Goal: Task Accomplishment & Management: Manage account settings

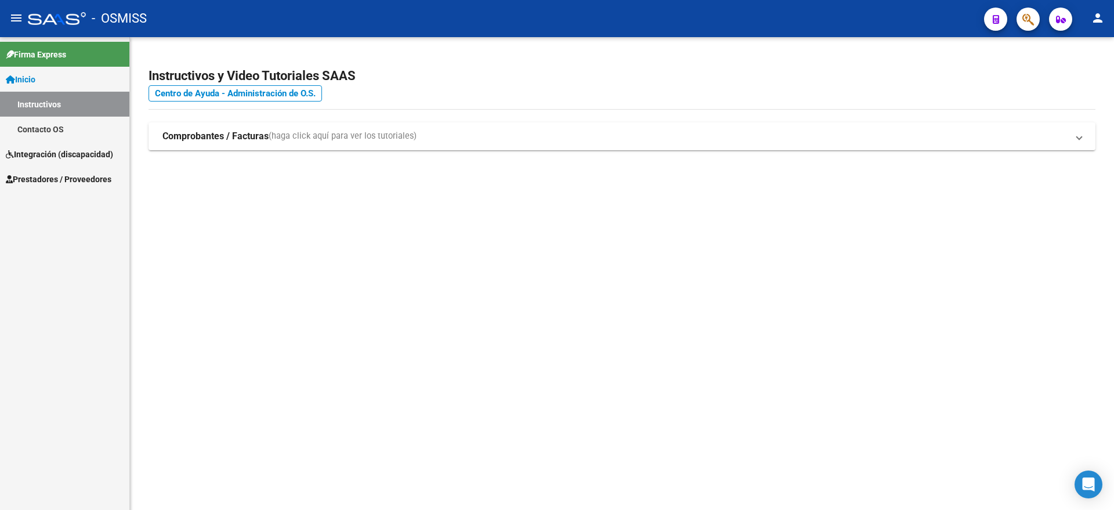
click at [38, 150] on span "Integración (discapacidad)" at bounding box center [59, 154] width 107 height 13
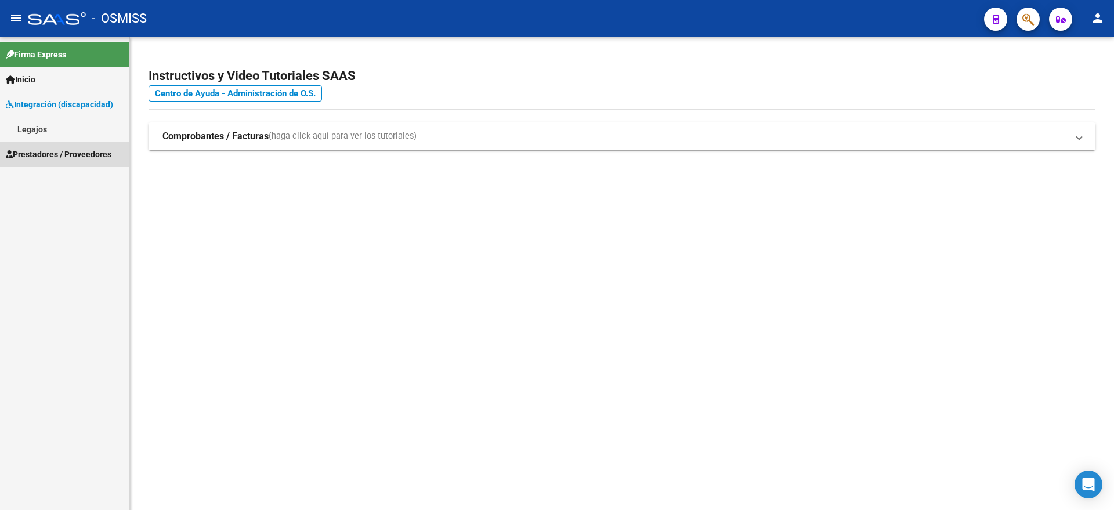
click at [55, 148] on span "Prestadores / Proveedores" at bounding box center [59, 154] width 106 height 13
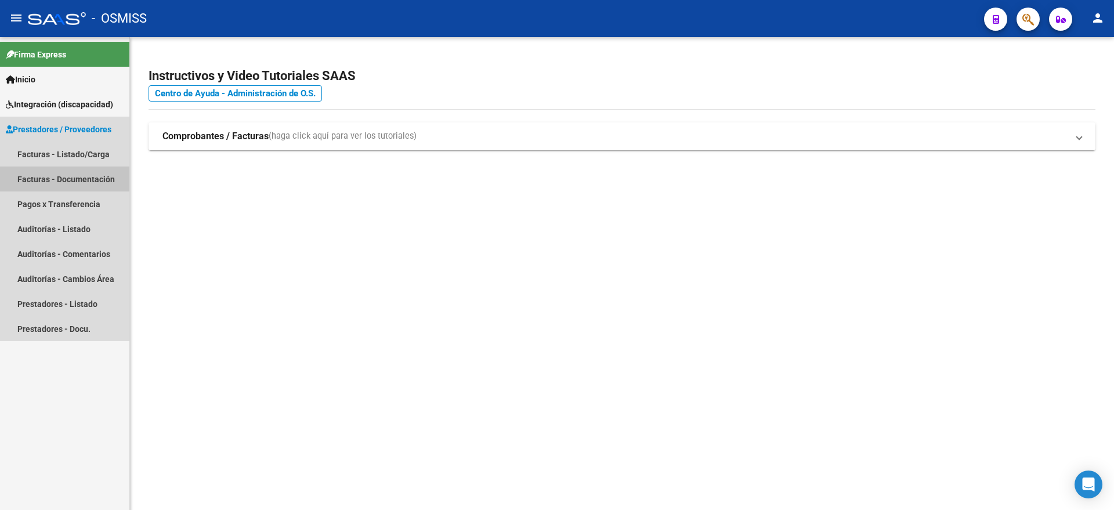
click at [56, 171] on link "Facturas - Documentación" at bounding box center [64, 178] width 129 height 25
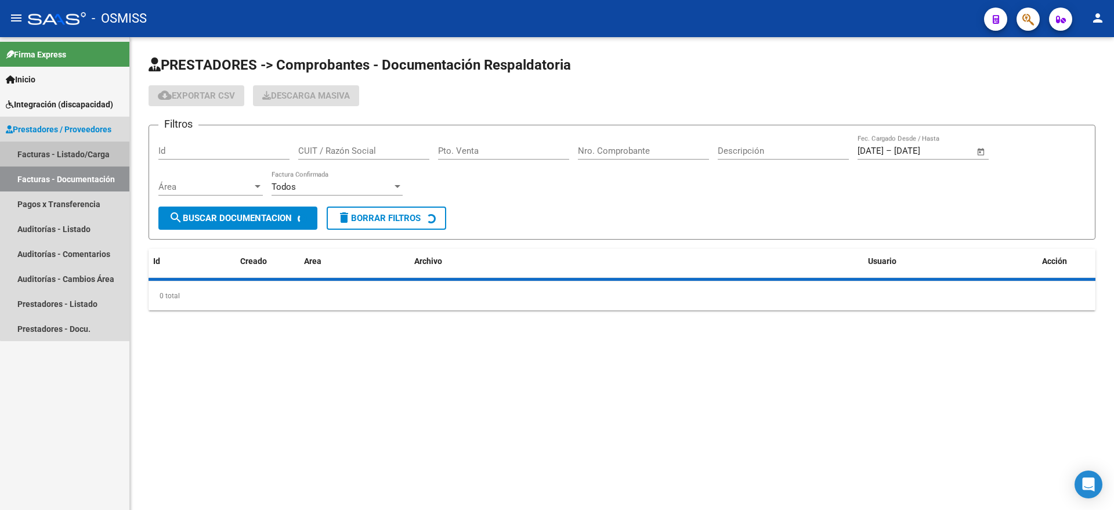
click at [66, 157] on link "Facturas - Listado/Carga" at bounding box center [64, 154] width 129 height 25
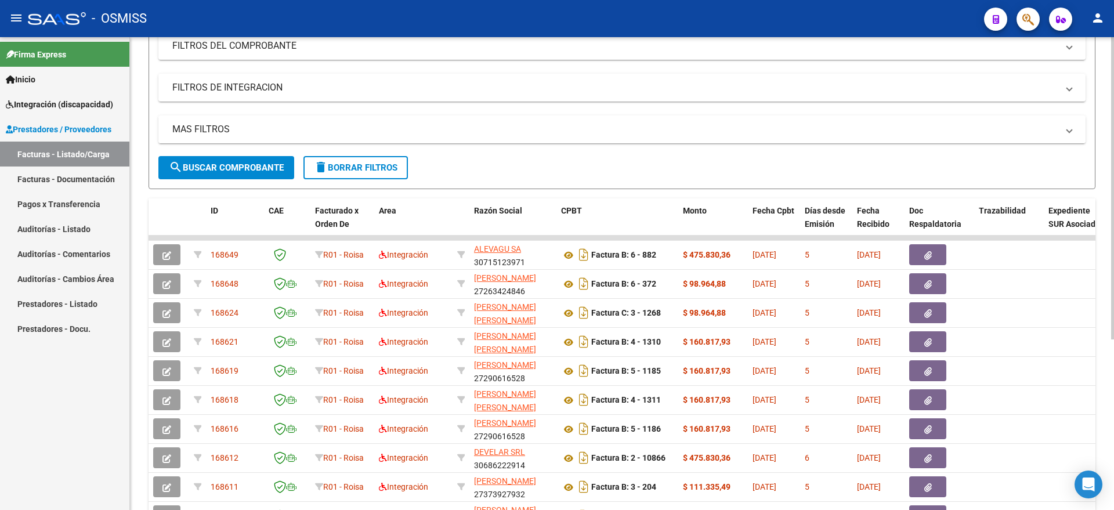
scroll to position [145, 0]
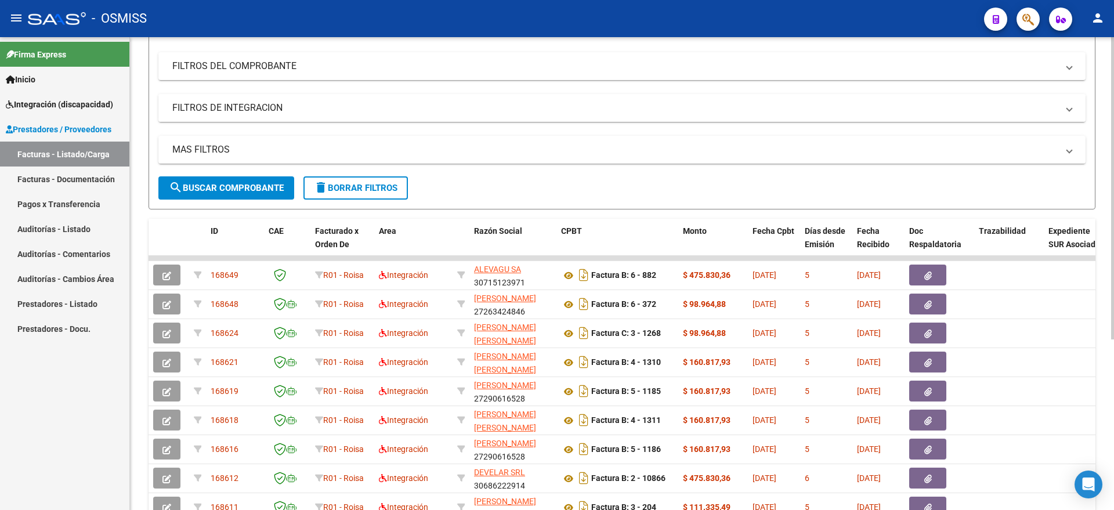
click at [258, 110] on mat-panel-title "FILTROS DE INTEGRACION" at bounding box center [614, 107] width 885 height 13
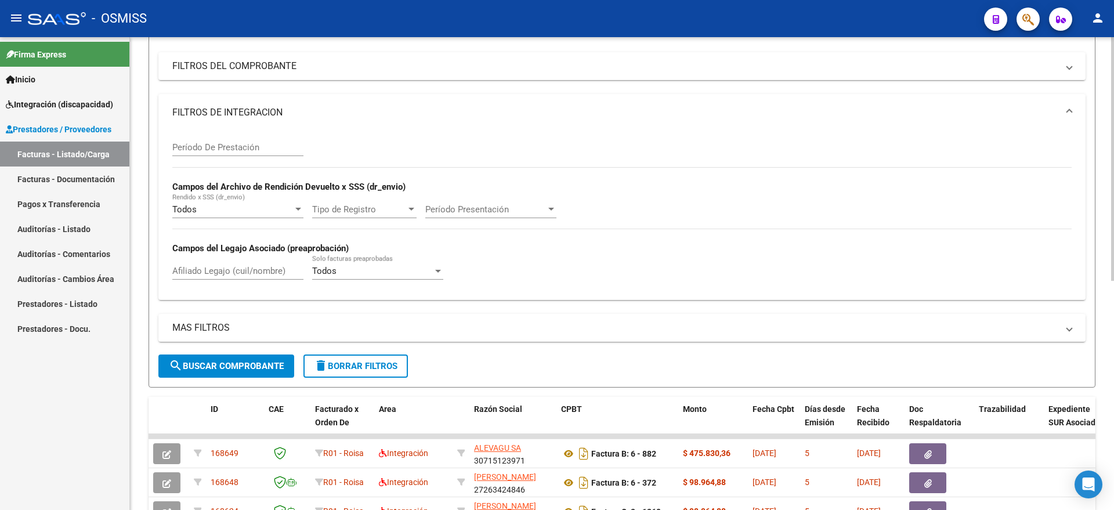
click at [224, 273] on input "Afiliado Legajo (cuil/nombre)" at bounding box center [237, 271] width 131 height 10
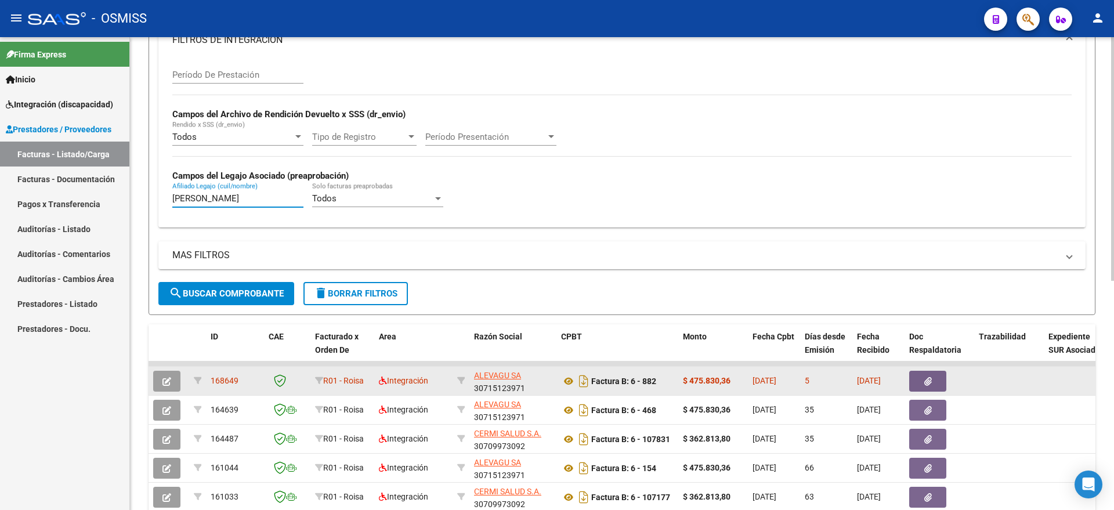
type input "[PERSON_NAME]"
click at [161, 379] on button "button" at bounding box center [166, 381] width 27 height 21
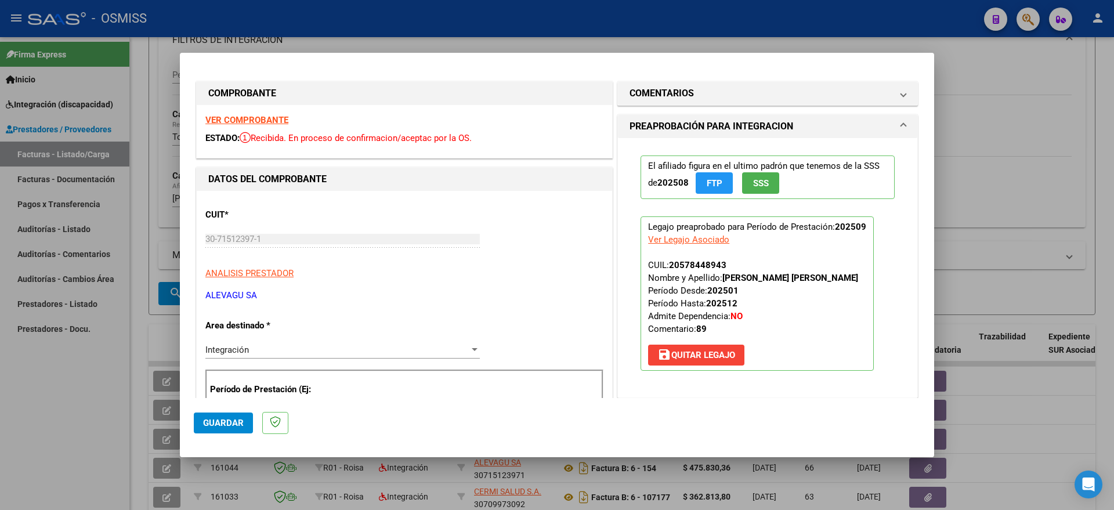
scroll to position [0, 0]
click at [53, 439] on div at bounding box center [557, 255] width 1114 height 510
type input "$ 0,00"
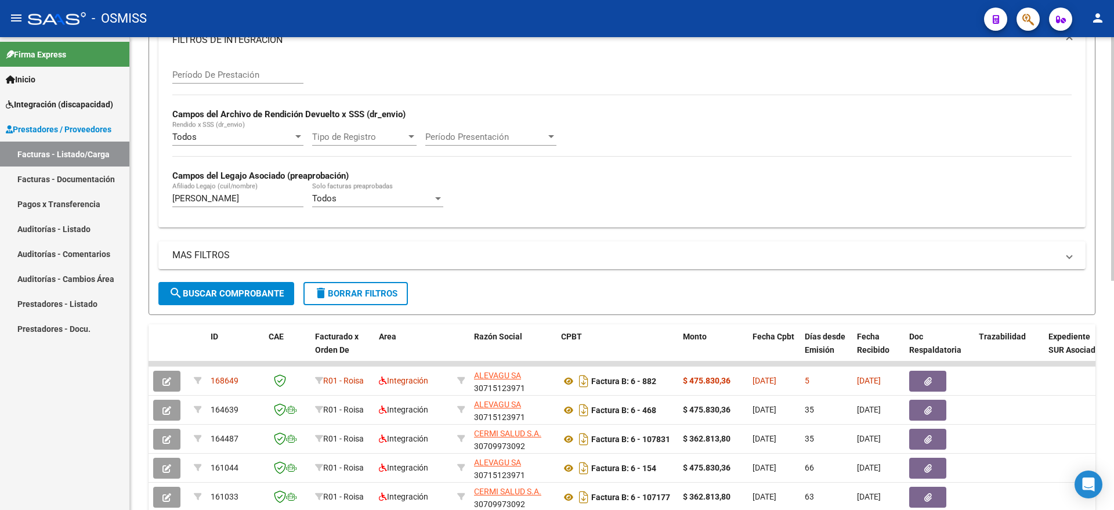
click at [356, 293] on span "delete Borrar Filtros" at bounding box center [356, 293] width 84 height 10
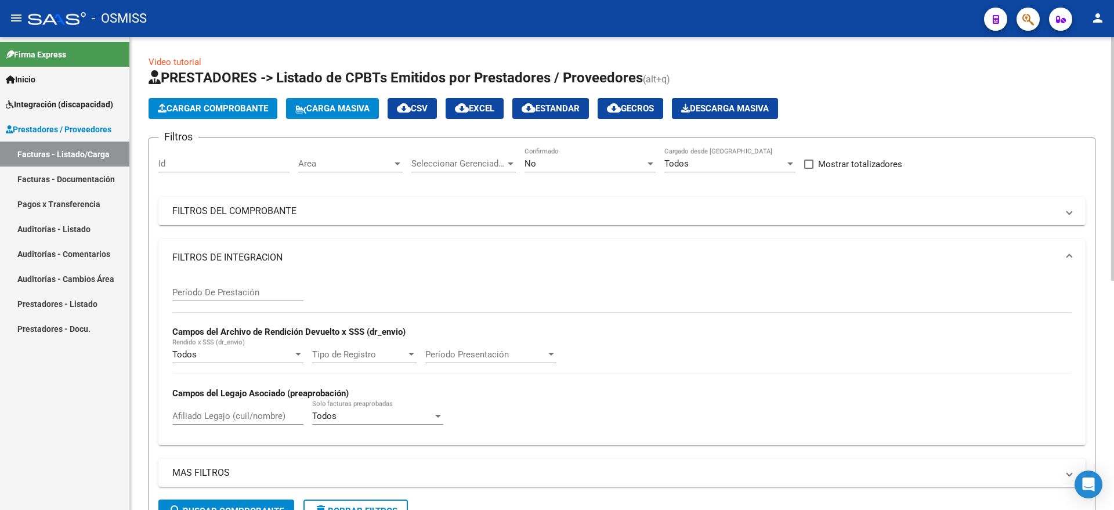
click at [222, 108] on span "Cargar Comprobante" at bounding box center [213, 108] width 110 height 10
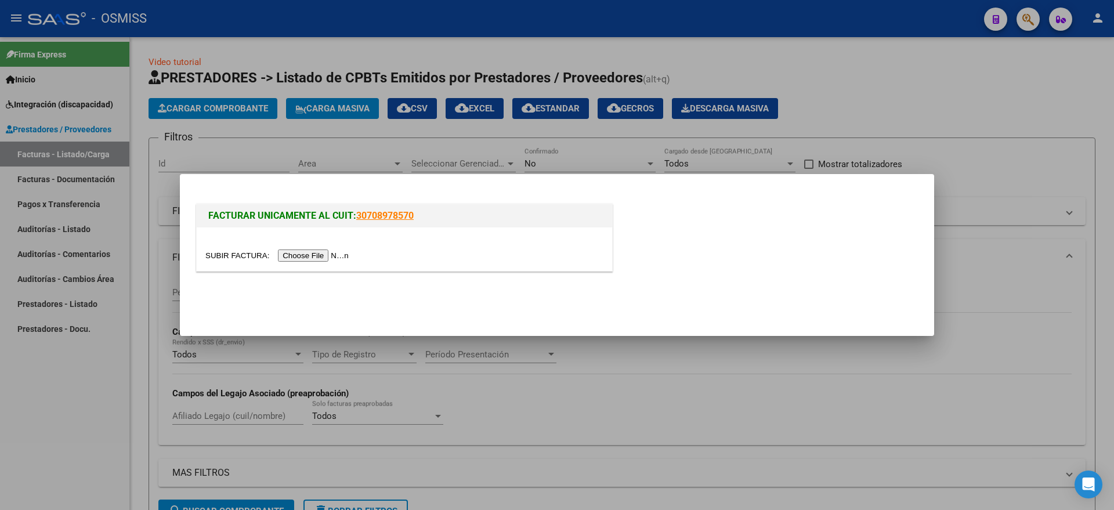
click at [327, 252] on input "file" at bounding box center [278, 255] width 147 height 12
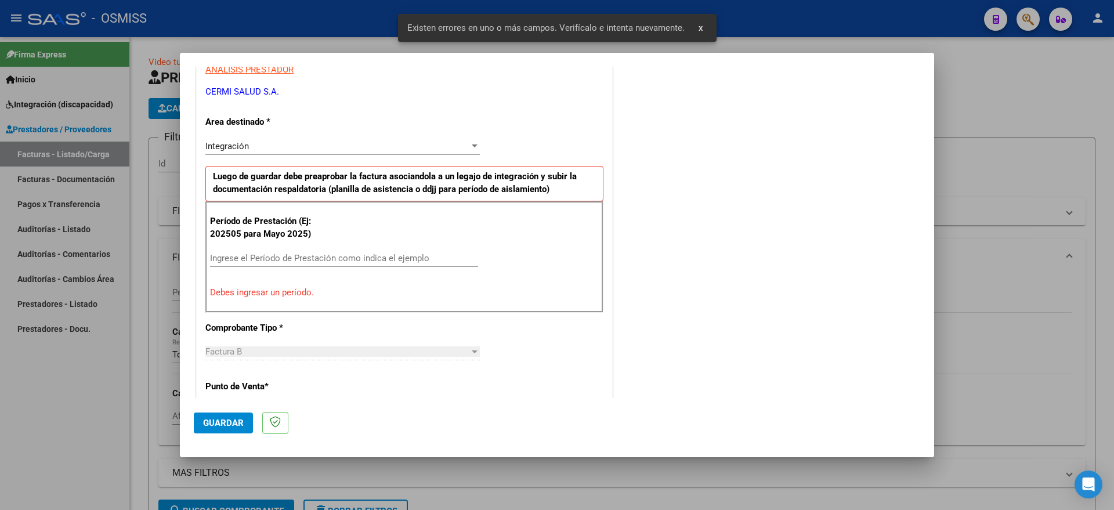
scroll to position [238, 0]
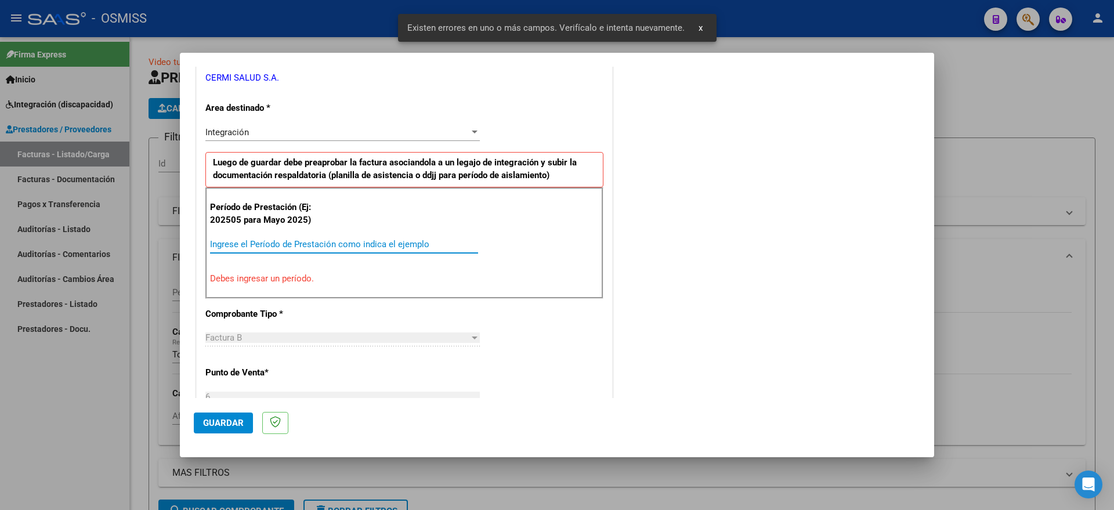
click at [359, 242] on input "Ingrese el Período de Prestación como indica el ejemplo" at bounding box center [344, 244] width 268 height 10
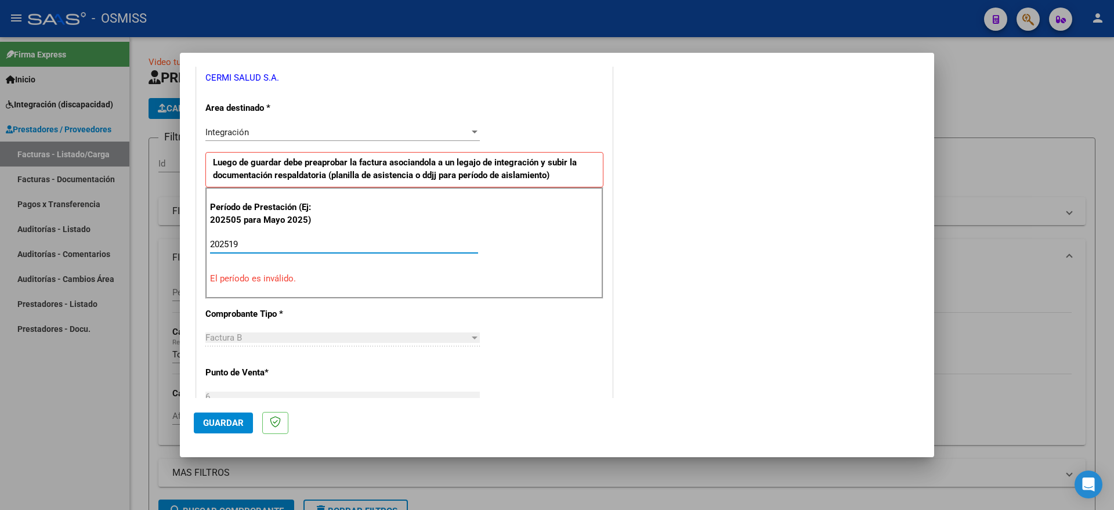
type input "202519"
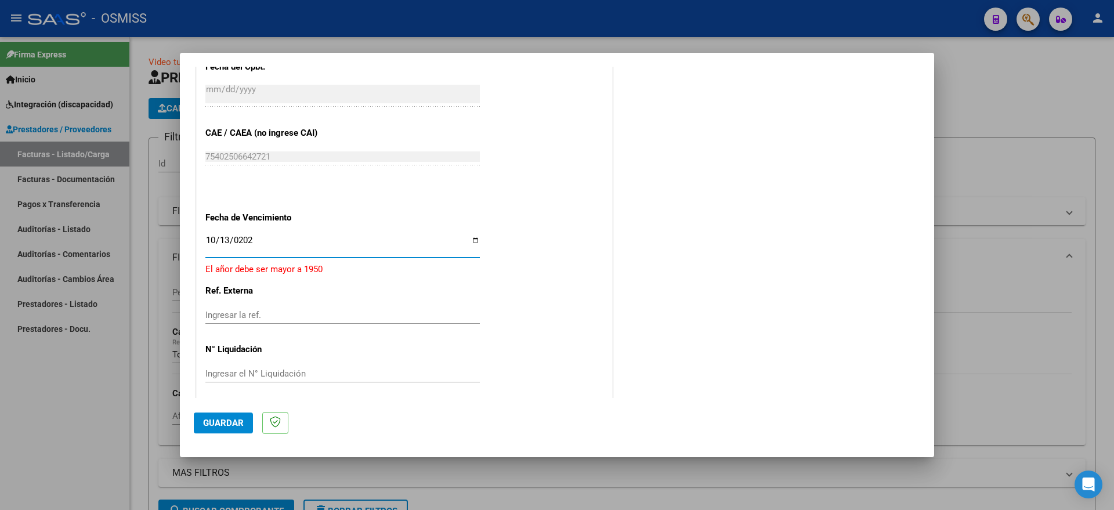
type input "[DATE]"
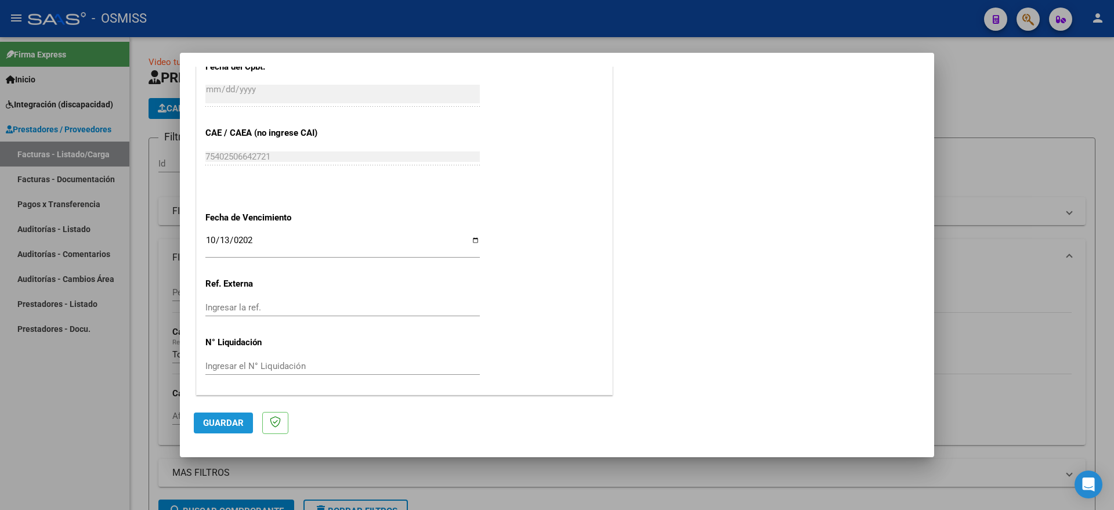
click at [214, 419] on span "Guardar" at bounding box center [223, 423] width 41 height 10
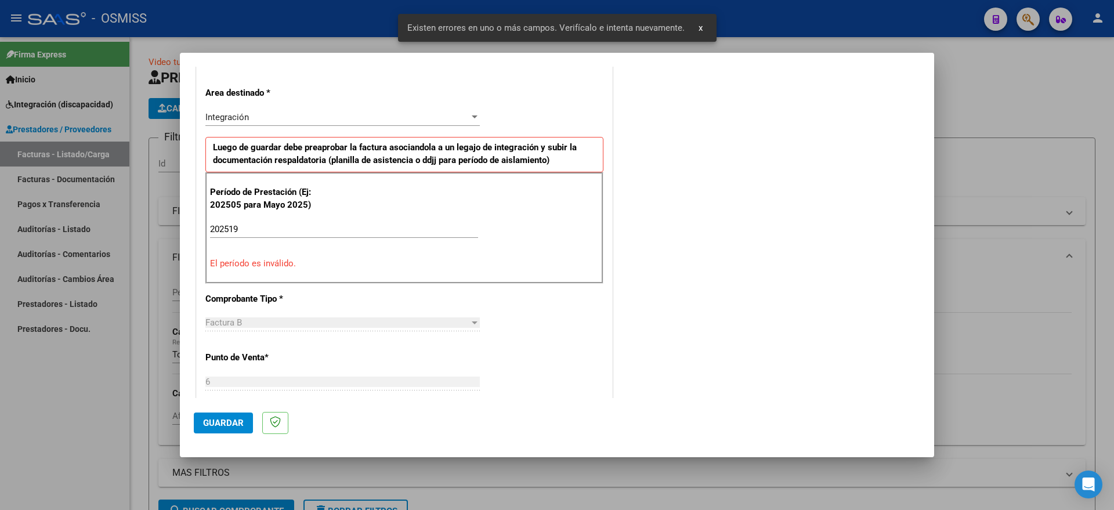
scroll to position [238, 0]
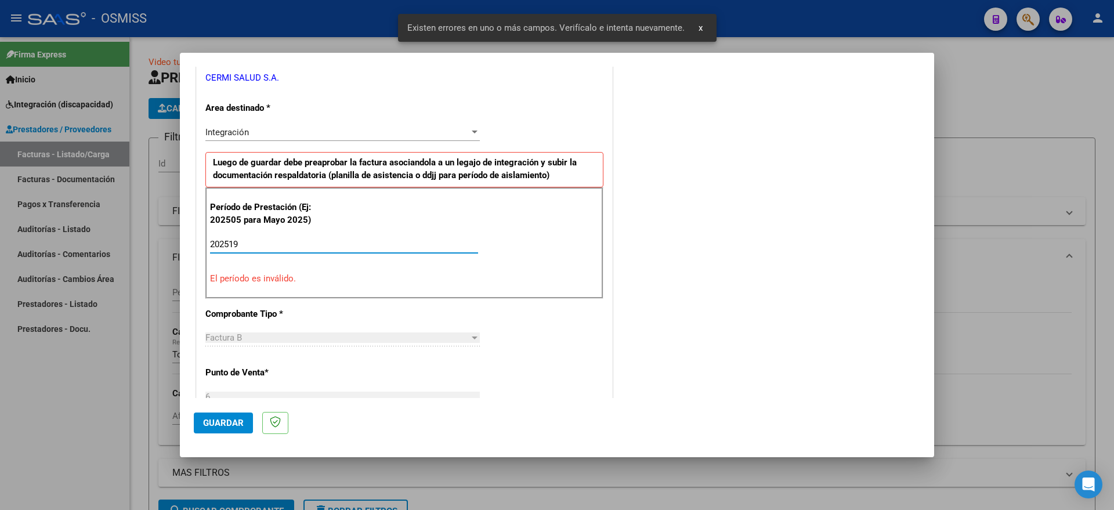
click at [275, 241] on input "202519" at bounding box center [344, 244] width 268 height 10
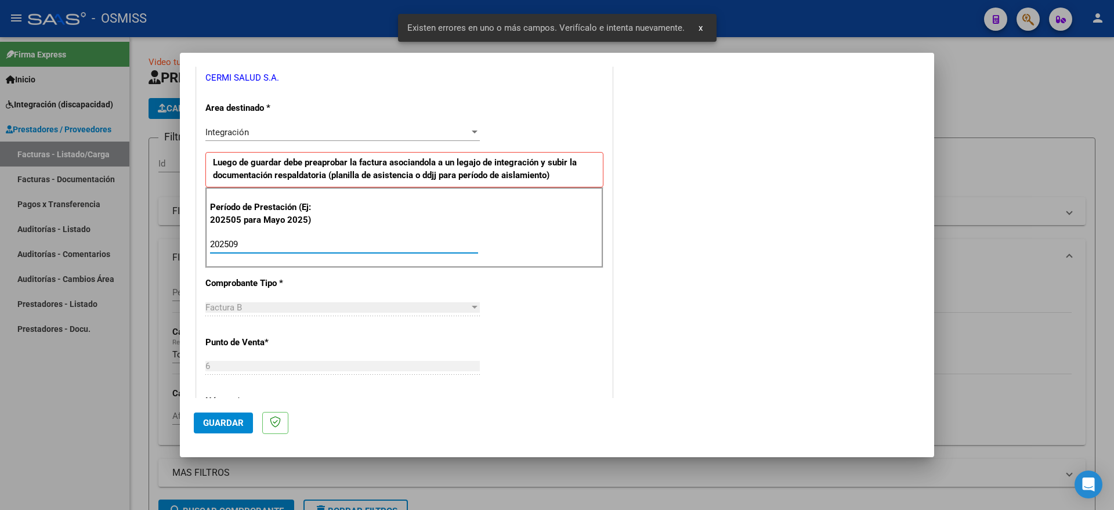
type input "202509"
click at [225, 419] on span "Guardar" at bounding box center [223, 423] width 41 height 10
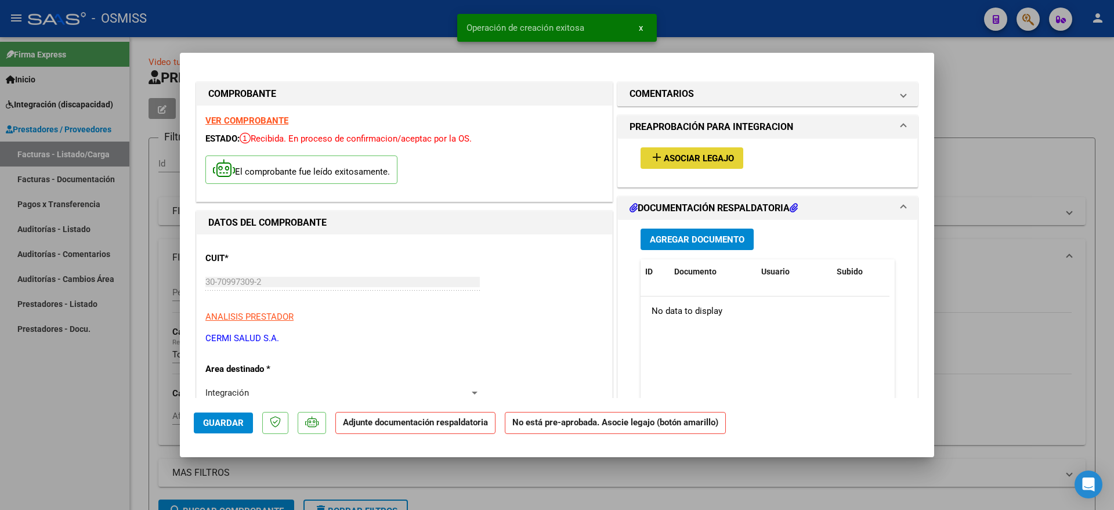
click at [686, 158] on span "Asociar Legajo" at bounding box center [699, 158] width 70 height 10
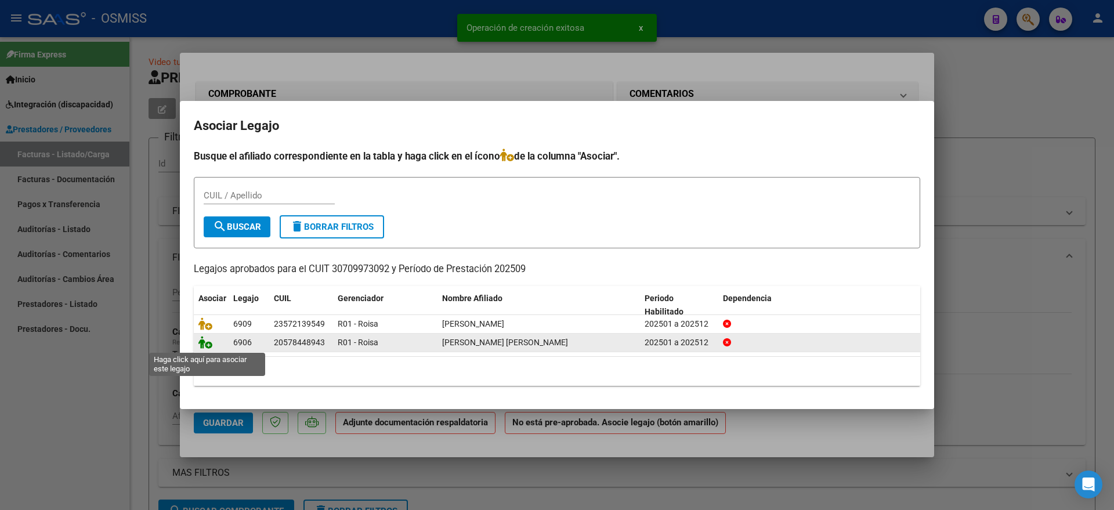
click at [210, 341] on icon at bounding box center [205, 342] width 14 height 13
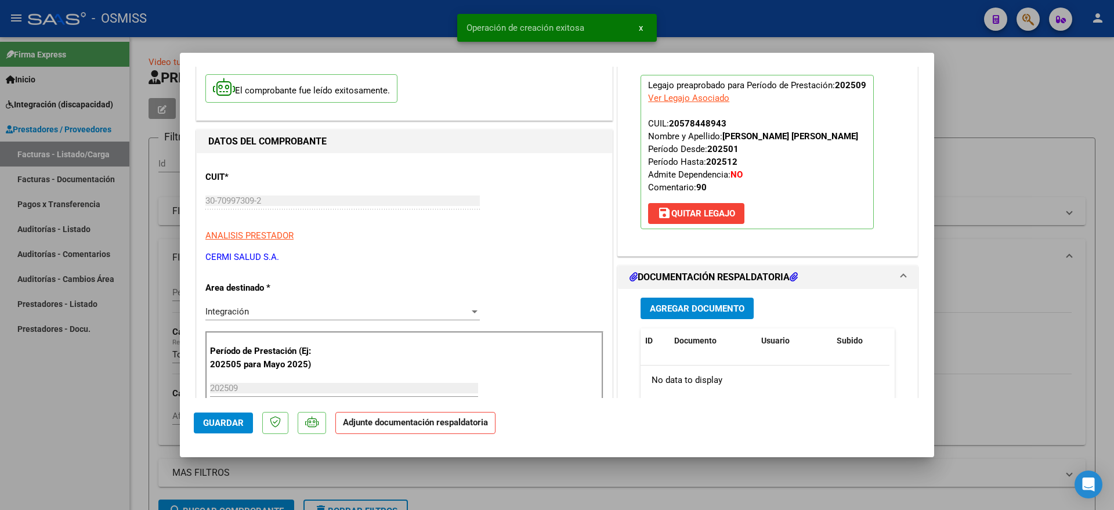
scroll to position [217, 0]
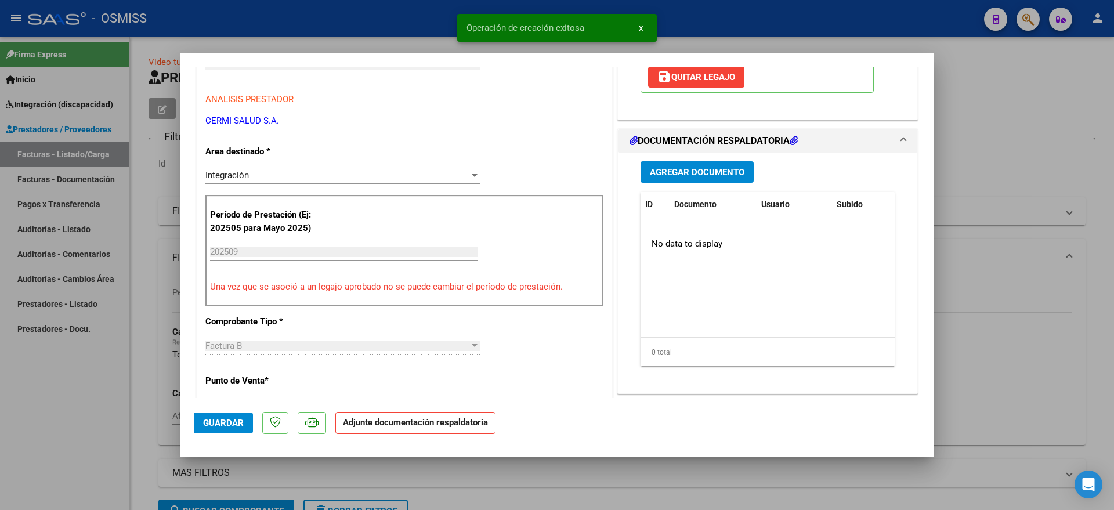
click at [683, 177] on button "Agregar Documento" at bounding box center [696, 171] width 113 height 21
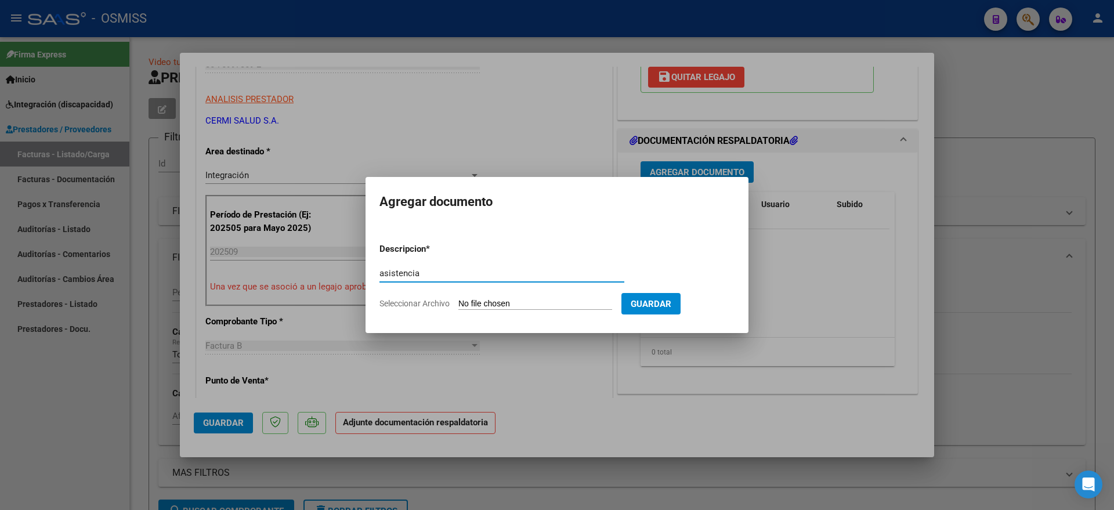
type input "asistencia"
click at [497, 300] on input "Seleccionar Archivo" at bounding box center [535, 304] width 154 height 11
type input "C:\fakepath\[PERSON_NAME] - [DATE] .pdf"
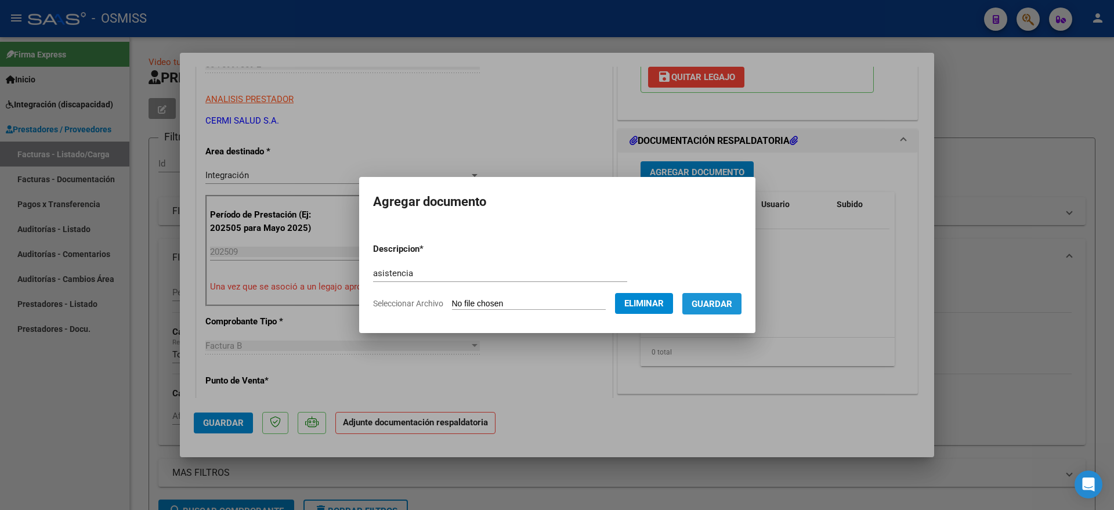
click at [732, 306] on span "Guardar" at bounding box center [711, 304] width 41 height 10
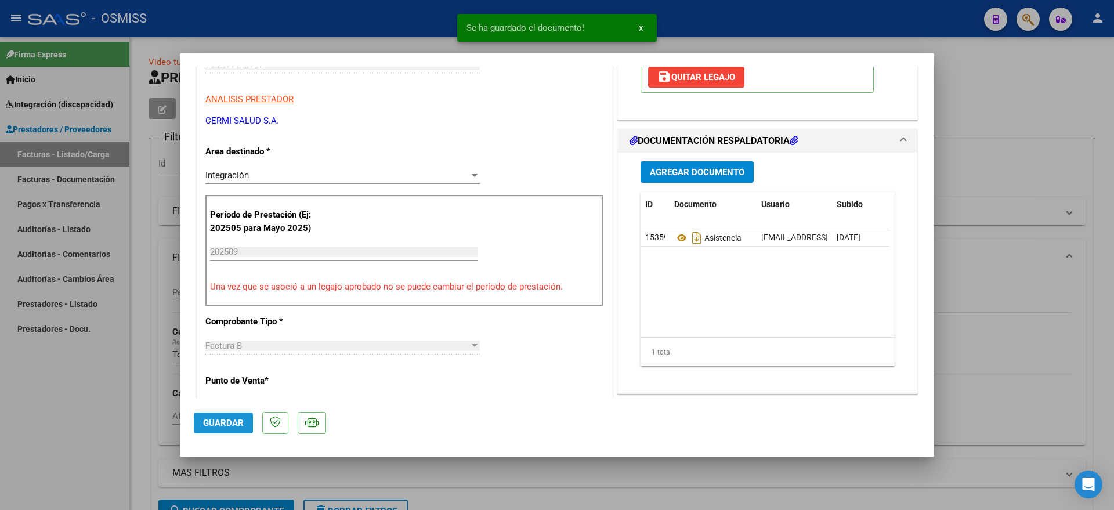
drag, startPoint x: 227, startPoint y: 425, endPoint x: 132, endPoint y: 415, distance: 96.3
click at [227, 426] on span "Guardar" at bounding box center [223, 423] width 41 height 10
click at [85, 415] on div at bounding box center [557, 255] width 1114 height 510
type input "$ 0,00"
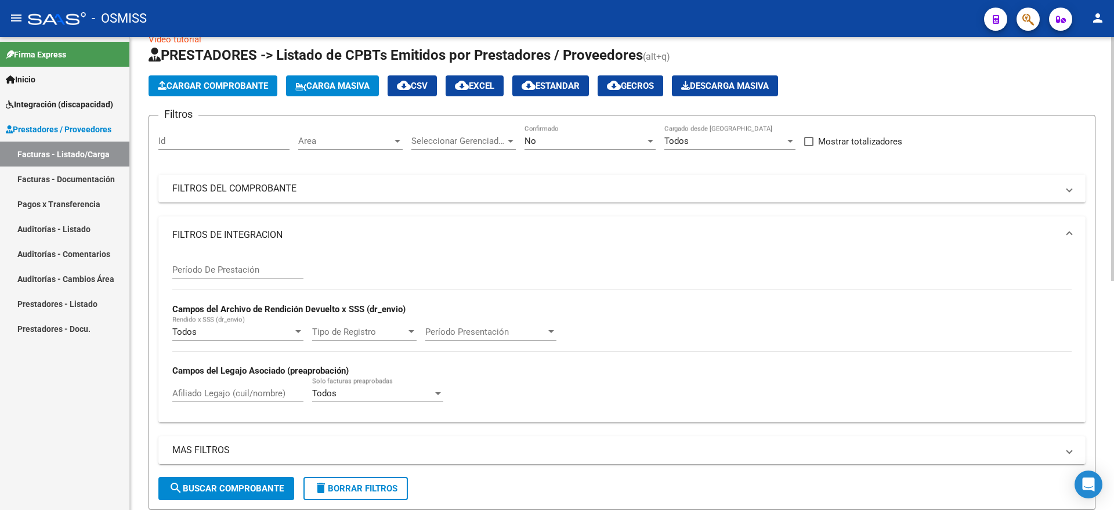
scroll to position [0, 0]
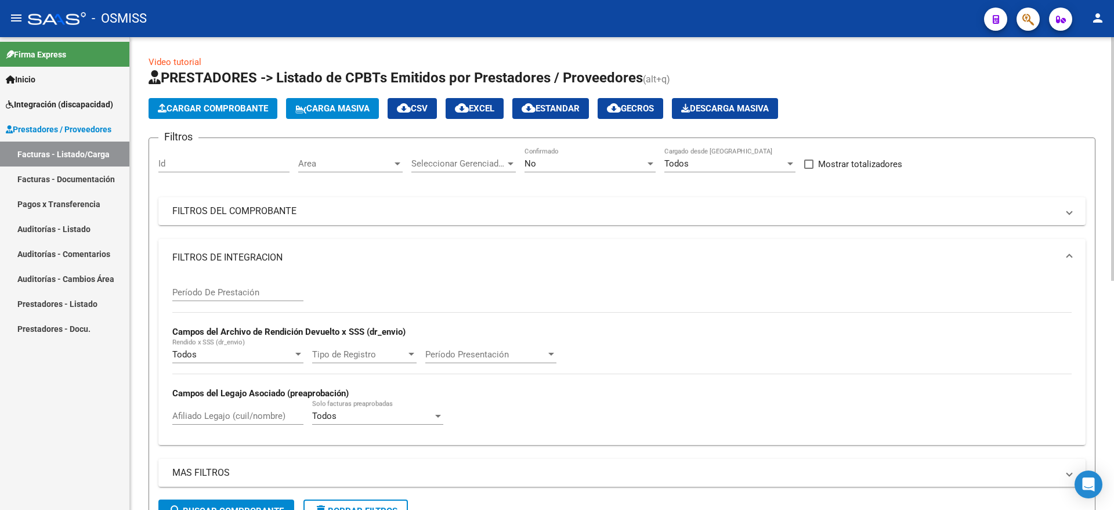
click at [200, 115] on button "Cargar Comprobante" at bounding box center [212, 108] width 129 height 21
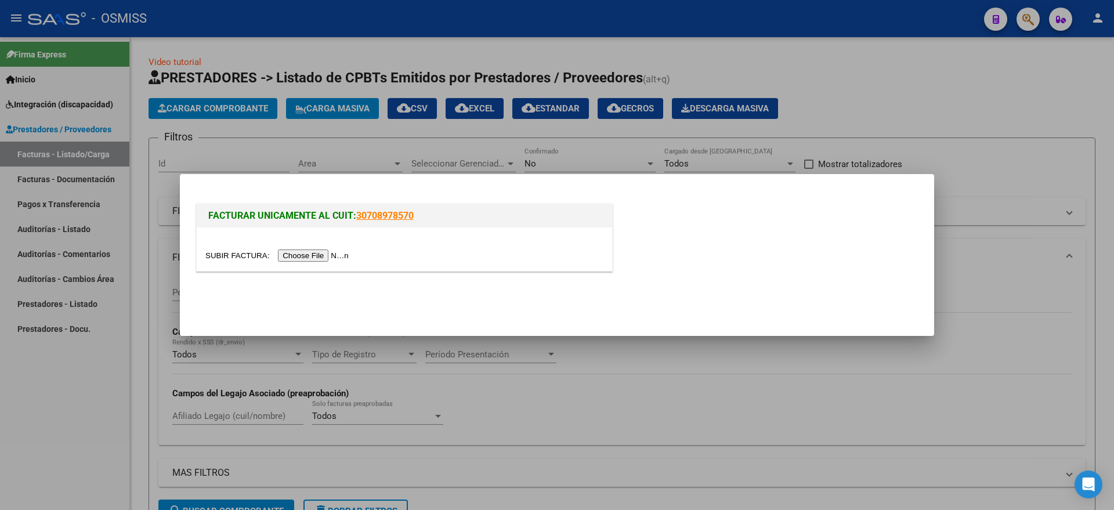
click at [330, 252] on input "file" at bounding box center [278, 255] width 147 height 12
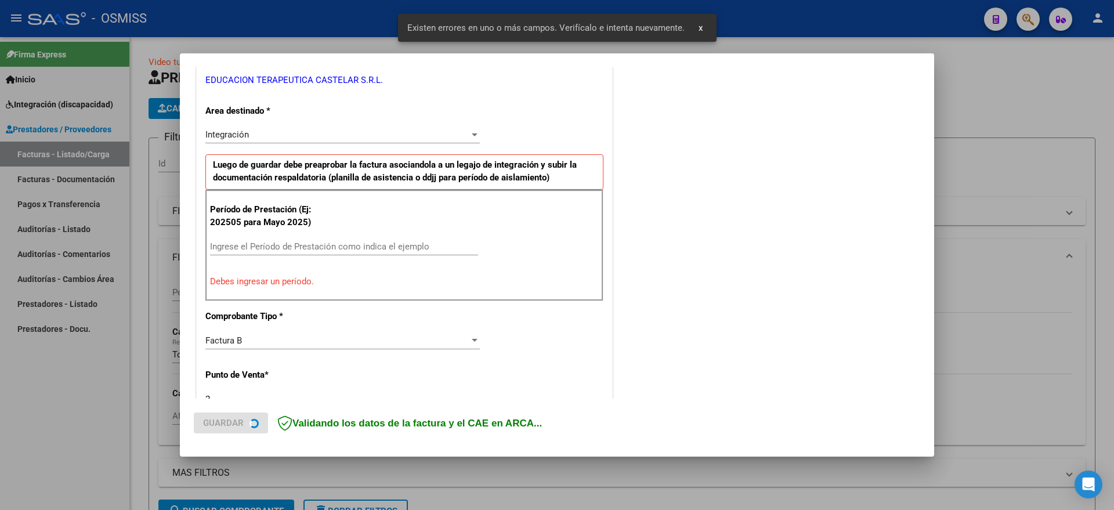
scroll to position [238, 0]
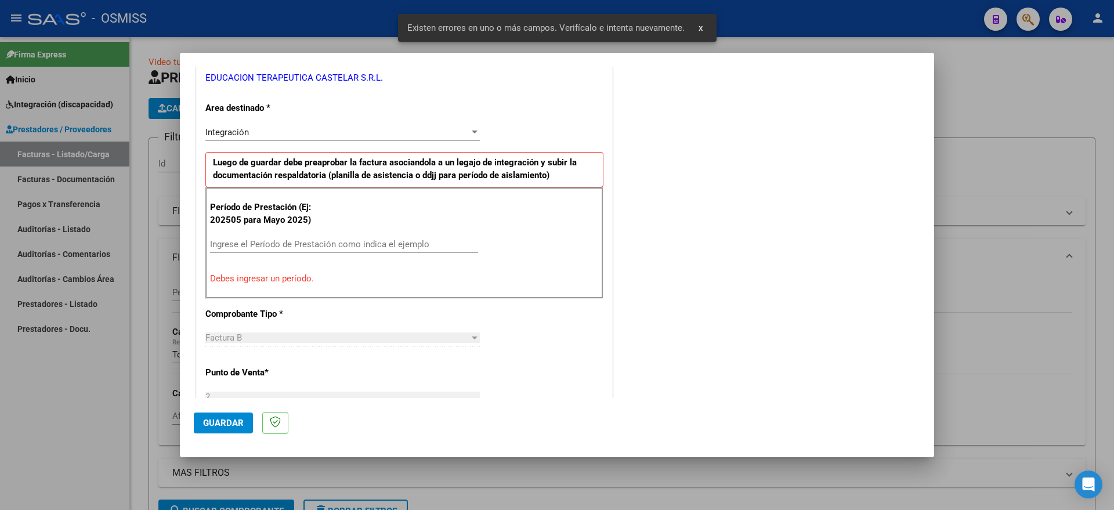
click at [309, 253] on div "Ingrese el Período de Prestación como indica el ejemplo" at bounding box center [344, 249] width 268 height 28
click at [320, 243] on input "Ingrese el Período de Prestación como indica el ejemplo" at bounding box center [344, 244] width 268 height 10
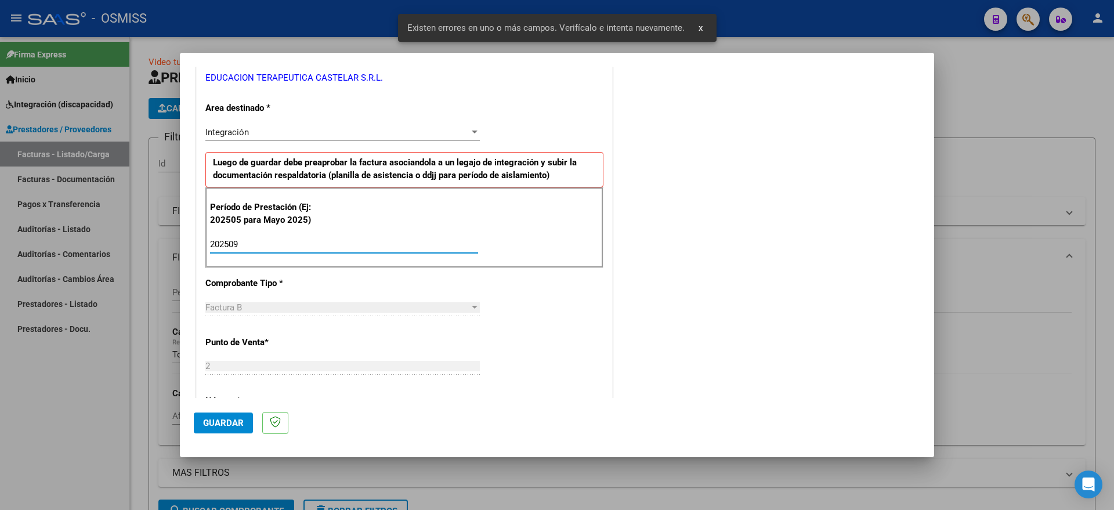
type input "202509"
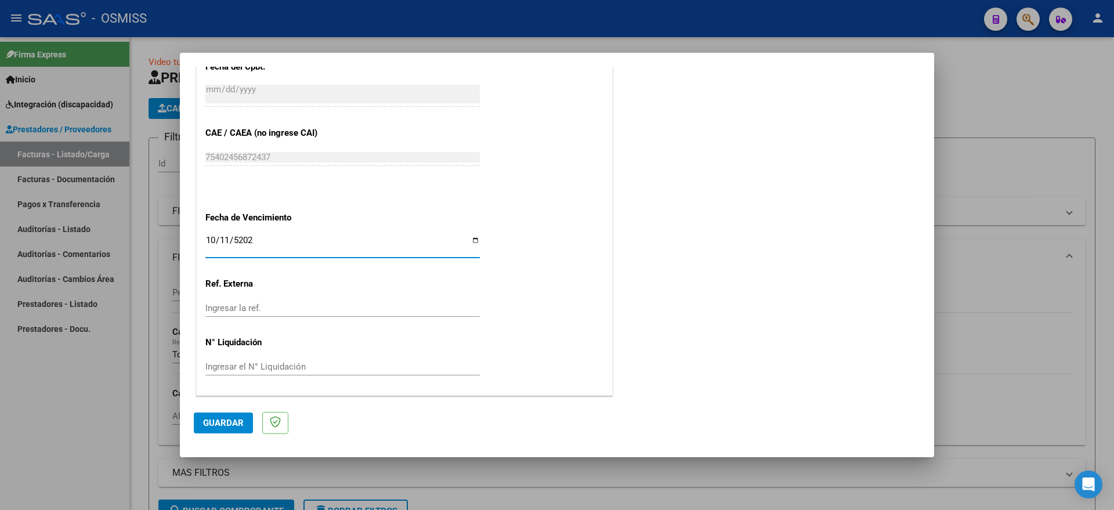
type input "[DATE]"
click at [219, 431] on button "Guardar" at bounding box center [223, 422] width 59 height 21
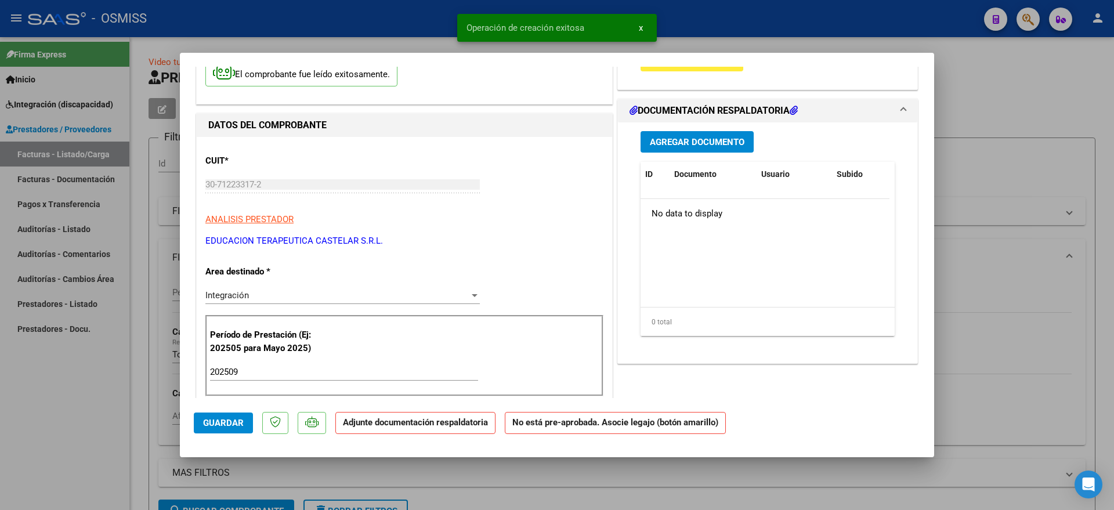
scroll to position [0, 0]
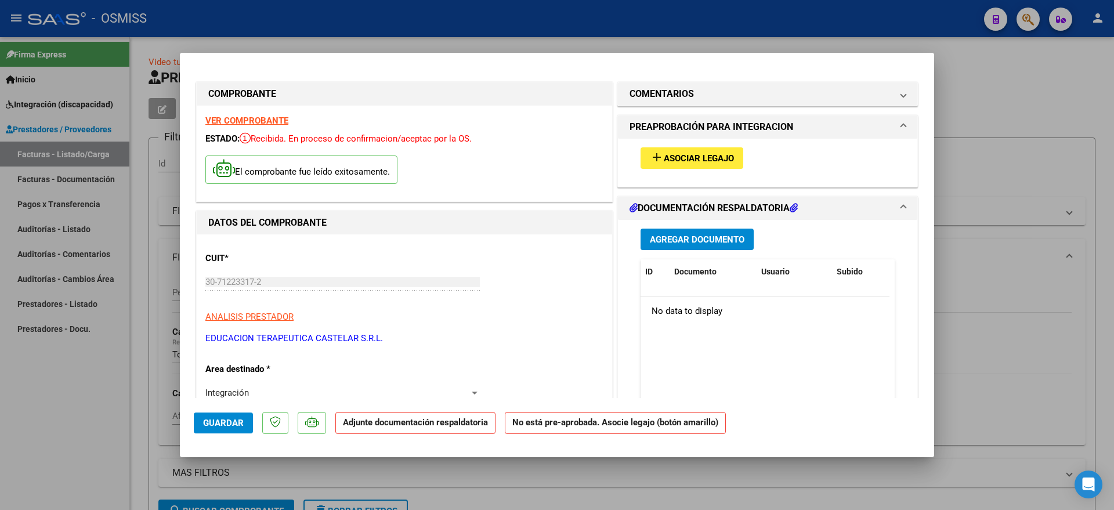
click at [681, 162] on span "Asociar Legajo" at bounding box center [699, 158] width 70 height 10
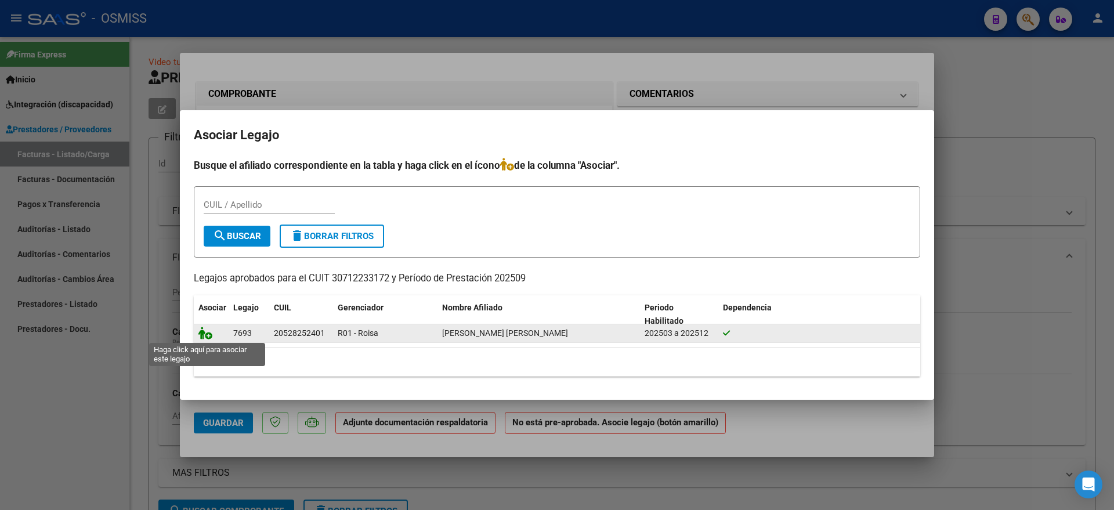
click at [202, 332] on icon at bounding box center [205, 333] width 14 height 13
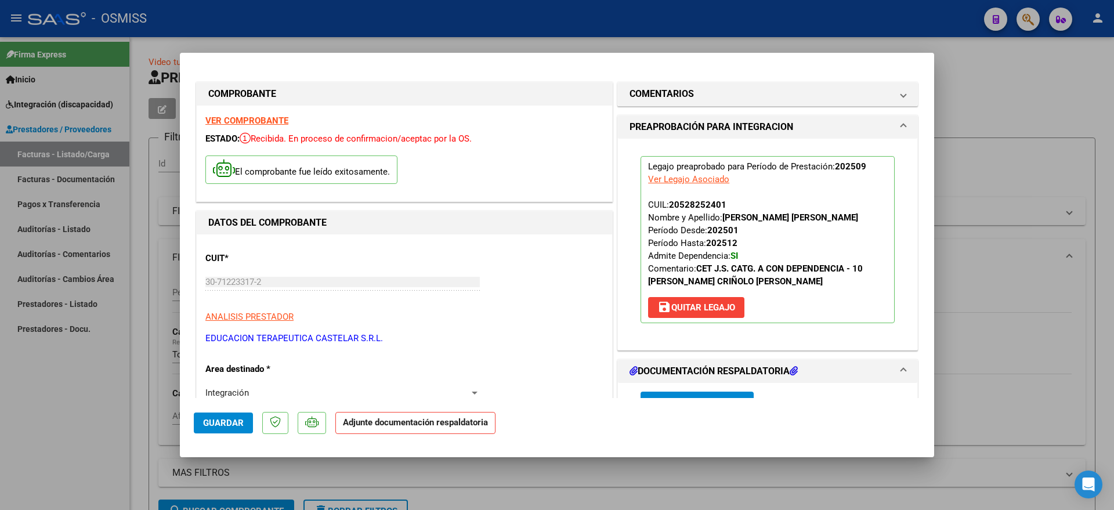
scroll to position [145, 0]
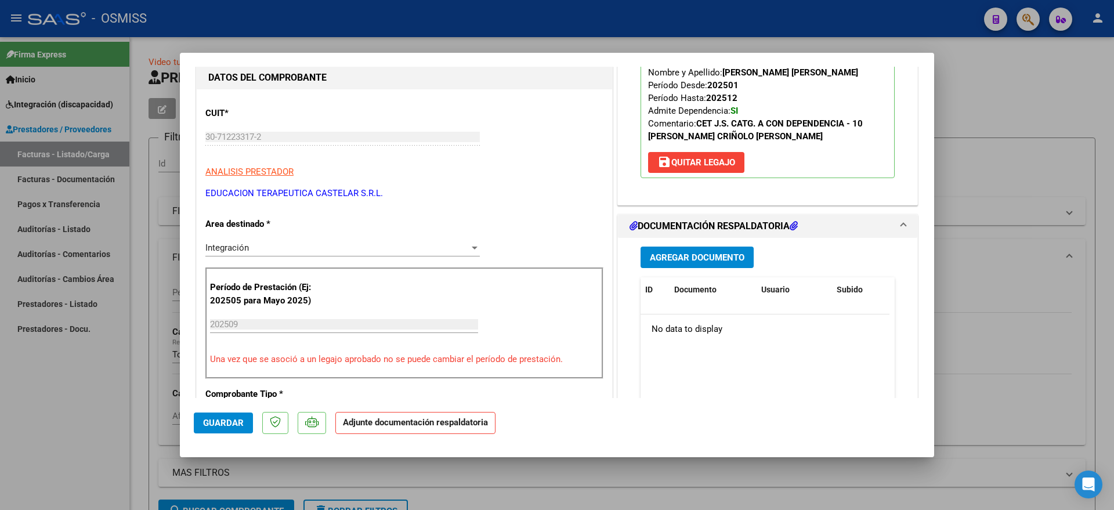
click at [667, 246] on button "Agregar Documento" at bounding box center [696, 256] width 113 height 21
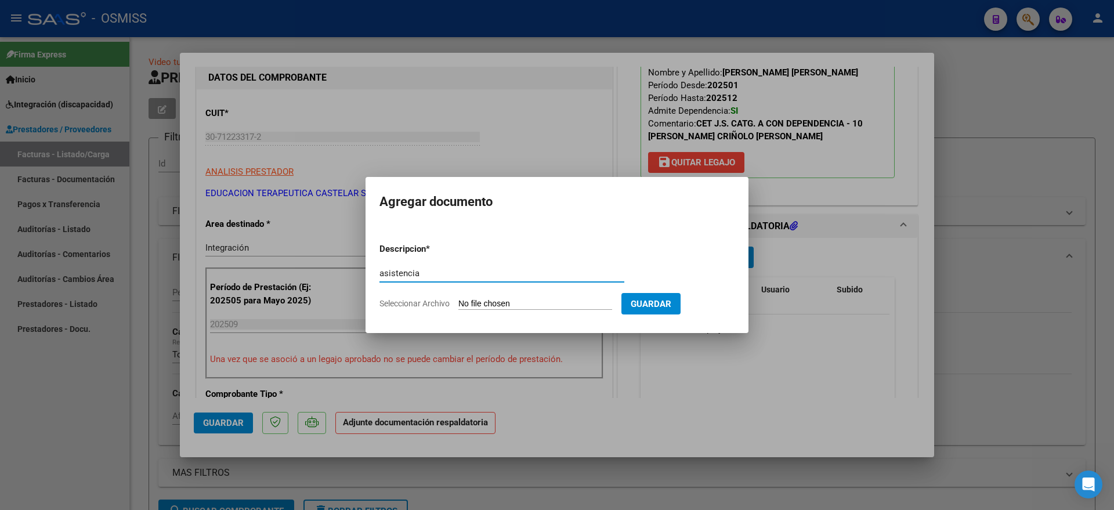
type input "asistencia"
click at [517, 305] on input "Seleccionar Archivo" at bounding box center [535, 304] width 154 height 11
type input "C:\fakepath\CamScanner [DATE] 10.25.pdf"
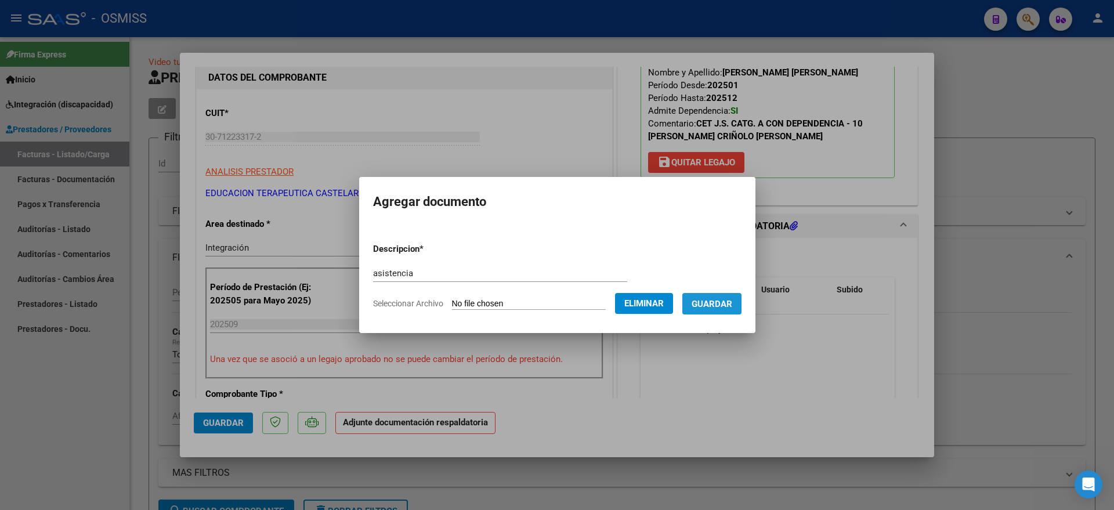
click at [732, 299] on span "Guardar" at bounding box center [711, 304] width 41 height 10
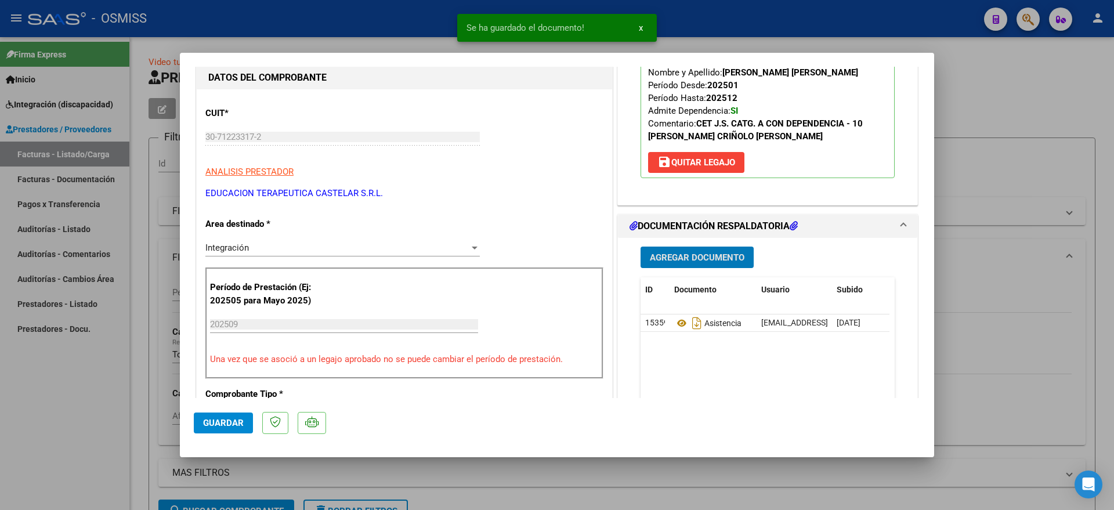
click at [223, 415] on button "Guardar" at bounding box center [223, 422] width 59 height 21
click at [85, 422] on div at bounding box center [557, 255] width 1114 height 510
type input "$ 0,00"
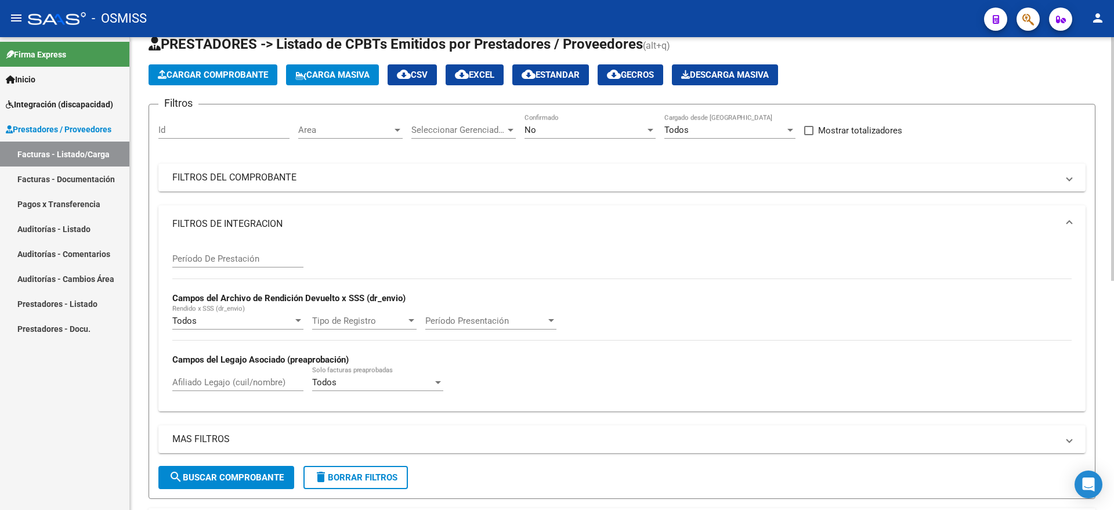
scroll to position [0, 0]
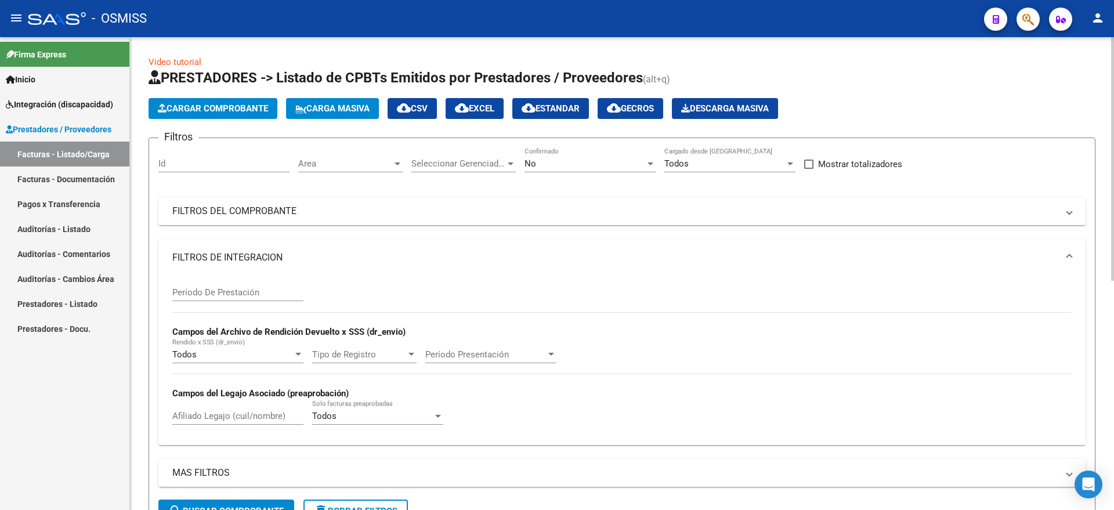
click at [166, 120] on app-list-header "PRESTADORES -> Listado de CPBTs Emitidos por Prestadores / Proveedores (alt+q) …" at bounding box center [621, 300] width 947 height 464
click at [193, 104] on span "Cargar Comprobante" at bounding box center [213, 108] width 110 height 10
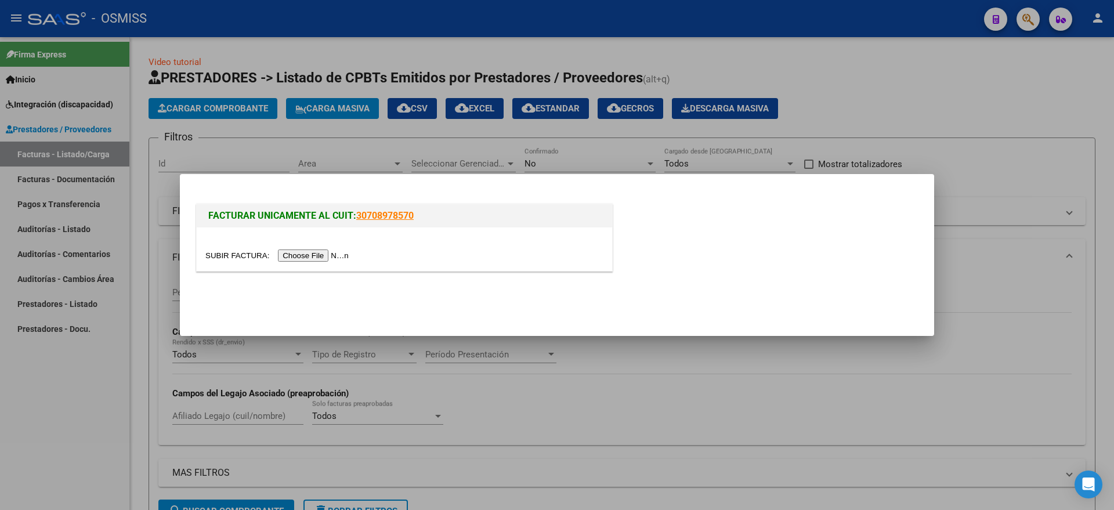
click at [293, 254] on input "file" at bounding box center [278, 255] width 147 height 12
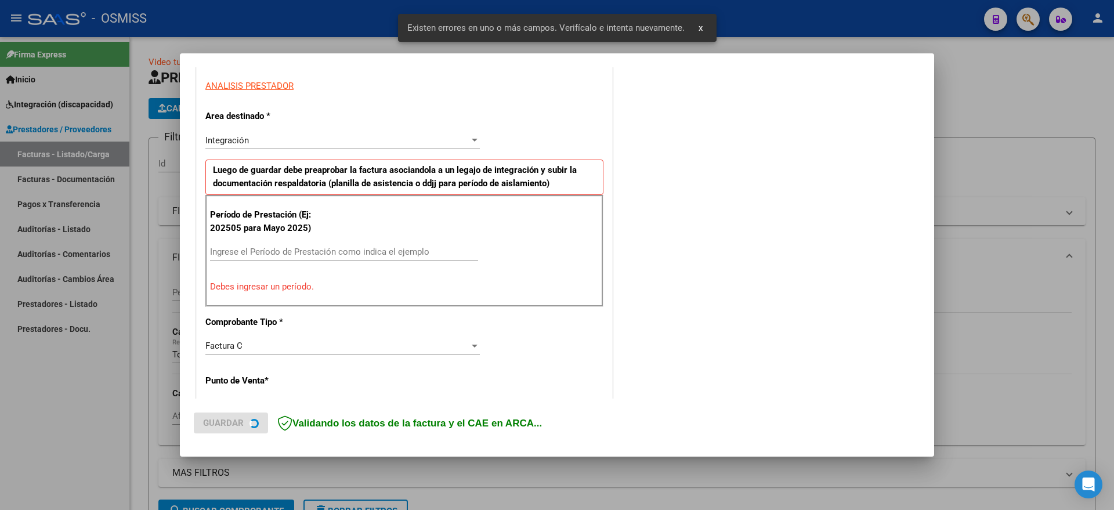
scroll to position [216, 0]
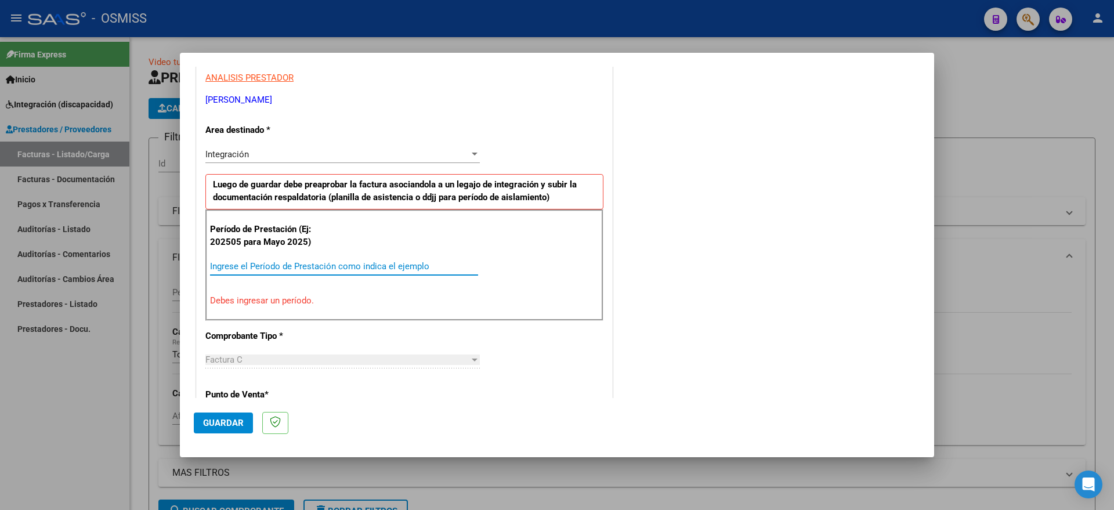
click at [317, 269] on input "Ingrese el Período de Prestación como indica el ejemplo" at bounding box center [344, 266] width 268 height 10
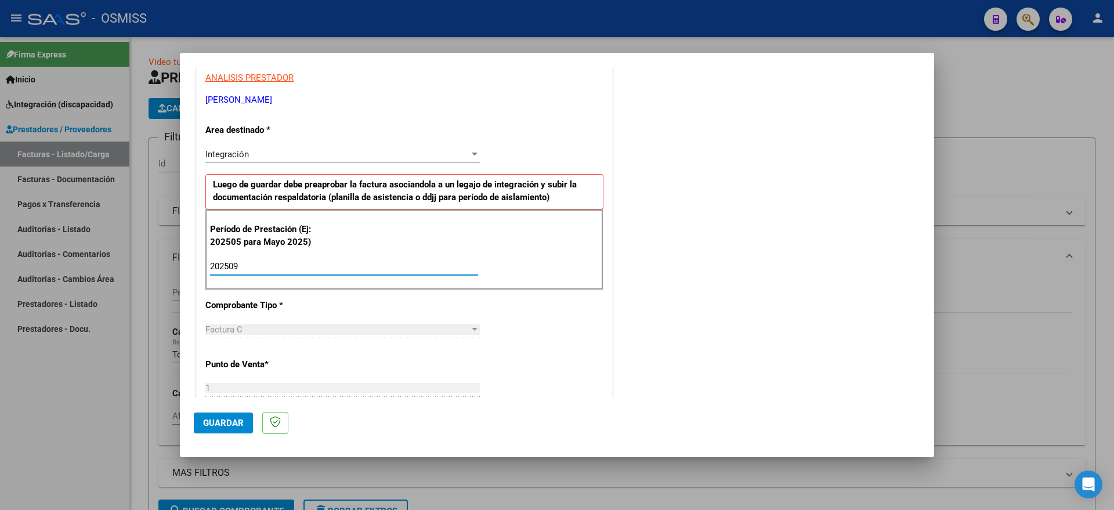
type input "202509"
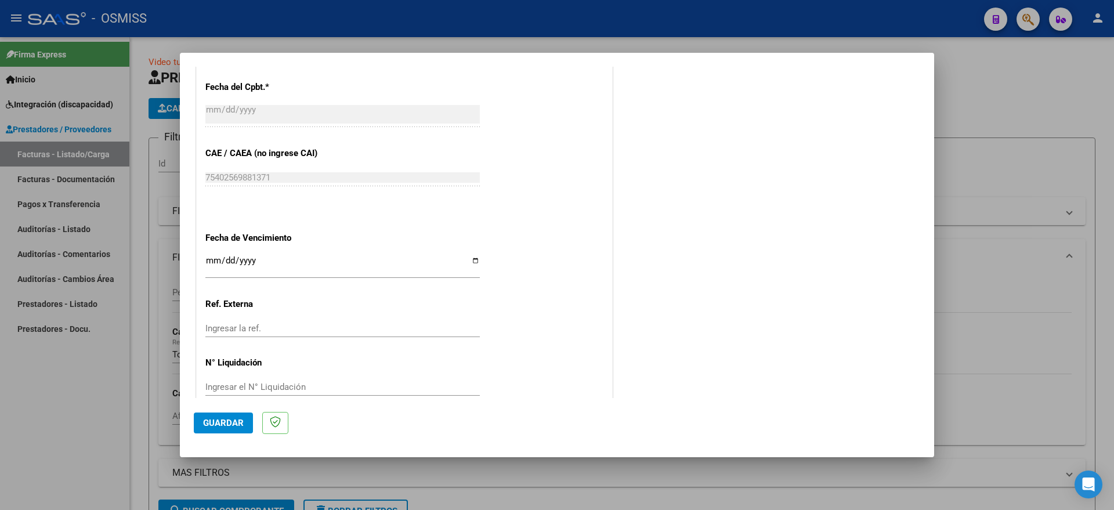
scroll to position [690, 0]
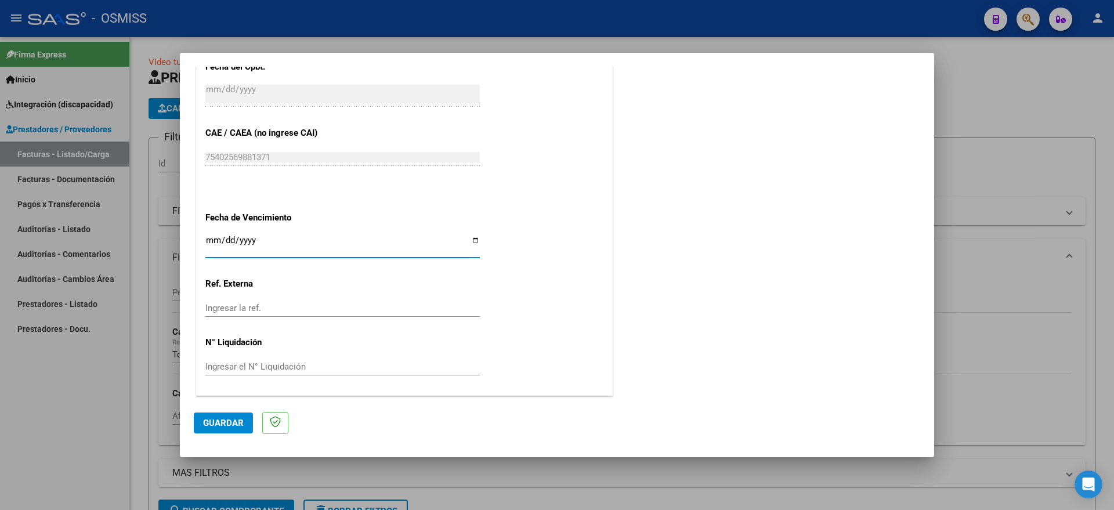
click at [212, 241] on input "Ingresar la fecha" at bounding box center [342, 244] width 274 height 19
type input "[DATE]"
click at [235, 416] on button "Guardar" at bounding box center [223, 422] width 59 height 21
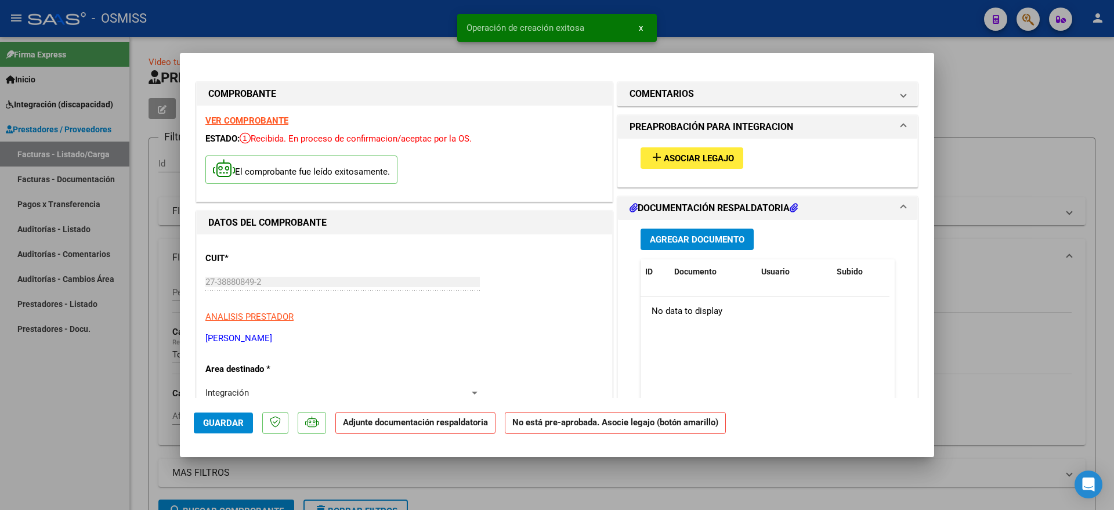
click at [666, 153] on span "Asociar Legajo" at bounding box center [699, 158] width 70 height 10
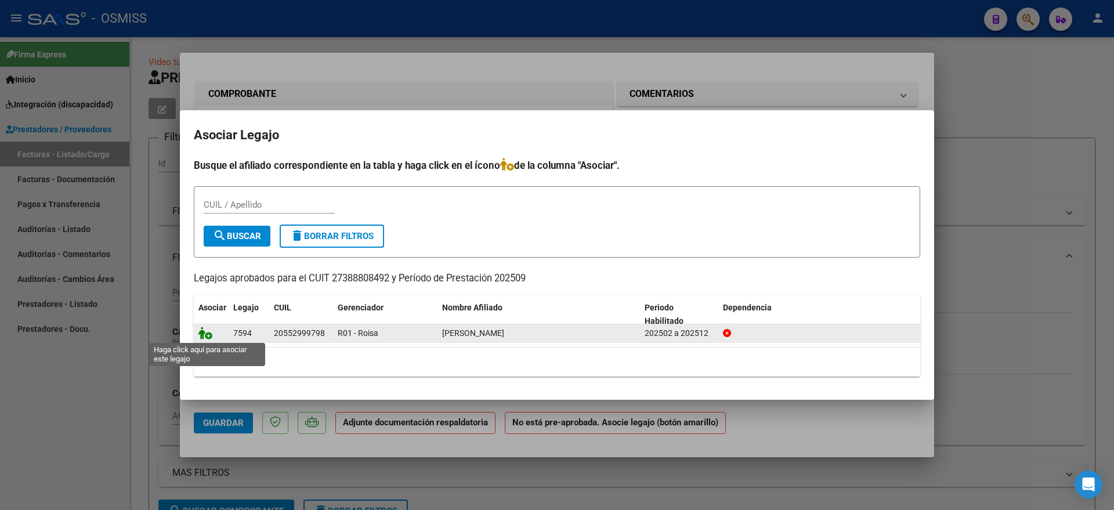
click at [207, 328] on icon at bounding box center [205, 333] width 14 height 13
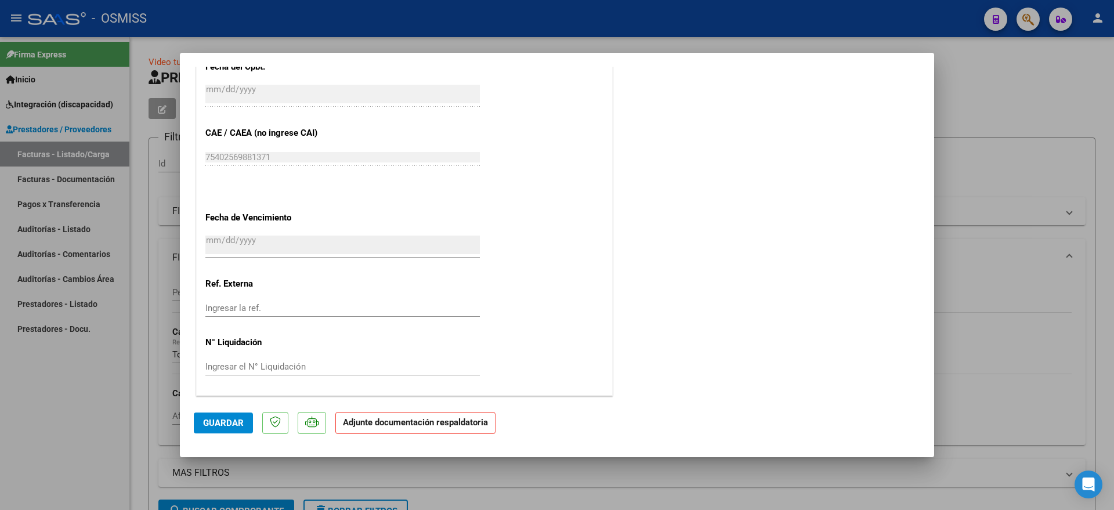
scroll to position [127, 0]
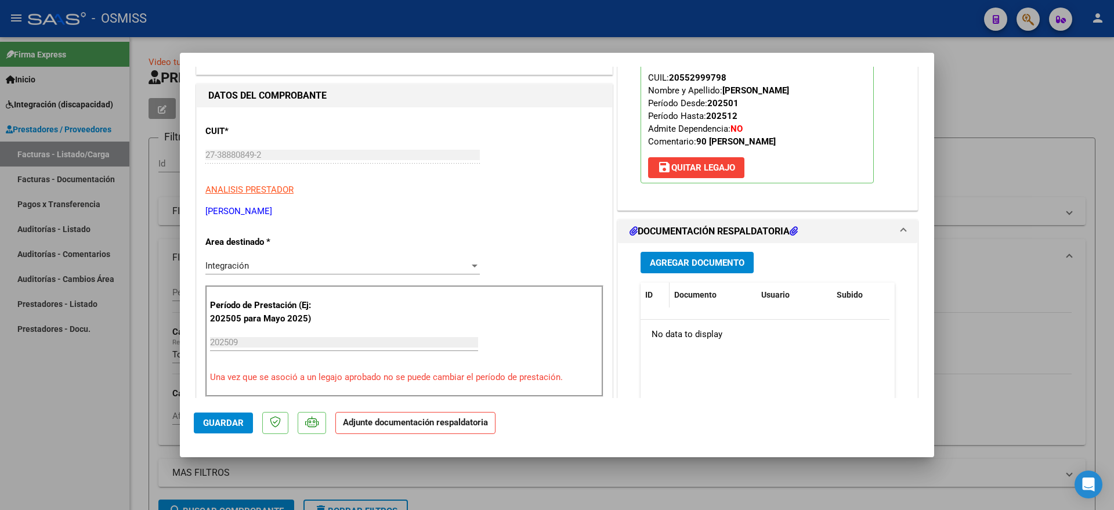
drag, startPoint x: 669, startPoint y: 168, endPoint x: 650, endPoint y: 298, distance: 130.7
click at [650, 298] on div "COMENTARIOS Comentarios del Prestador / Gerenciador: PREAPROBACIÓN PARA INTEGRA…" at bounding box center [767, 464] width 305 height 1025
click at [677, 266] on span "Agregar Documento" at bounding box center [697, 263] width 95 height 10
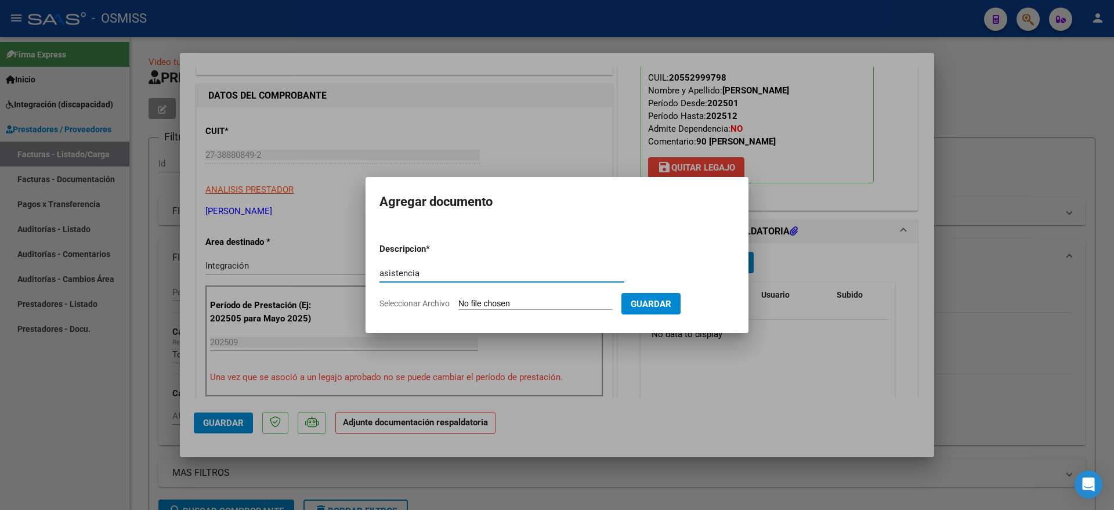
type input "asistencia"
click at [531, 304] on input "Seleccionar Archivo" at bounding box center [535, 304] width 154 height 11
type input "C:\fakepath\asistencia.jpeg"
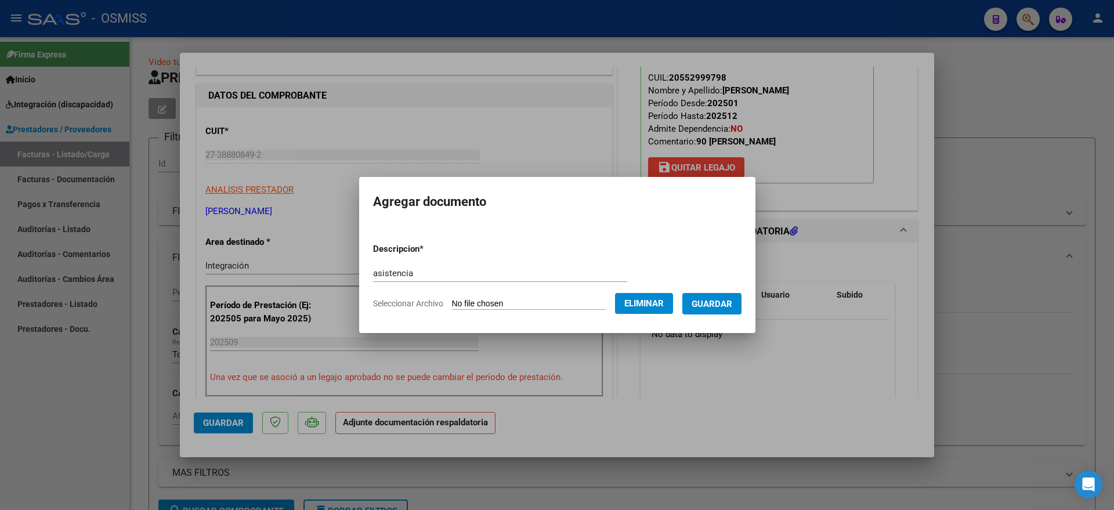
click at [731, 306] on span "Guardar" at bounding box center [711, 304] width 41 height 10
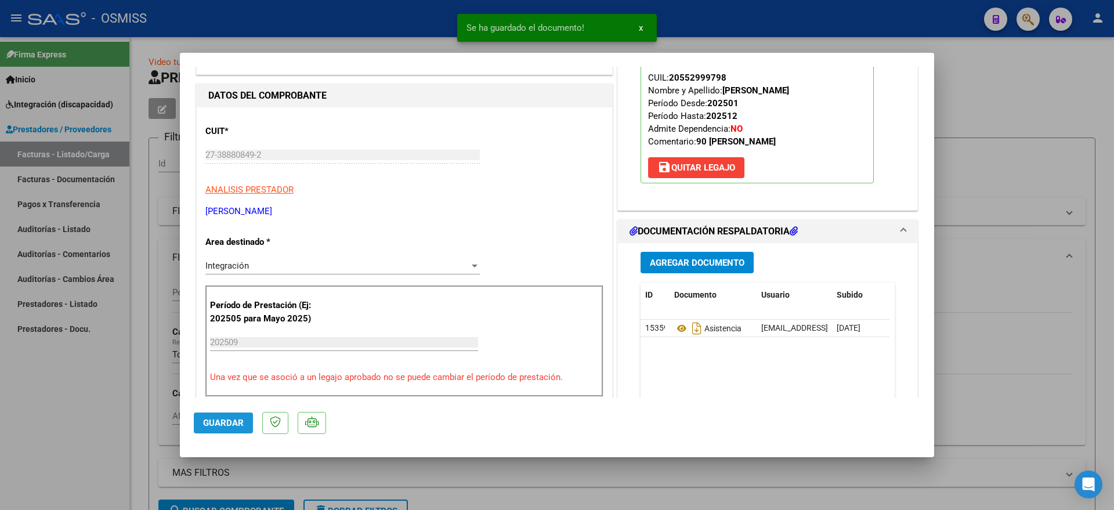
click at [217, 418] on span "Guardar" at bounding box center [223, 423] width 41 height 10
click at [0, 400] on div at bounding box center [557, 255] width 1114 height 510
type input "$ 0,00"
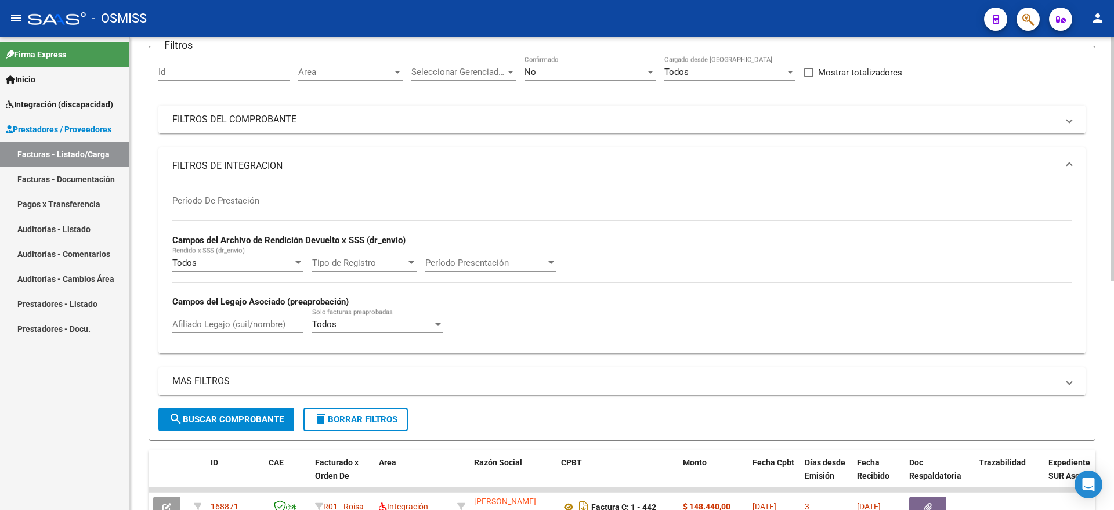
scroll to position [0, 0]
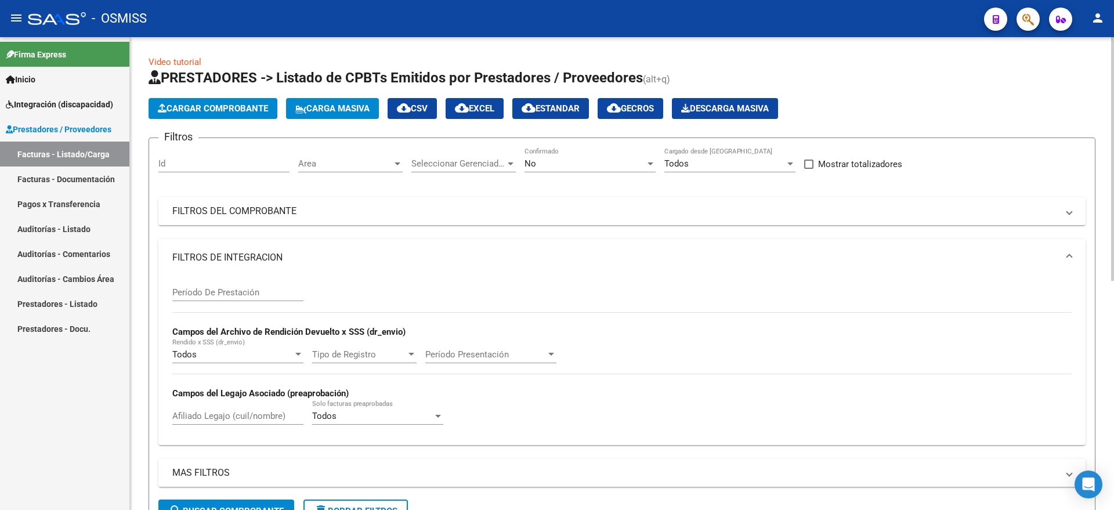
click at [229, 105] on span "Cargar Comprobante" at bounding box center [213, 108] width 110 height 10
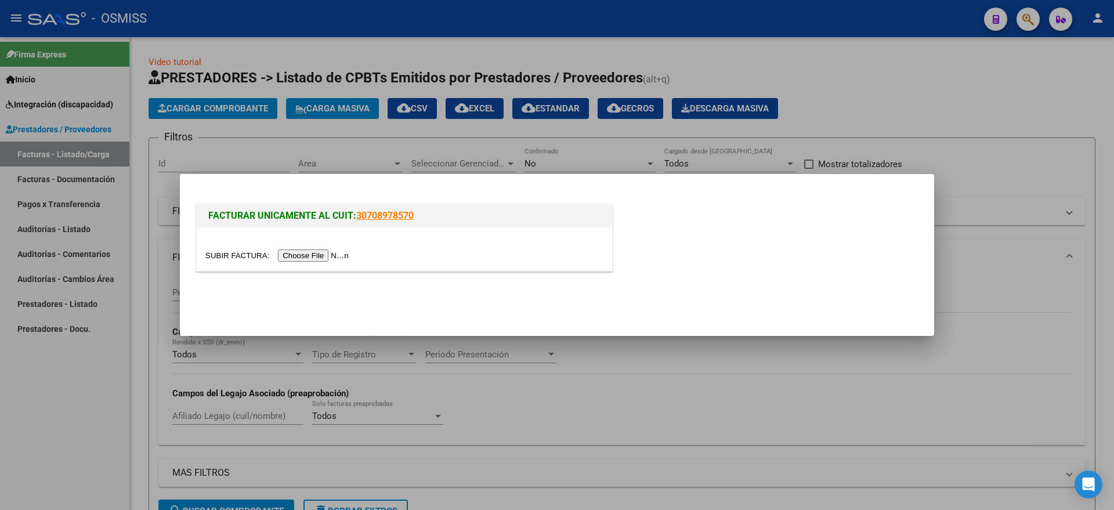
click at [319, 255] on input "file" at bounding box center [278, 255] width 147 height 12
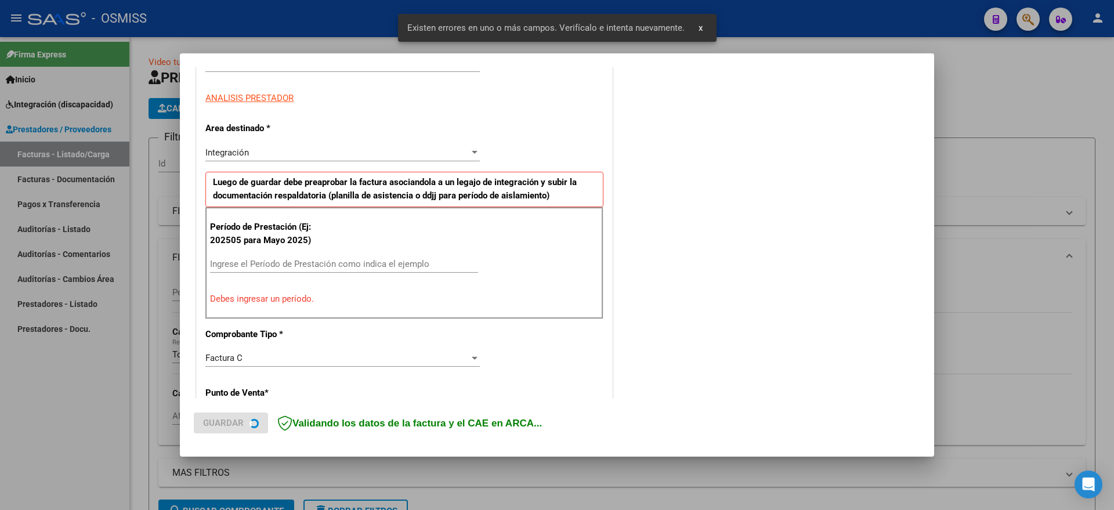
scroll to position [216, 0]
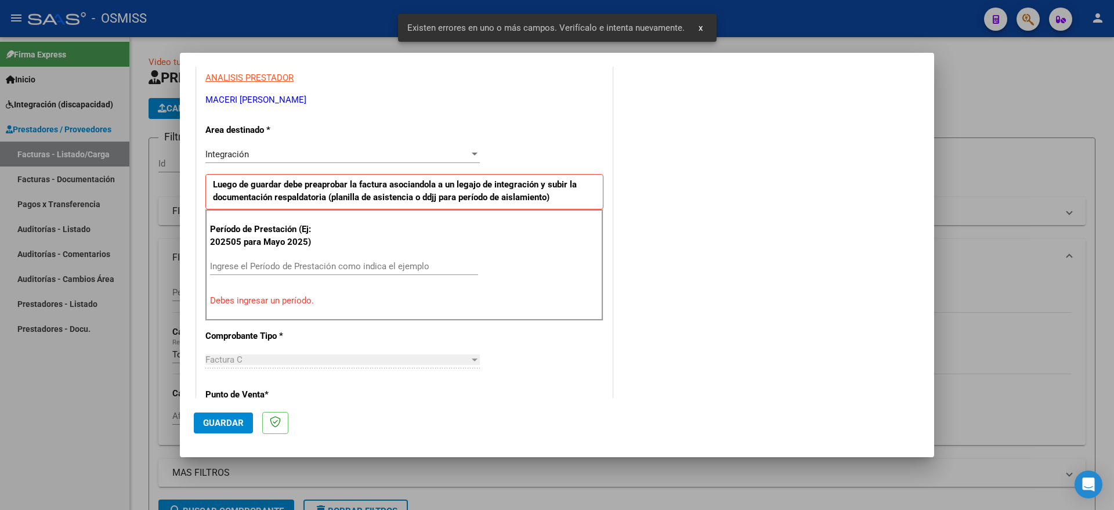
click at [328, 247] on div "Período de Prestación (Ej: 202505 para [DATE]) Ingrese el Período de Prestación…" at bounding box center [404, 264] width 398 height 111
click at [329, 266] on input "Ingrese el Período de Prestación como indica el ejemplo" at bounding box center [344, 266] width 268 height 10
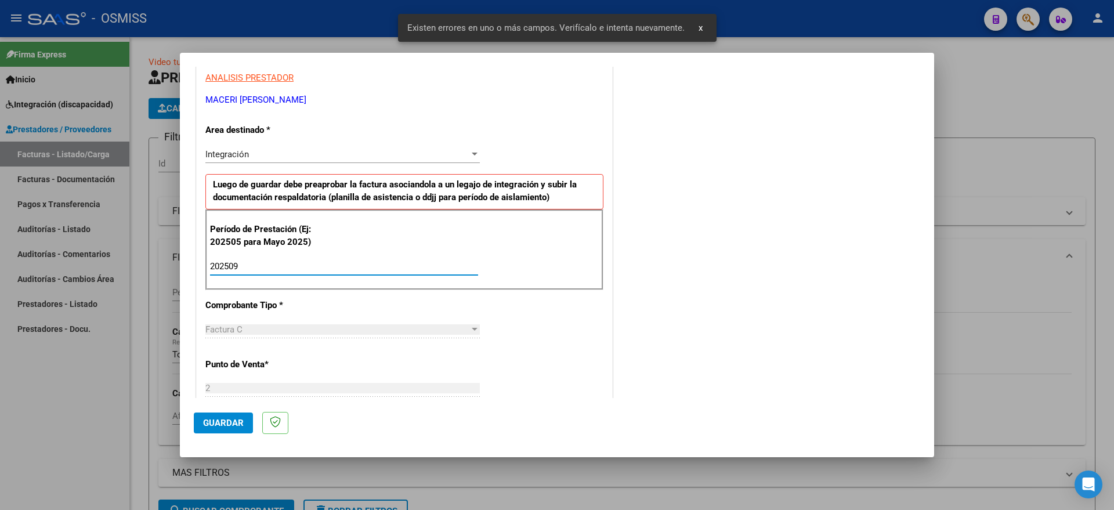
type input "202509"
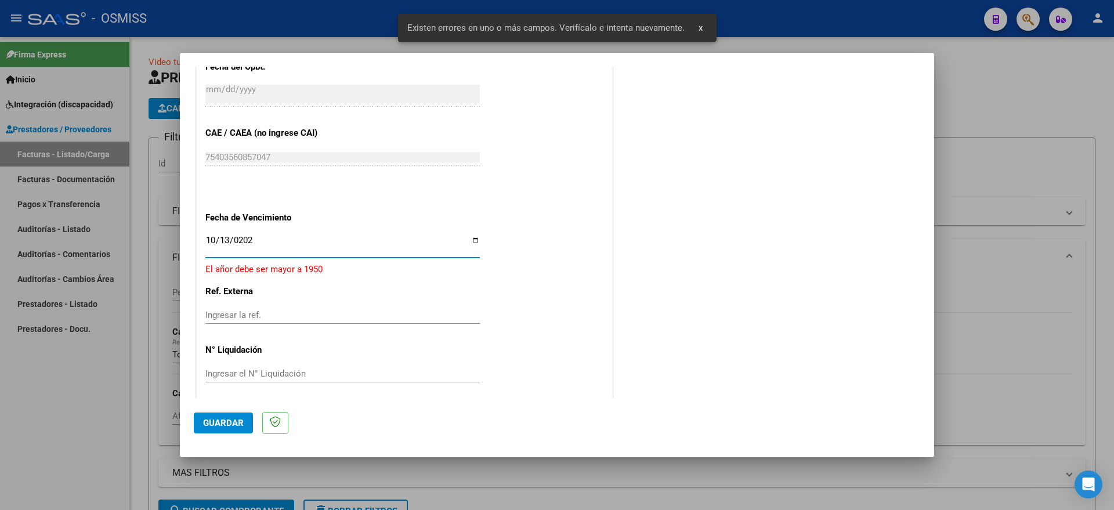
type input "[DATE]"
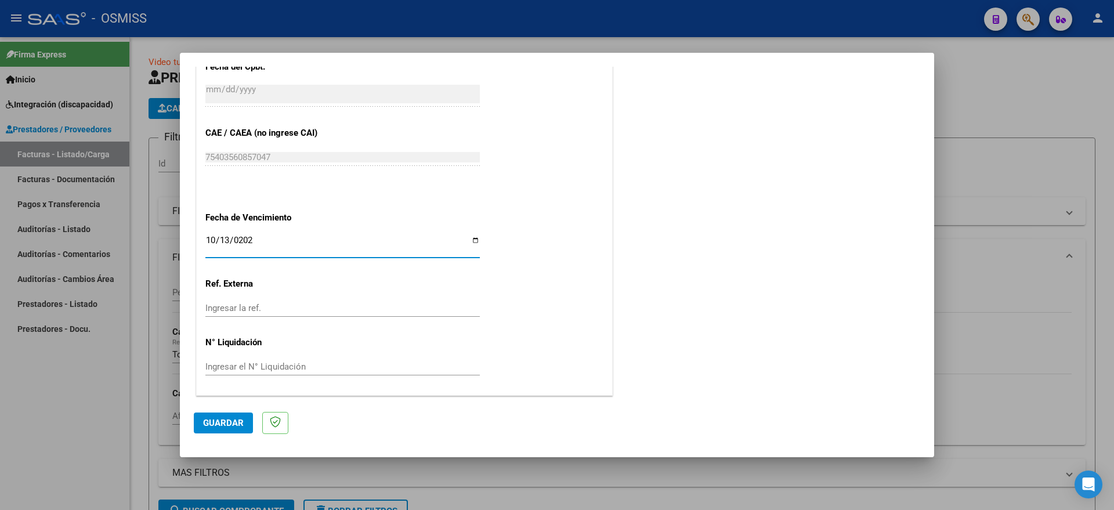
click at [226, 420] on span "Guardar" at bounding box center [223, 423] width 41 height 10
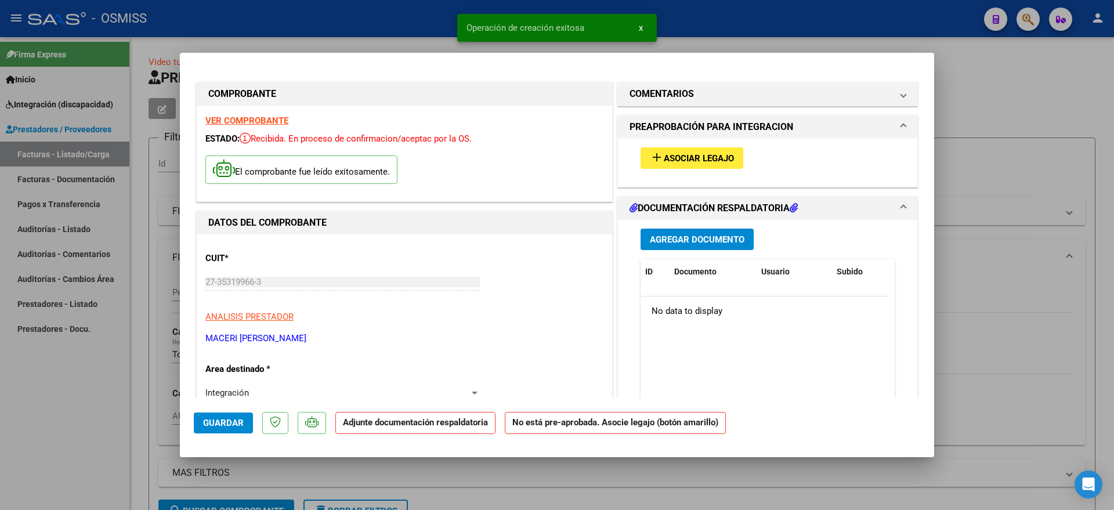
click at [691, 144] on div "add Asociar Legajo" at bounding box center [767, 158] width 271 height 39
click at [689, 155] on span "Asociar Legajo" at bounding box center [699, 158] width 70 height 10
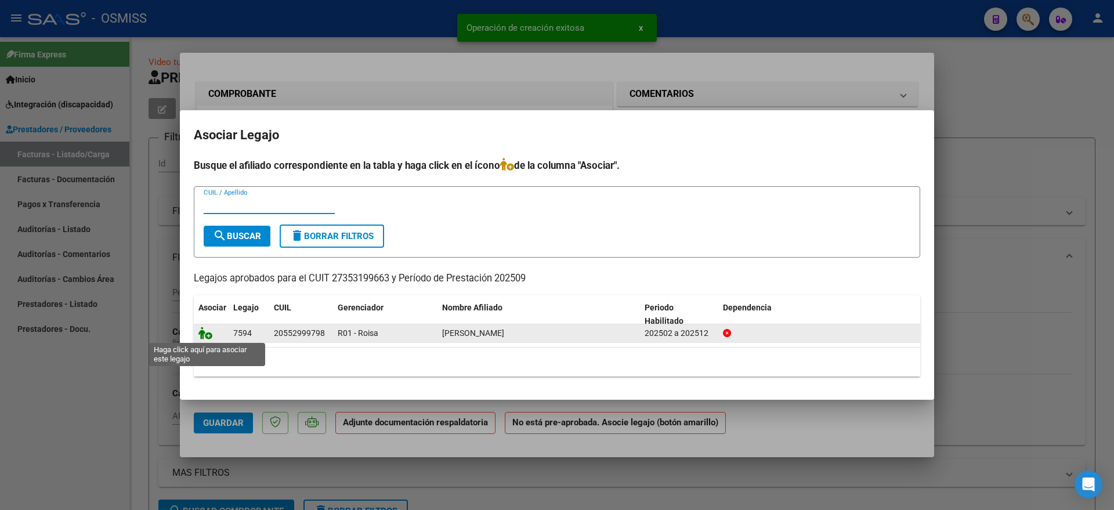
click at [209, 334] on icon at bounding box center [205, 333] width 14 height 13
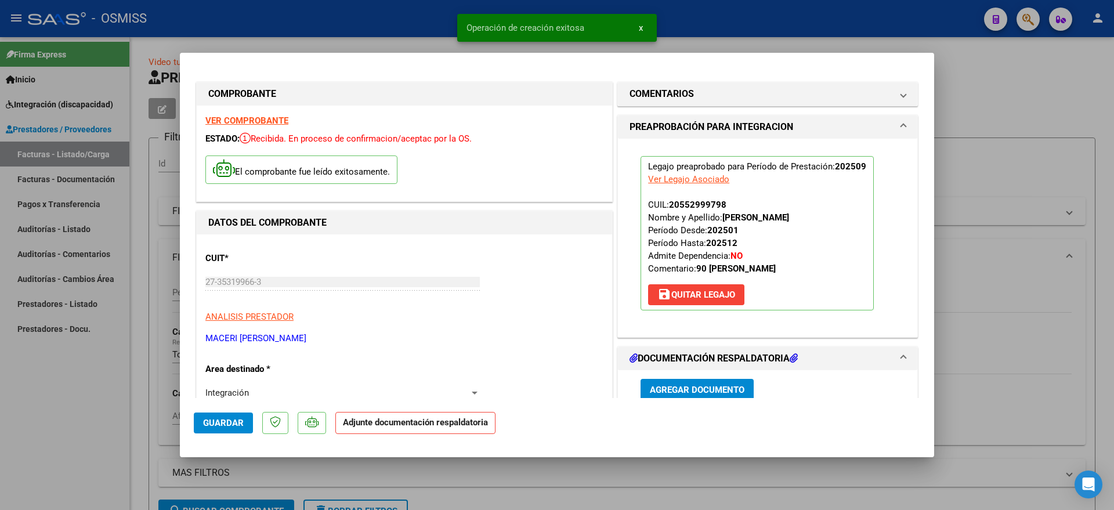
scroll to position [217, 0]
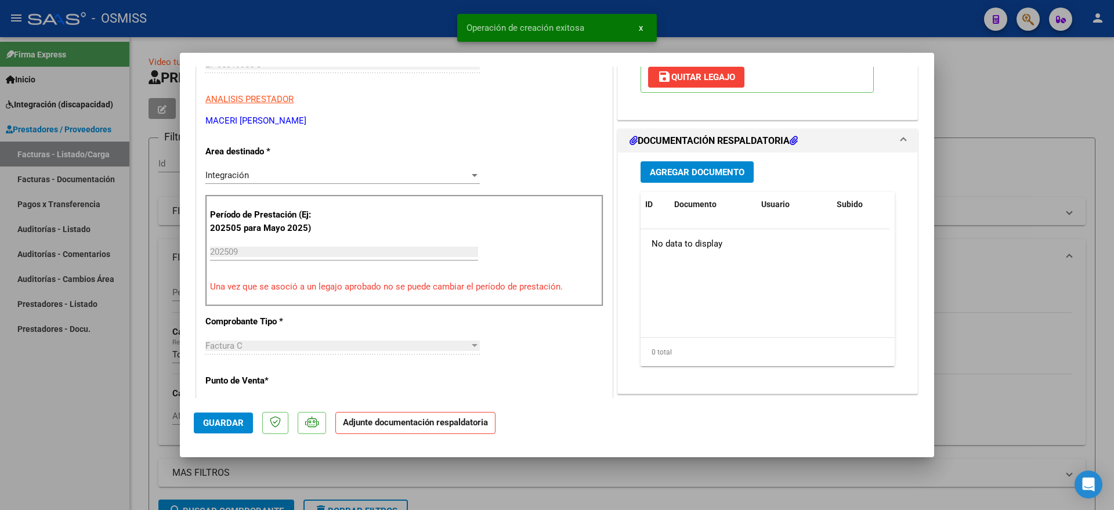
click at [662, 165] on button "Agregar Documento" at bounding box center [696, 171] width 113 height 21
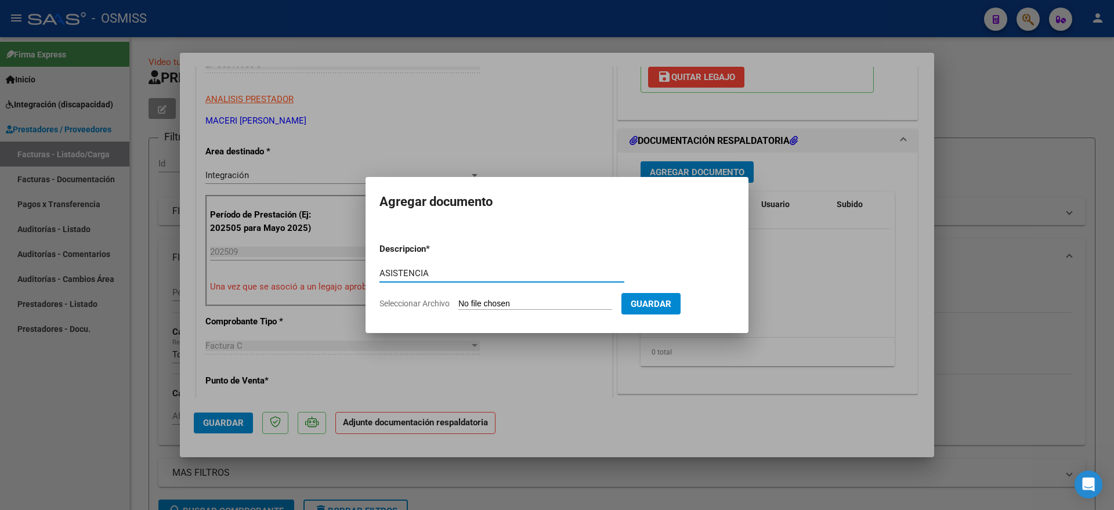
type input "ASISTENCIA"
click at [514, 302] on input "Seleccionar Archivo" at bounding box center [535, 304] width 154 height 11
type input "C:\fakepath\[PERSON_NAME] PSICOLOGÍA PLAN.pdf"
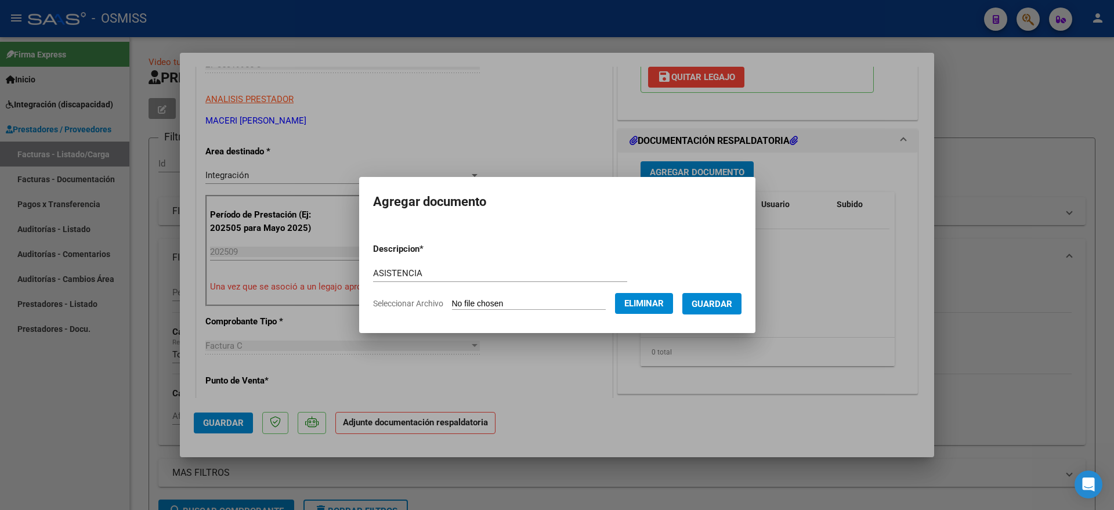
click at [730, 303] on span "Guardar" at bounding box center [711, 304] width 41 height 10
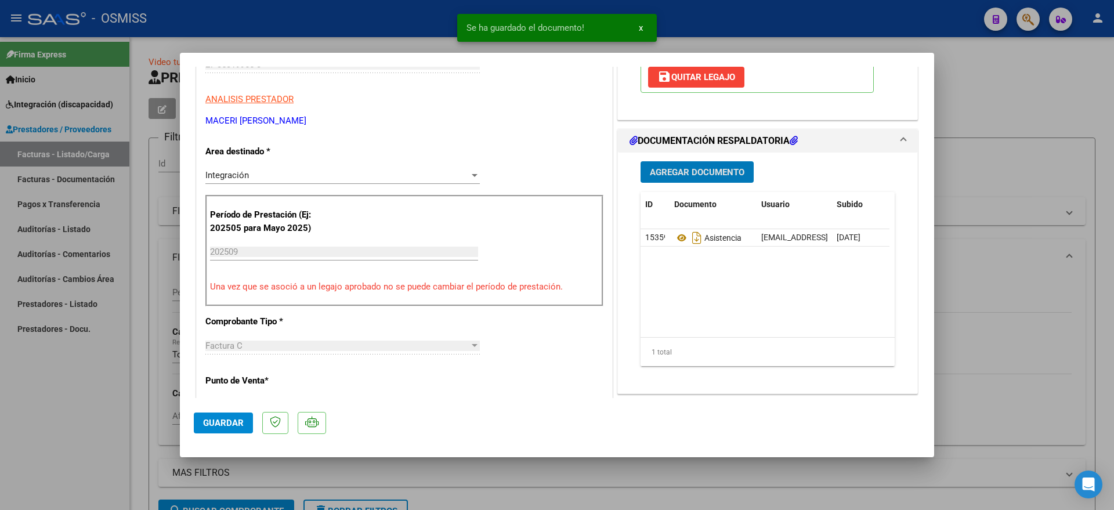
click at [224, 423] on span "Guardar" at bounding box center [223, 423] width 41 height 10
click at [46, 414] on div at bounding box center [557, 255] width 1114 height 510
type input "$ 0,00"
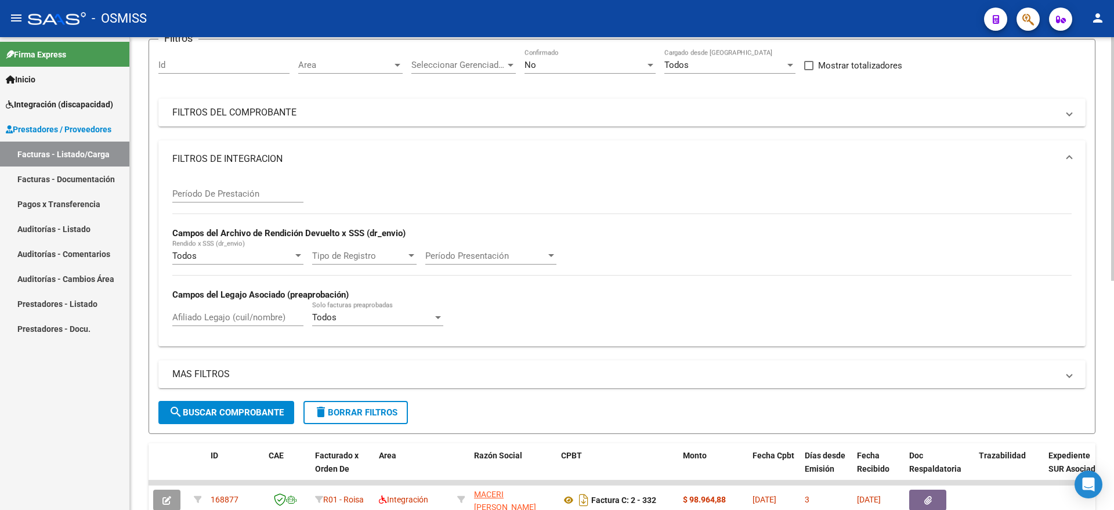
scroll to position [0, 0]
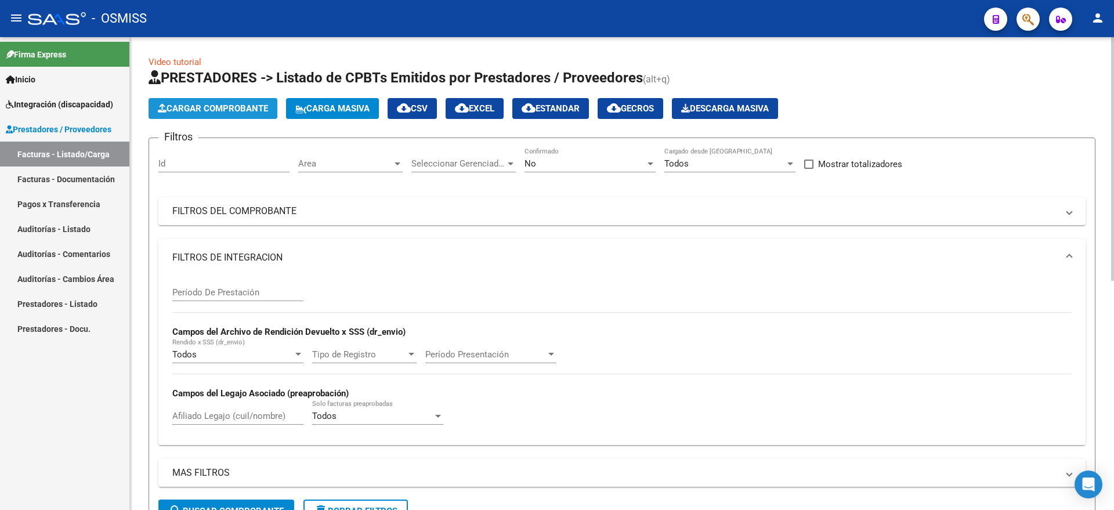
click at [226, 107] on span "Cargar Comprobante" at bounding box center [213, 108] width 110 height 10
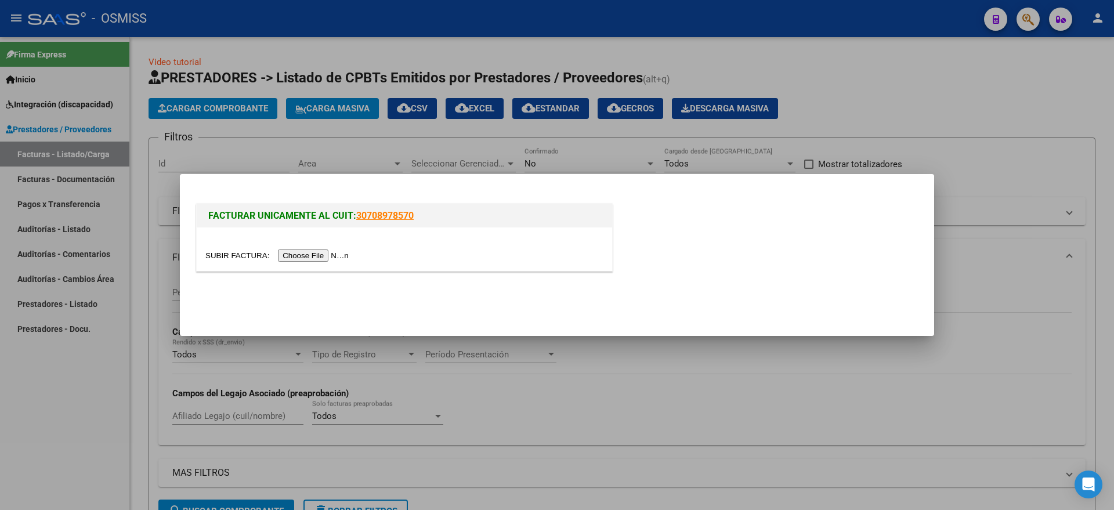
click at [311, 260] on input "file" at bounding box center [278, 255] width 147 height 12
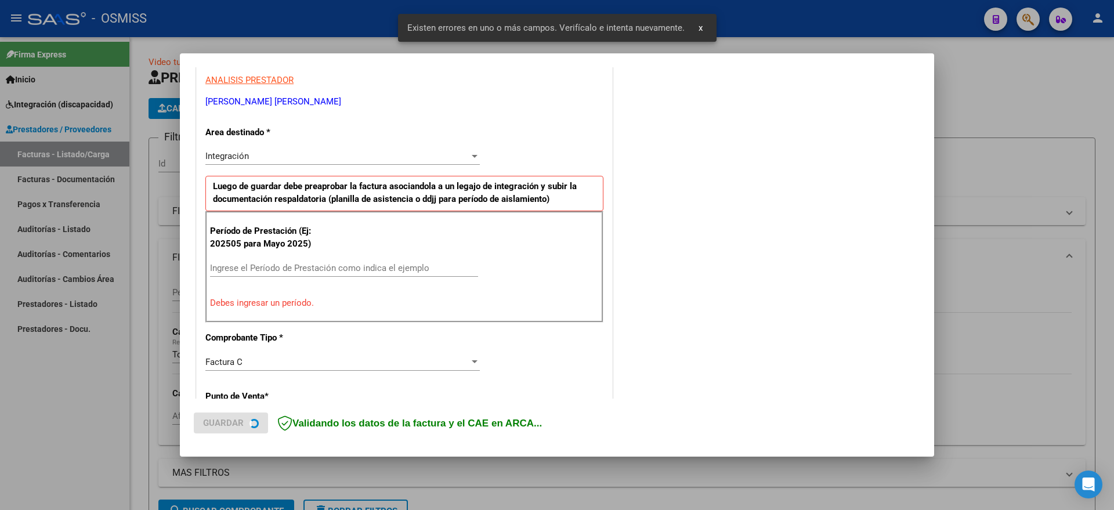
scroll to position [238, 0]
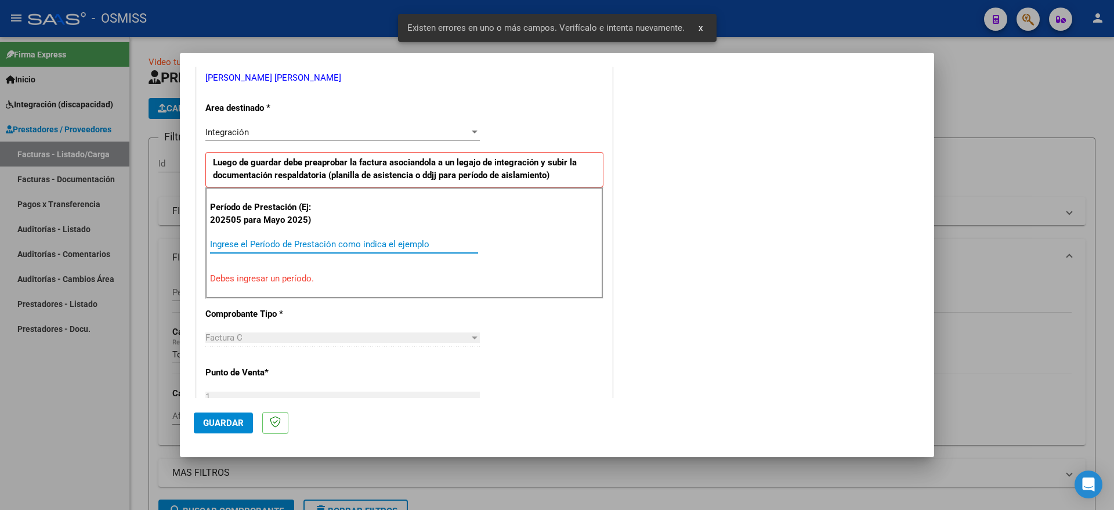
click at [298, 239] on input "Ingrese el Período de Prestación como indica el ejemplo" at bounding box center [344, 244] width 268 height 10
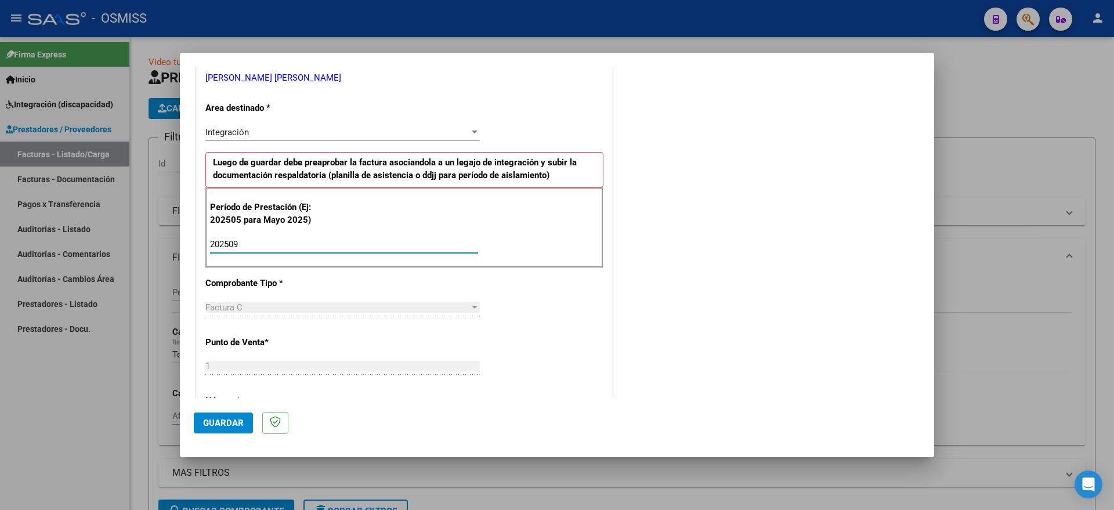
type input "202509"
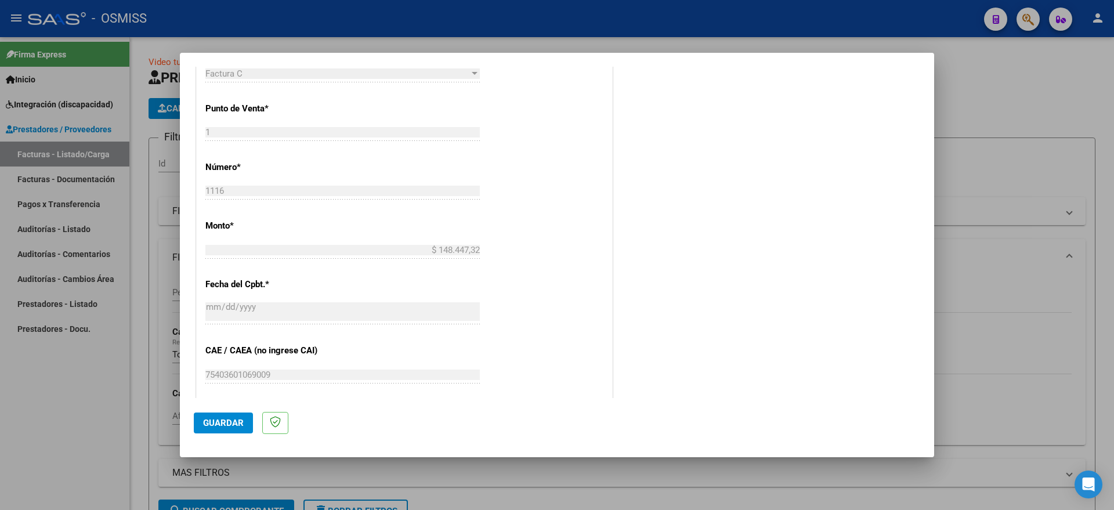
scroll to position [690, 0]
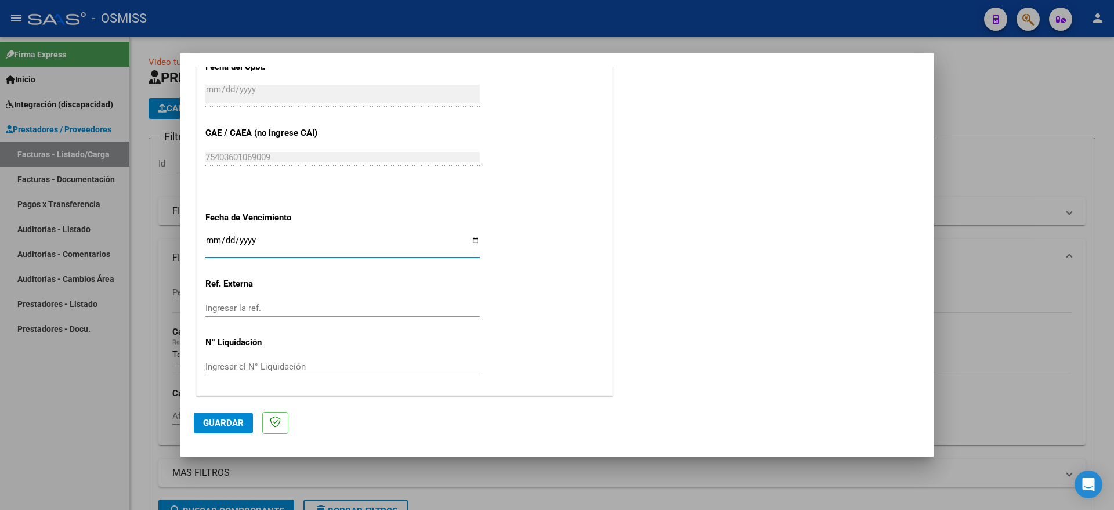
click at [212, 242] on input "[DATE]" at bounding box center [342, 244] width 274 height 19
type input "[DATE]"
click at [227, 419] on span "Guardar" at bounding box center [223, 423] width 41 height 10
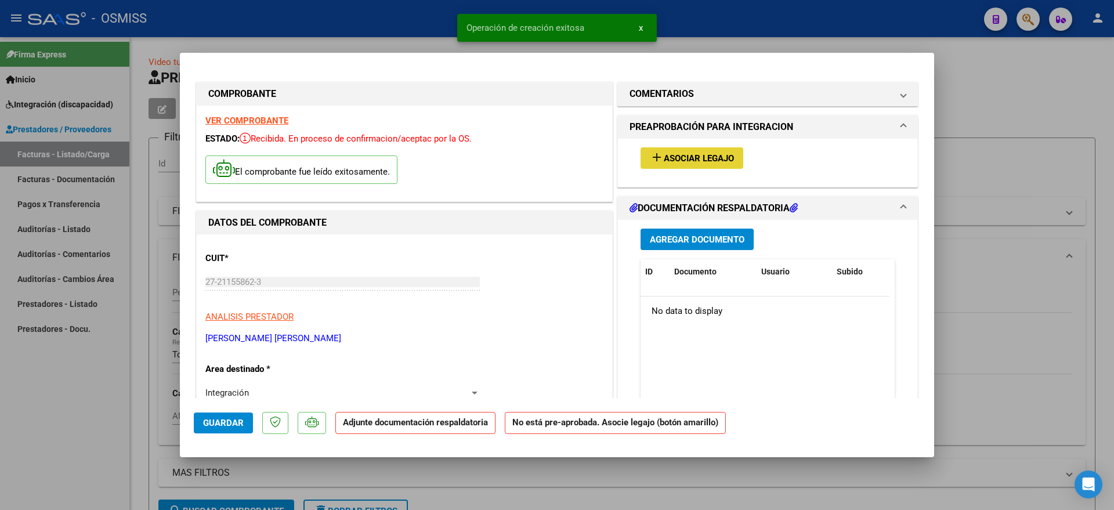
click at [684, 157] on span "Asociar Legajo" at bounding box center [699, 158] width 70 height 10
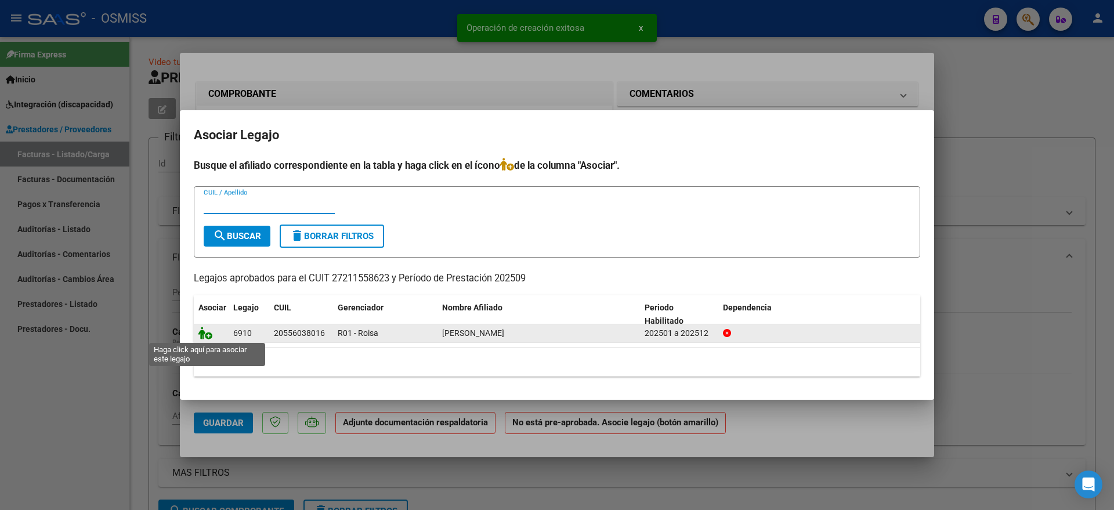
click at [207, 335] on icon at bounding box center [205, 333] width 14 height 13
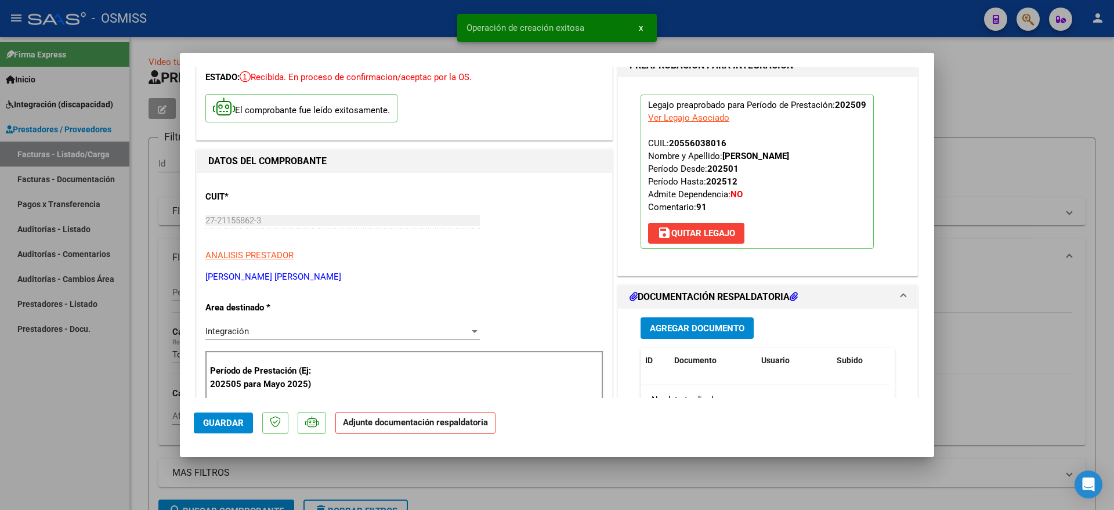
scroll to position [217, 0]
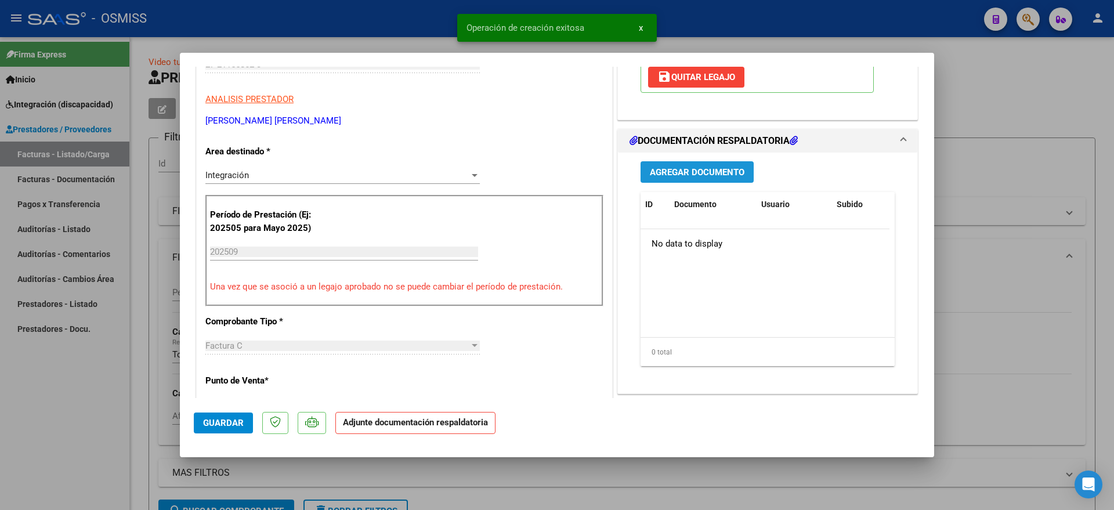
click at [688, 180] on button "Agregar Documento" at bounding box center [696, 171] width 113 height 21
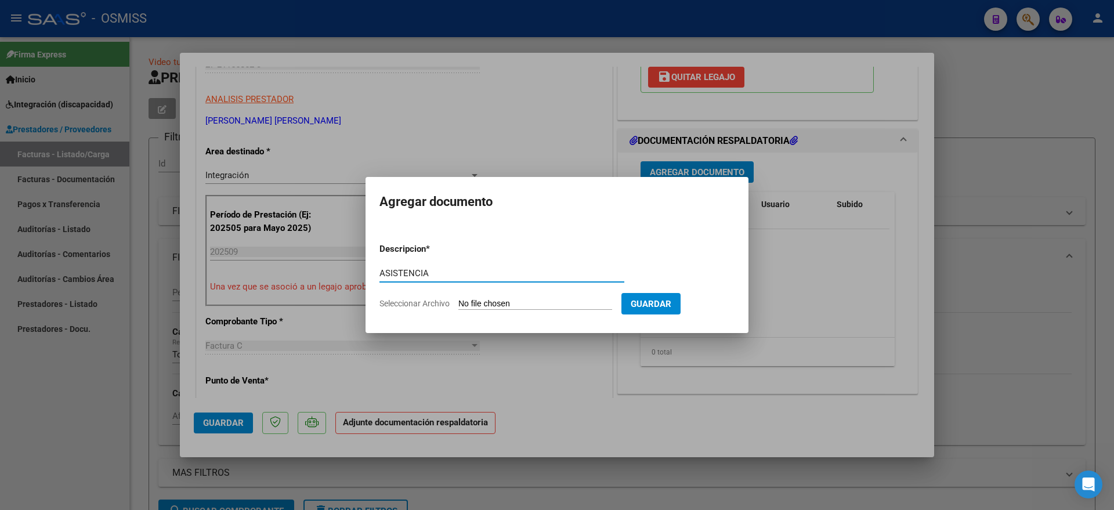
type input "ASISTENCIA"
click at [561, 302] on input "Seleccionar Archivo" at bounding box center [535, 304] width 154 height 11
type input "C:\fakepath\[PERSON_NAME] Pscologia Planilla Asistencia.pdf"
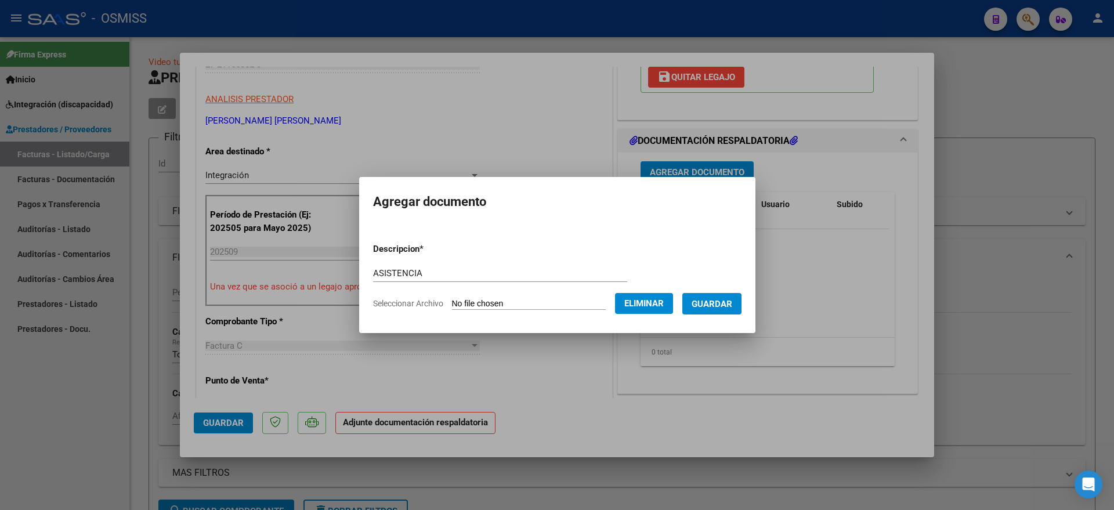
click at [725, 303] on span "Guardar" at bounding box center [711, 304] width 41 height 10
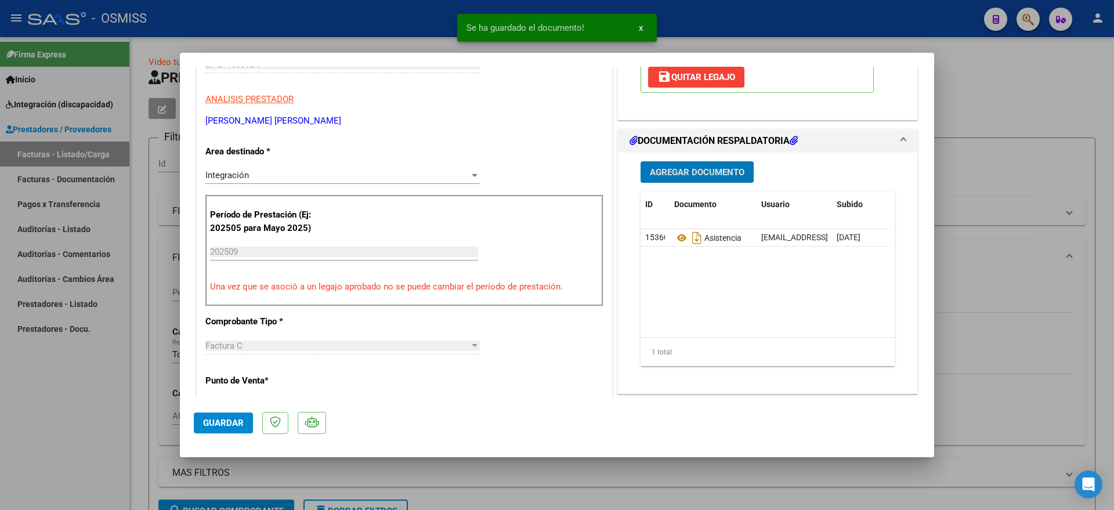
click at [220, 425] on span "Guardar" at bounding box center [223, 423] width 41 height 10
click at [91, 417] on div at bounding box center [557, 255] width 1114 height 510
type input "$ 0,00"
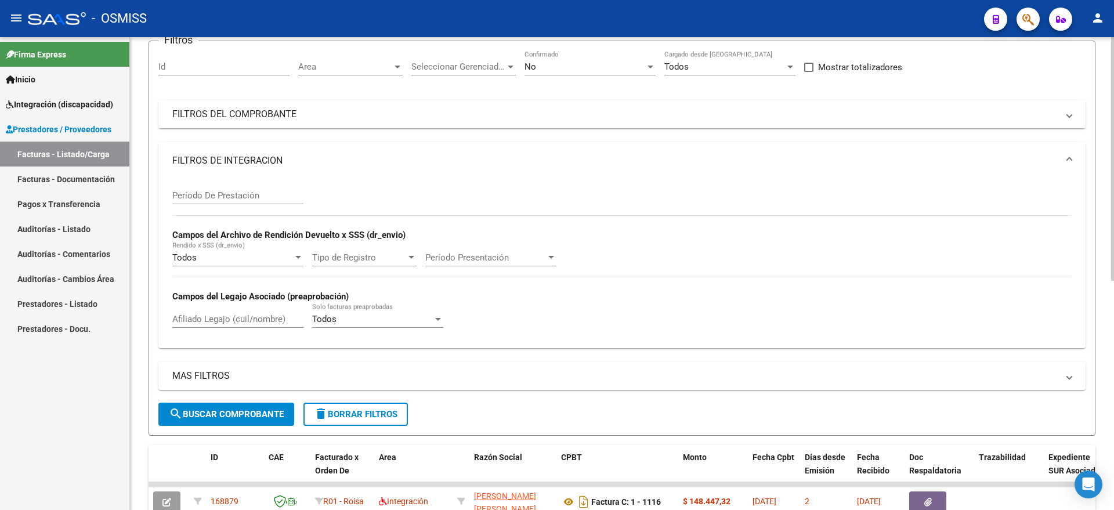
scroll to position [0, 0]
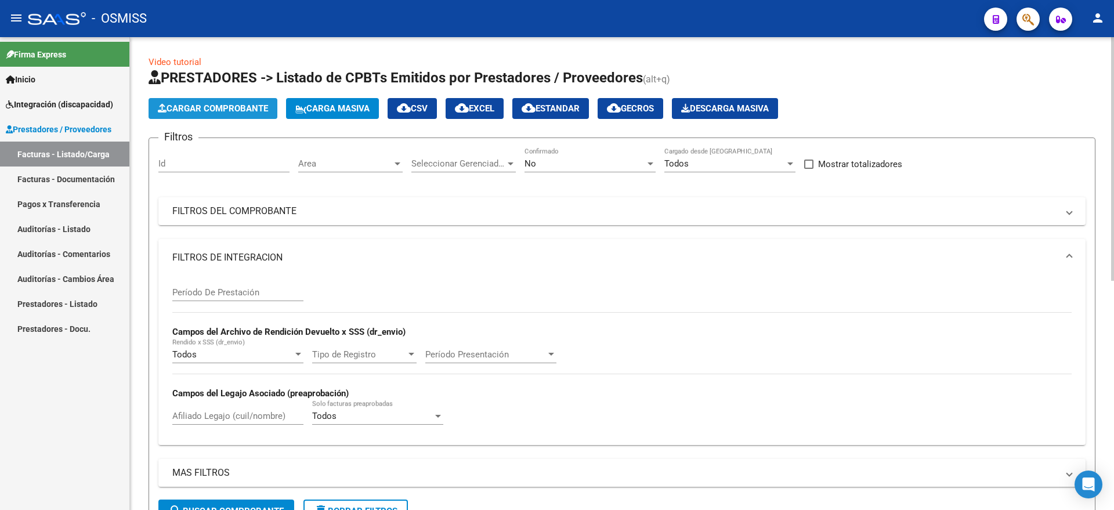
click at [227, 106] on span "Cargar Comprobante" at bounding box center [213, 108] width 110 height 10
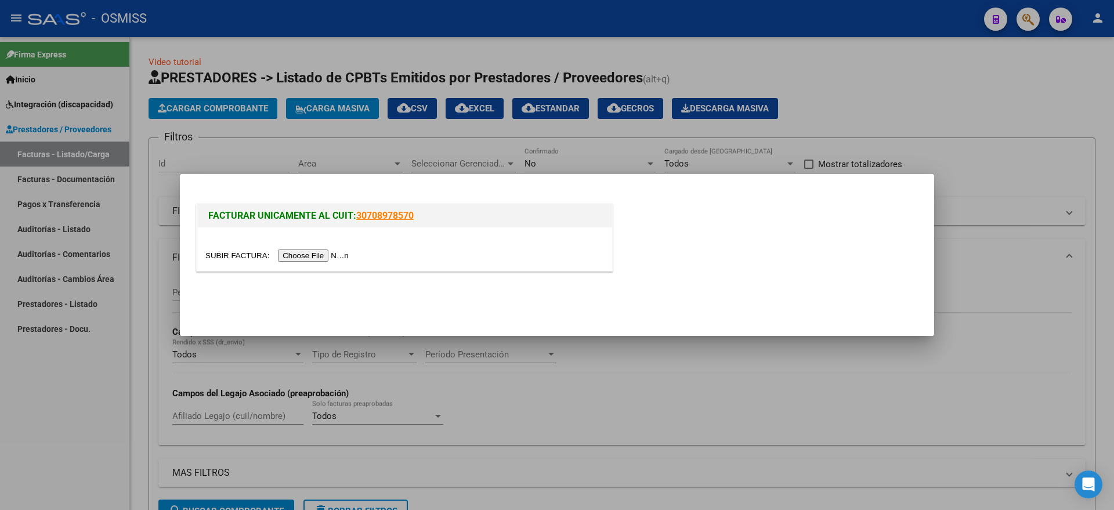
click at [322, 253] on input "file" at bounding box center [278, 255] width 147 height 12
click at [297, 253] on input "file" at bounding box center [278, 255] width 147 height 12
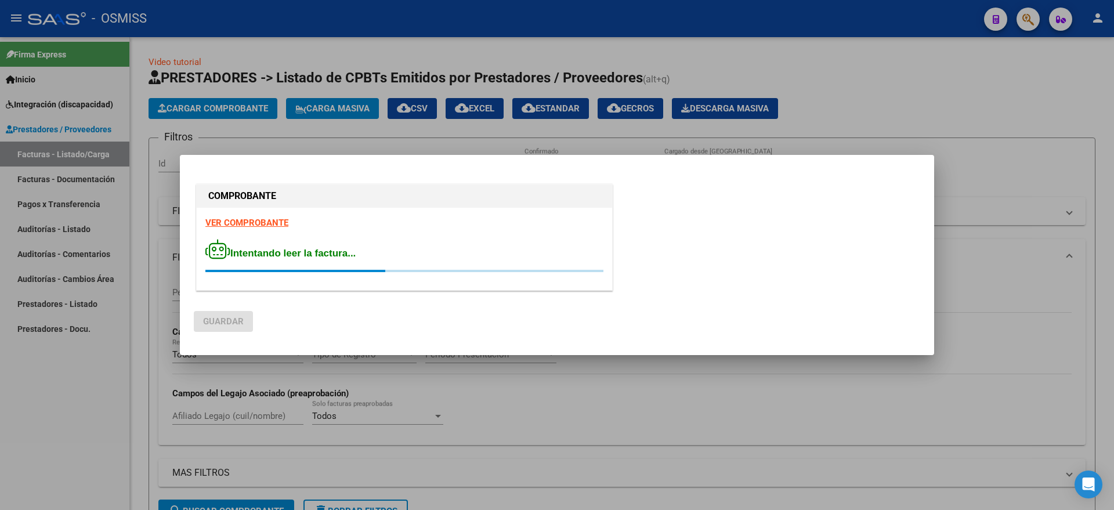
click at [99, 393] on div at bounding box center [557, 255] width 1114 height 510
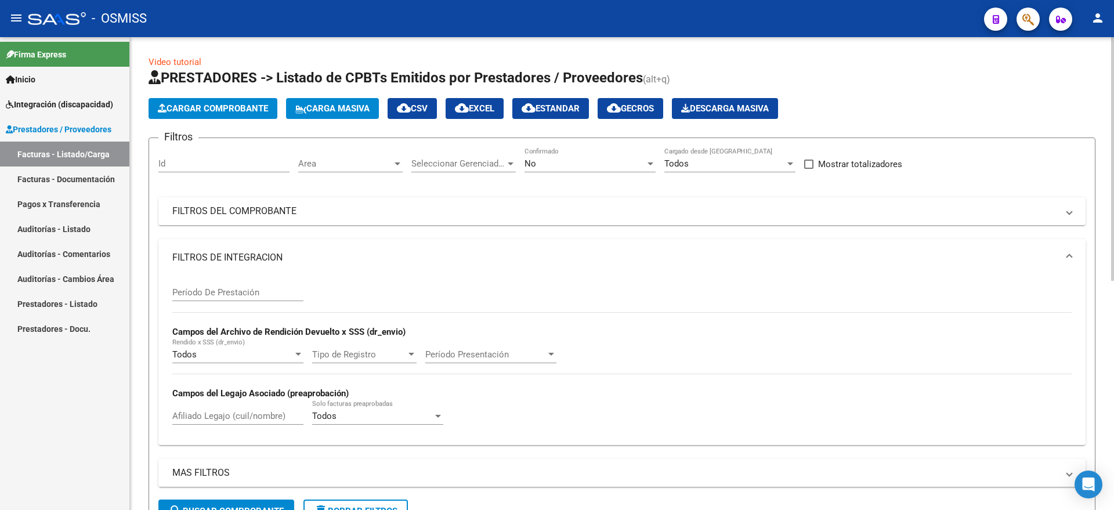
click at [231, 110] on span "Cargar Comprobante" at bounding box center [213, 108] width 110 height 10
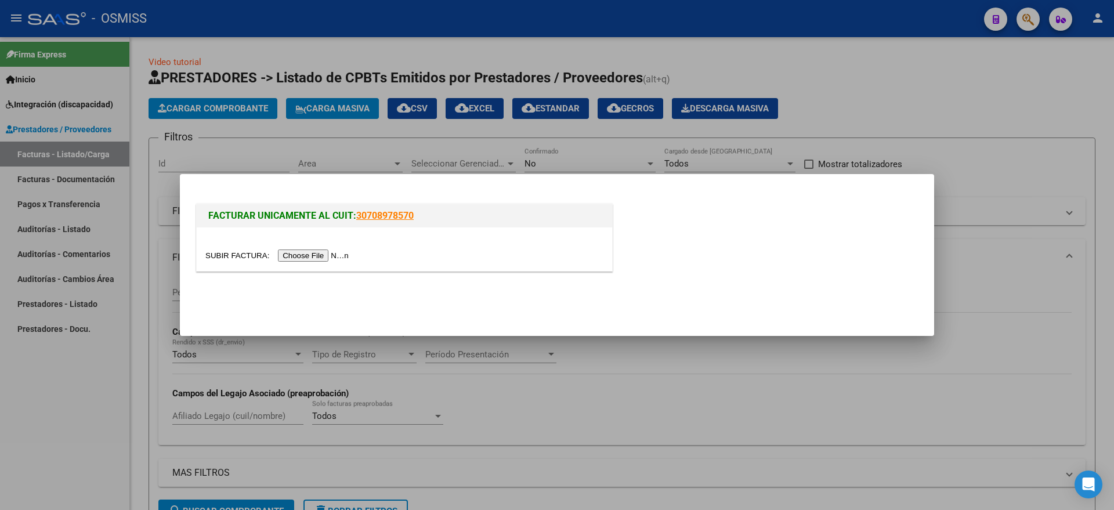
click at [310, 253] on input "file" at bounding box center [278, 255] width 147 height 12
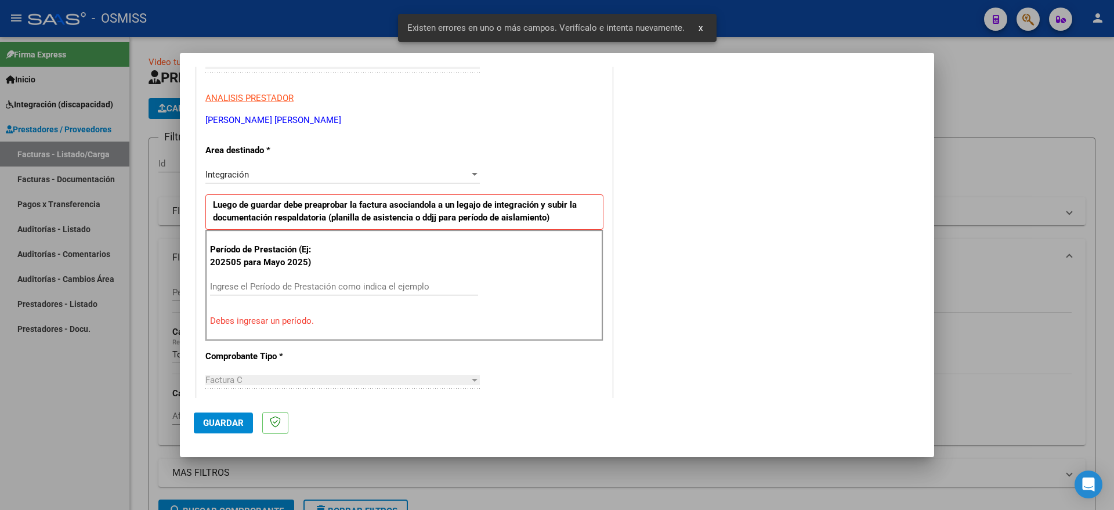
scroll to position [216, 0]
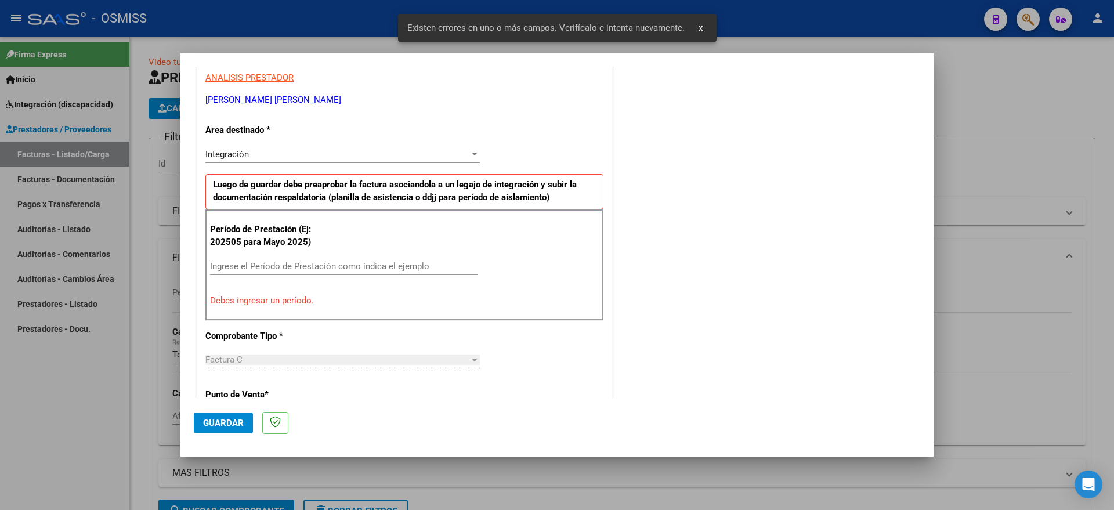
click at [322, 258] on div "Ingrese el Período de Prestación como indica el ejemplo" at bounding box center [344, 266] width 268 height 17
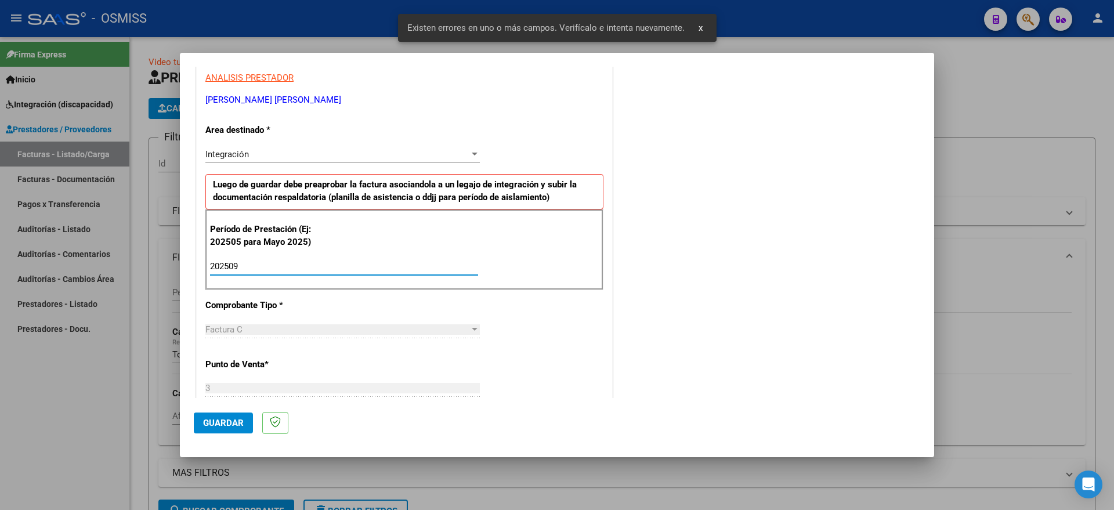
type input "202509"
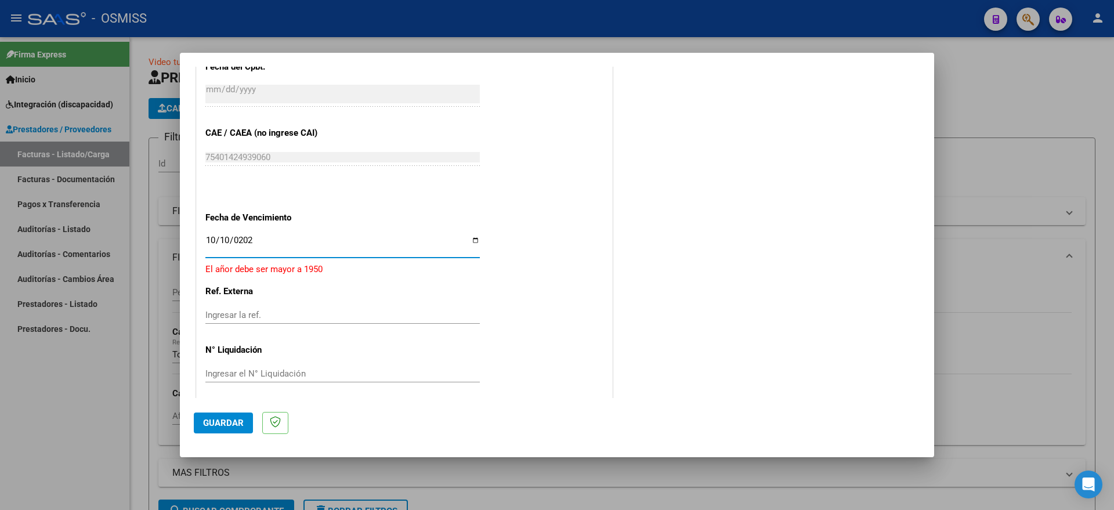
type input "[DATE]"
click at [235, 420] on span "Guardar" at bounding box center [223, 423] width 41 height 10
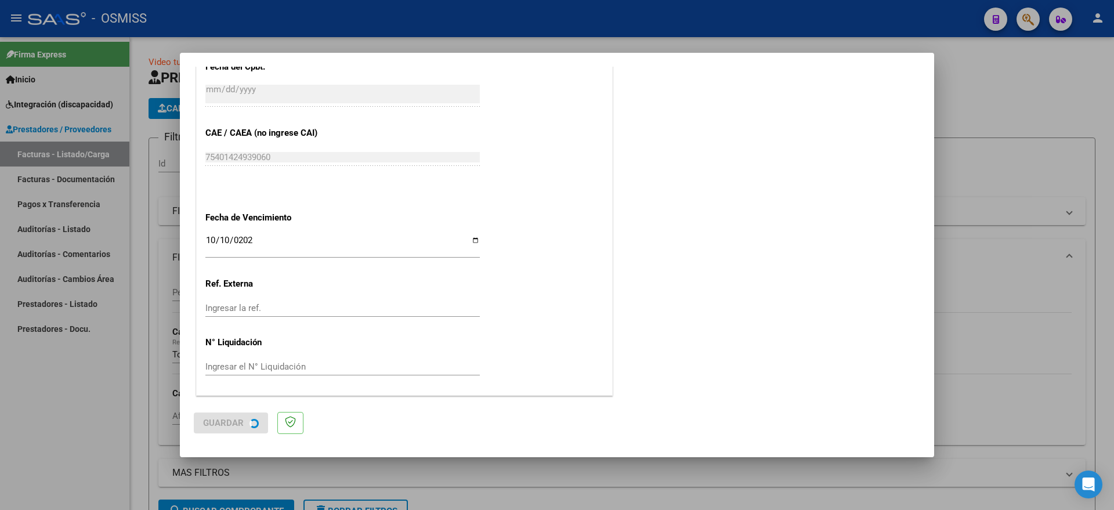
scroll to position [0, 0]
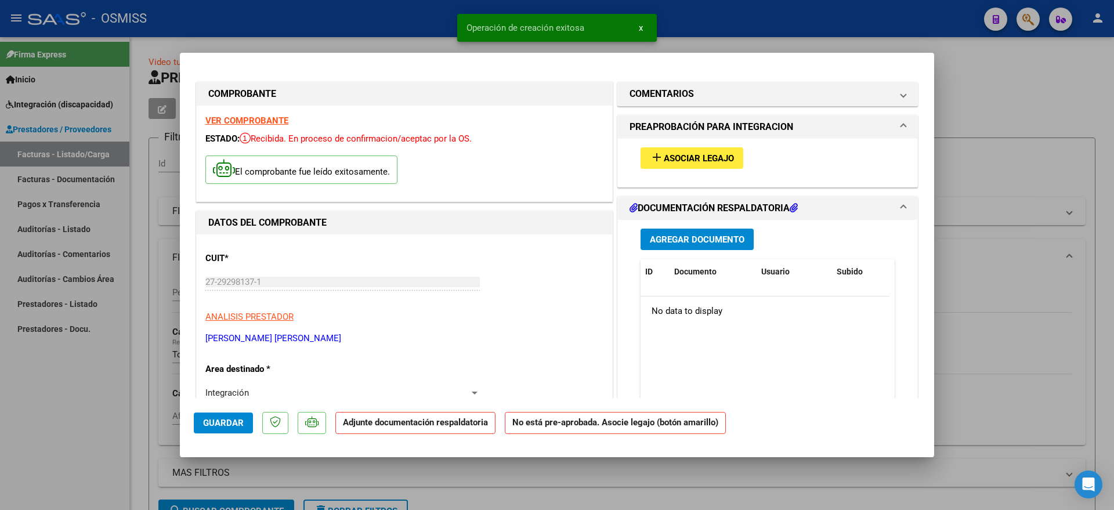
click at [698, 153] on span "add Asociar Legajo" at bounding box center [692, 158] width 84 height 10
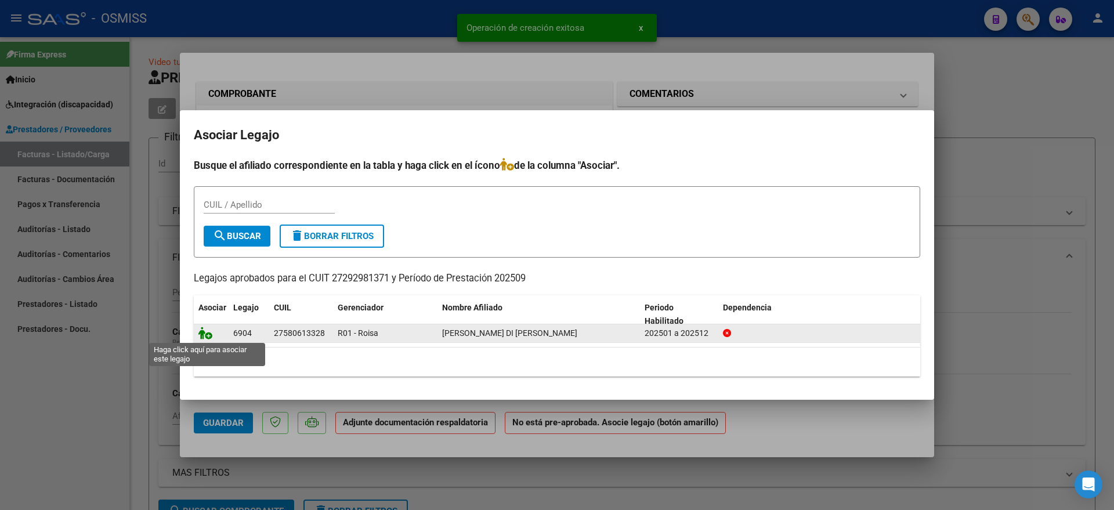
click at [204, 335] on icon at bounding box center [205, 333] width 14 height 13
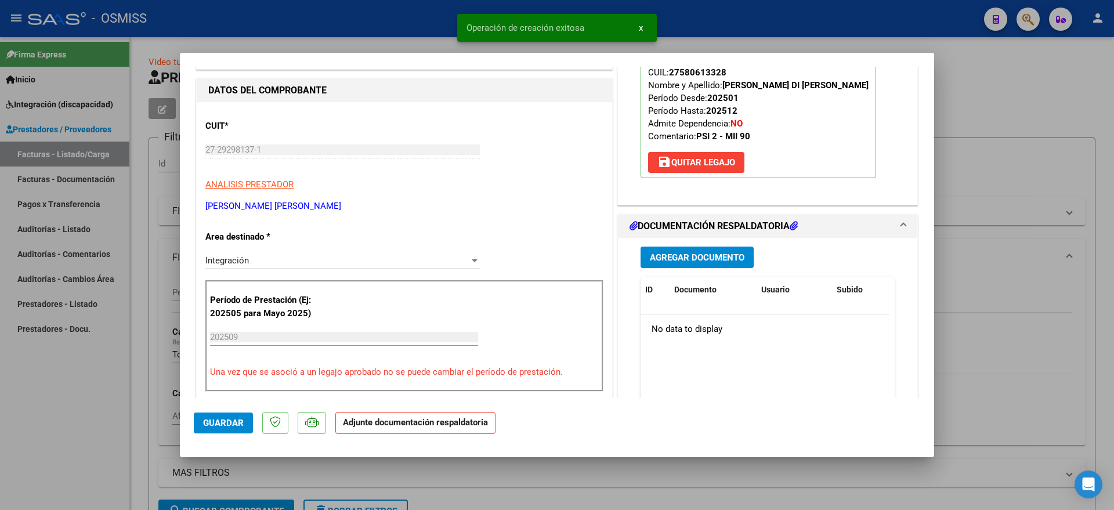
scroll to position [145, 0]
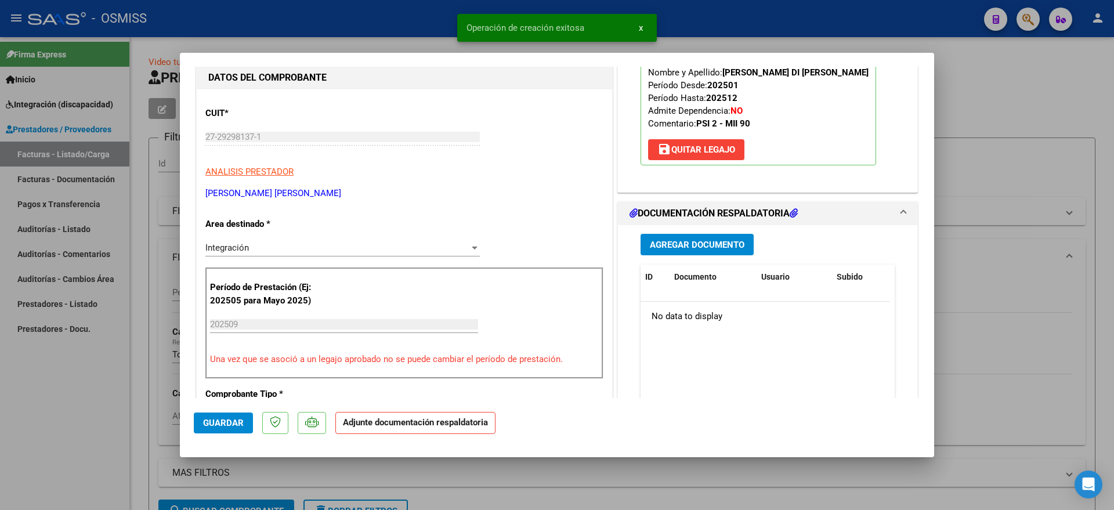
click at [691, 248] on span "Agregar Documento" at bounding box center [697, 245] width 95 height 10
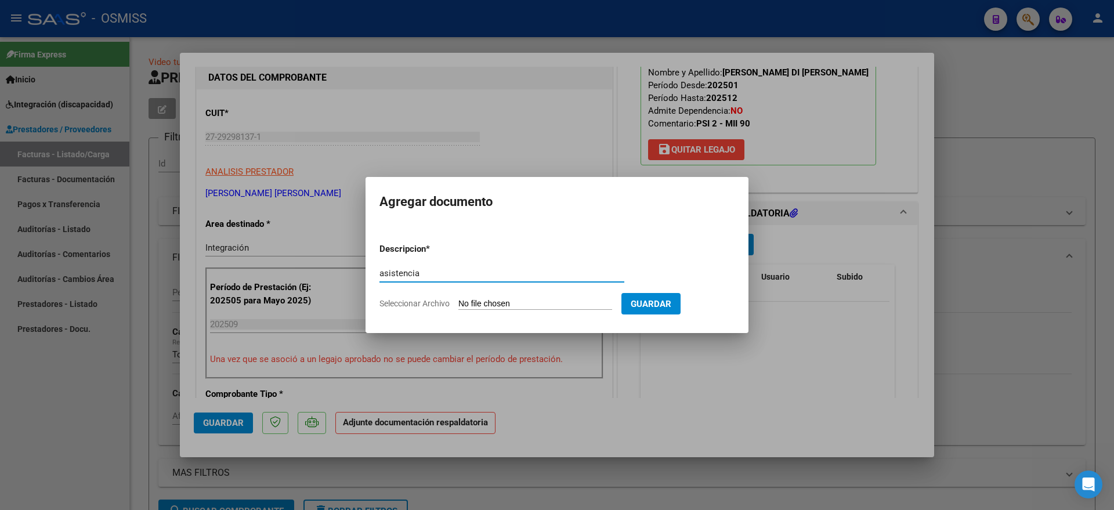
type input "asistencia"
click at [517, 307] on input "Seleccionar Archivo" at bounding box center [535, 304] width 154 height 11
type input "C:\fakepath\asistencia-amaia.pdf"
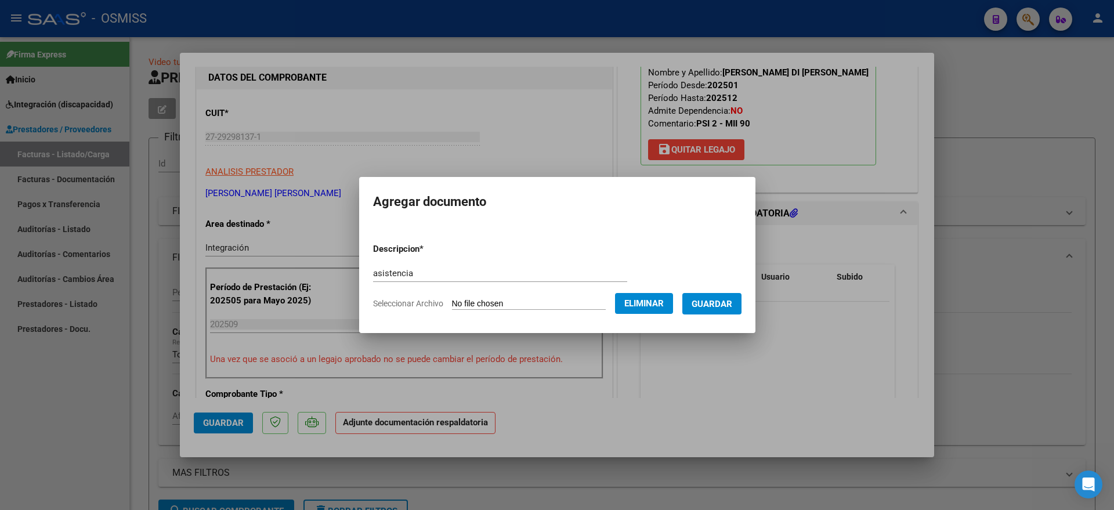
click at [732, 302] on span "Guardar" at bounding box center [711, 304] width 41 height 10
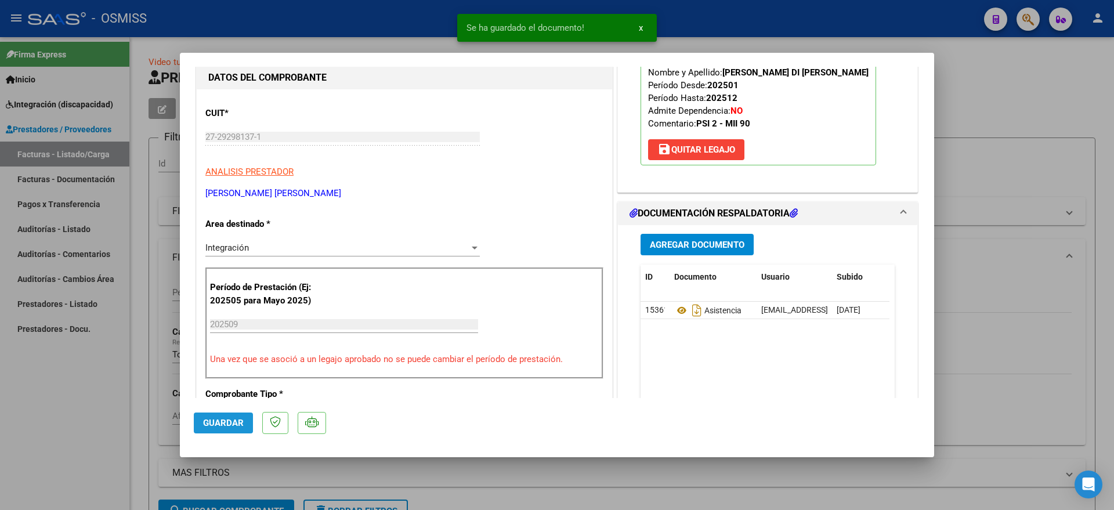
click at [230, 422] on span "Guardar" at bounding box center [223, 423] width 41 height 10
click at [97, 423] on div at bounding box center [557, 255] width 1114 height 510
type input "$ 0,00"
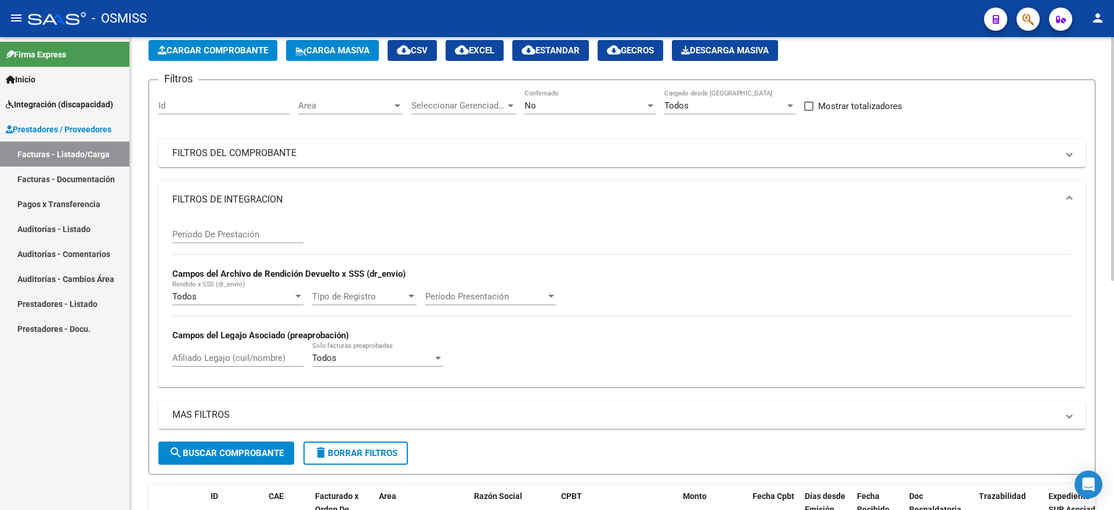
scroll to position [0, 0]
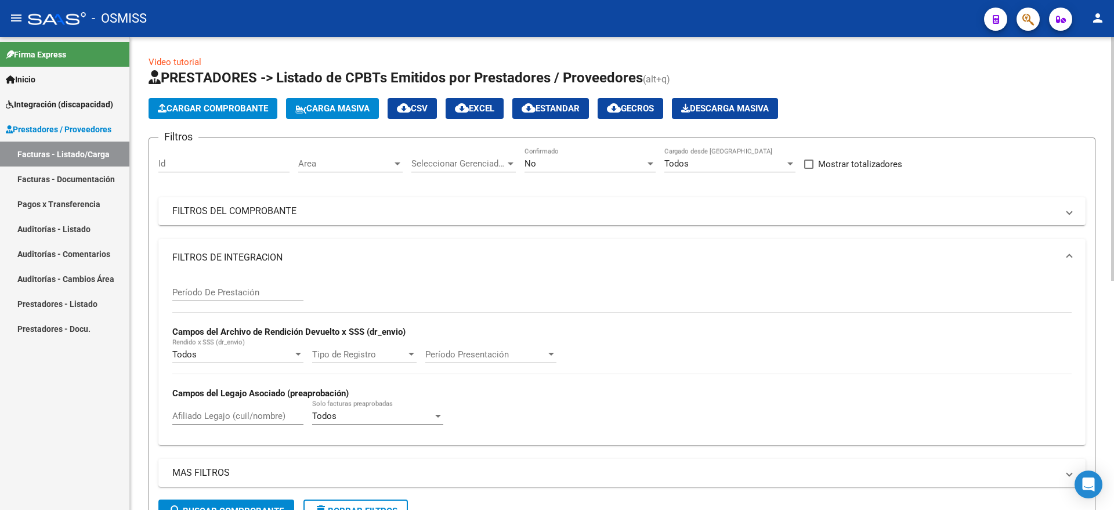
click at [233, 106] on span "Cargar Comprobante" at bounding box center [213, 108] width 110 height 10
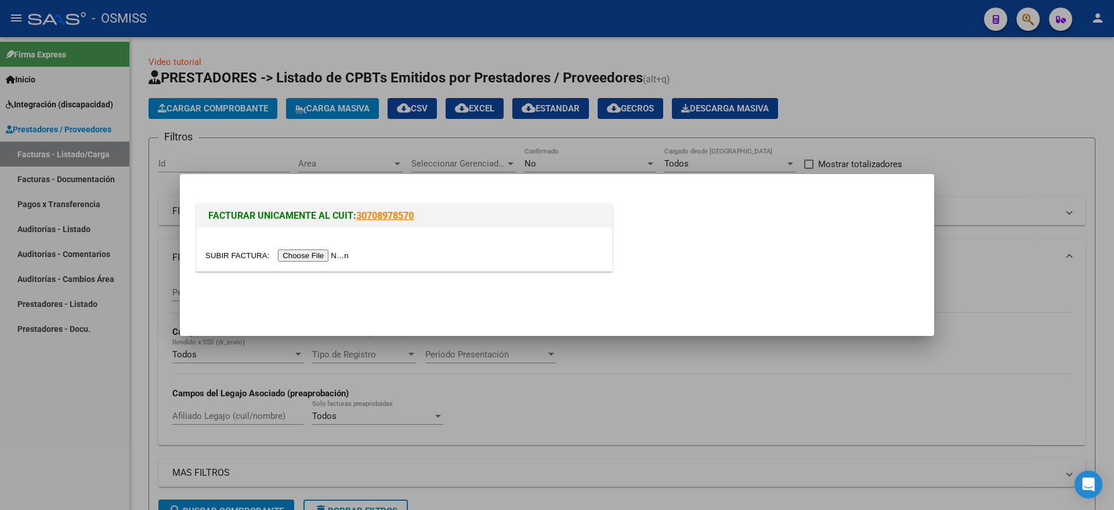
click at [304, 256] on input "file" at bounding box center [278, 255] width 147 height 12
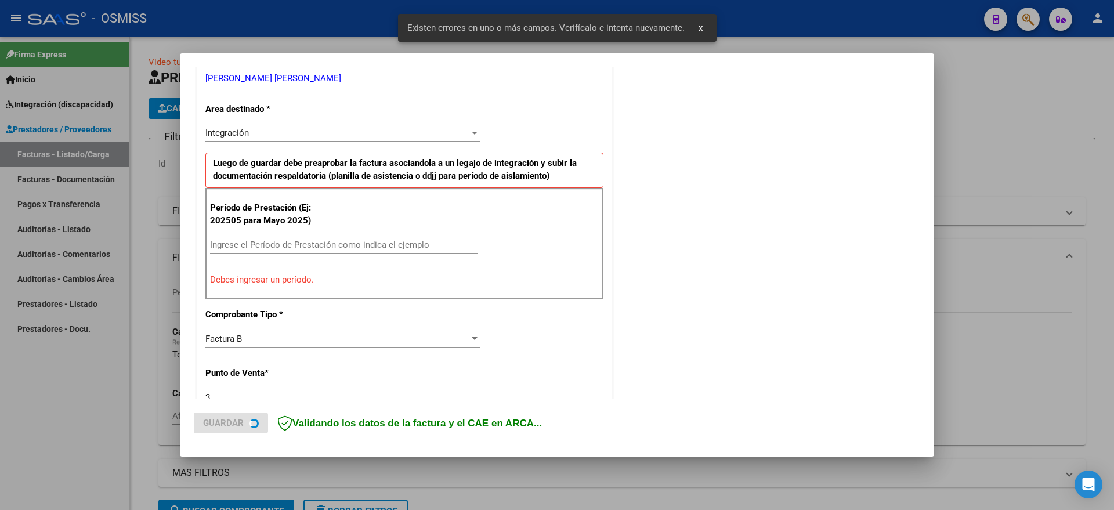
scroll to position [364, 0]
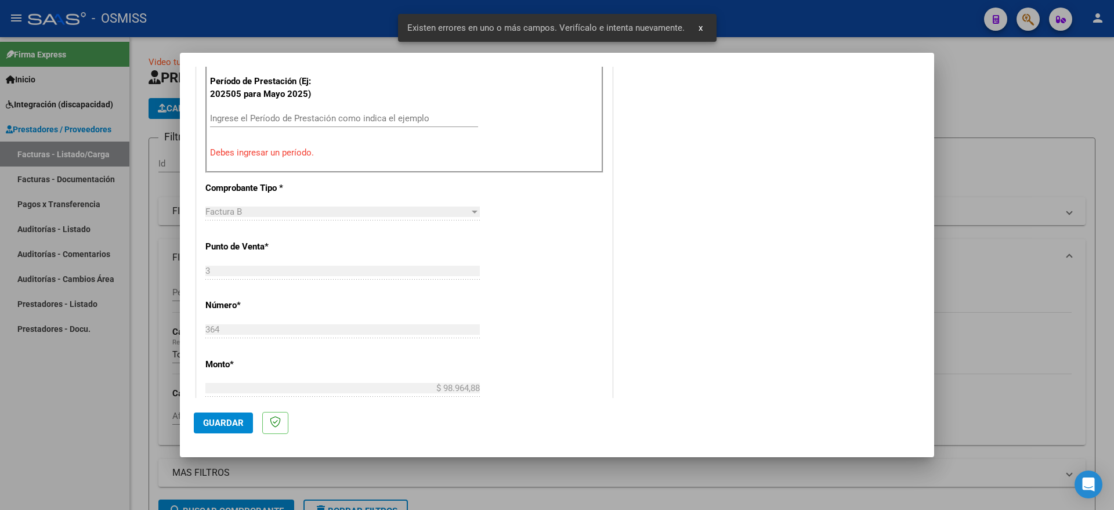
click at [300, 125] on div "Ingrese el Período de Prestación como indica el ejemplo" at bounding box center [344, 118] width 268 height 17
click at [307, 117] on input "Ingrese el Período de Prestación como indica el ejemplo" at bounding box center [344, 118] width 268 height 10
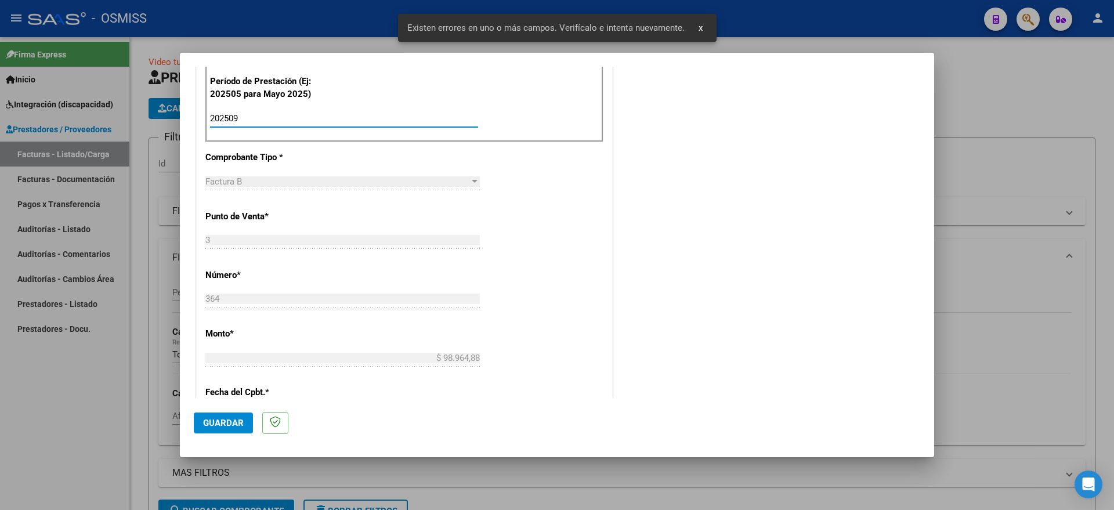
type input "202509"
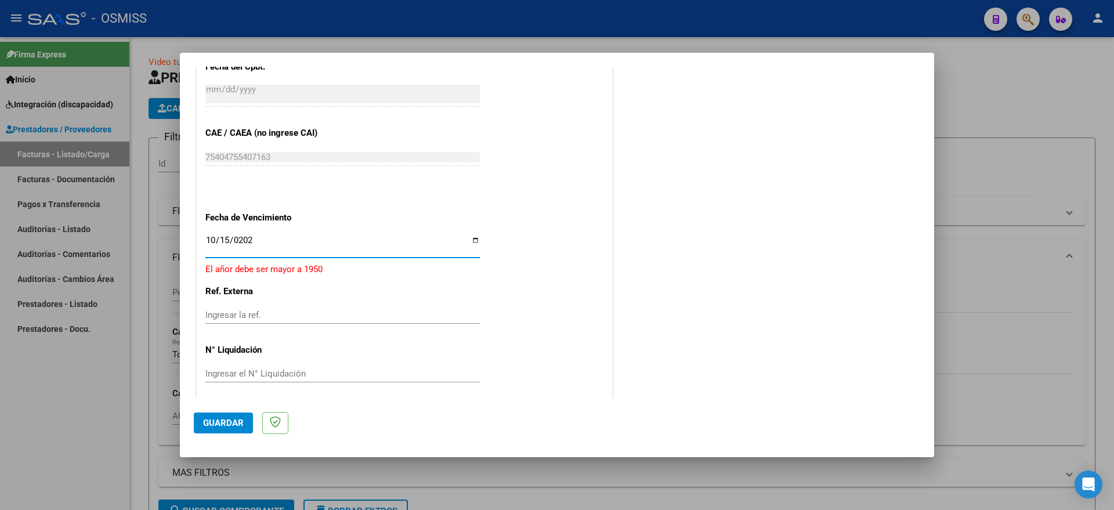
type input "[DATE]"
click at [217, 422] on span "Guardar" at bounding box center [223, 423] width 41 height 10
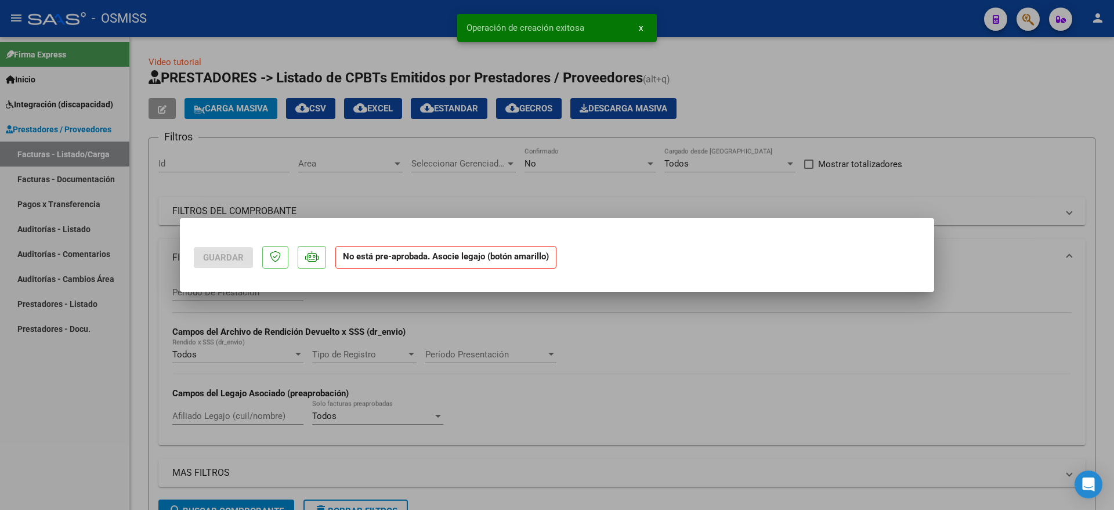
scroll to position [0, 0]
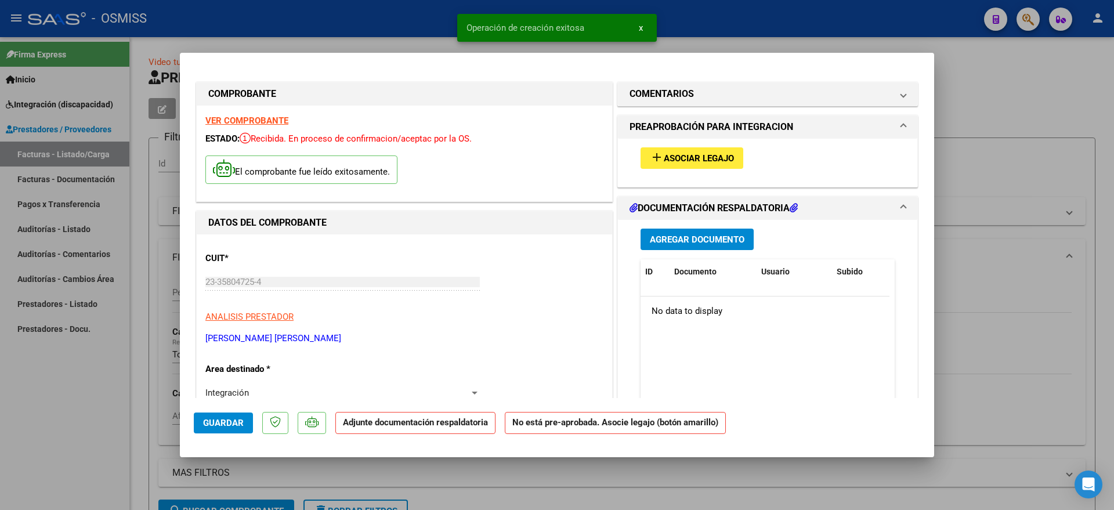
click at [697, 164] on button "add Asociar Legajo" at bounding box center [691, 157] width 103 height 21
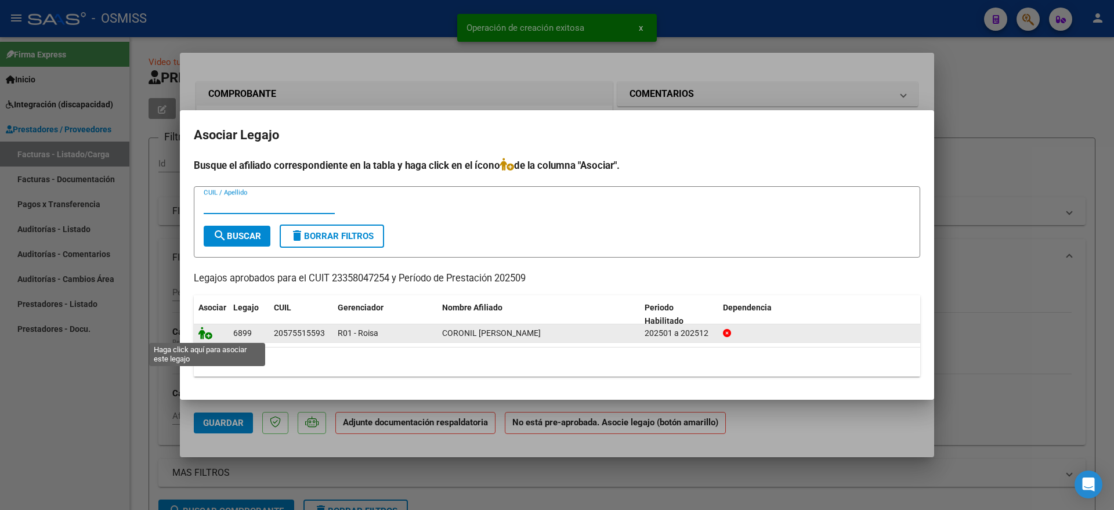
click at [205, 333] on icon at bounding box center [205, 333] width 14 height 13
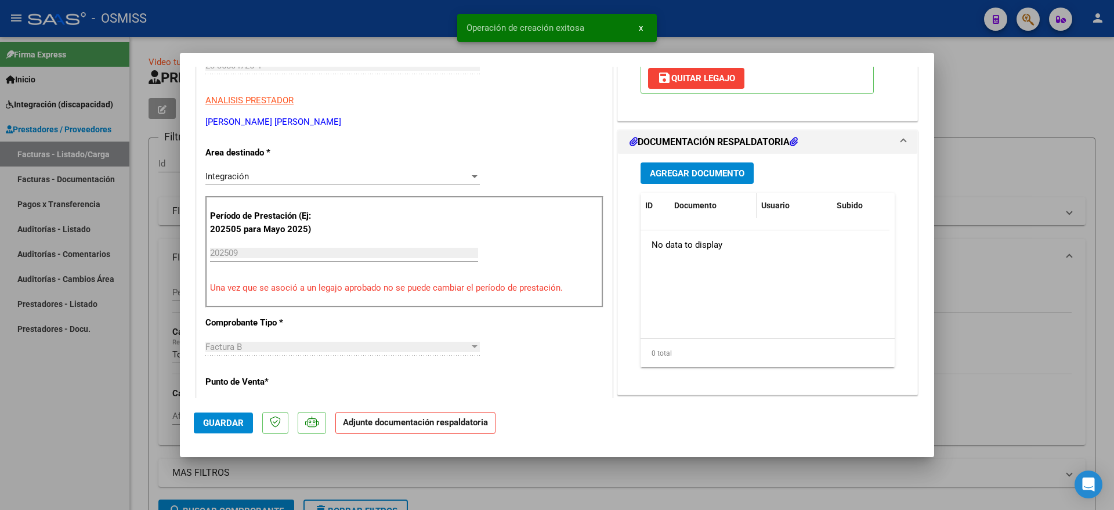
scroll to position [217, 0]
click at [682, 171] on span "Agregar Documento" at bounding box center [697, 172] width 95 height 10
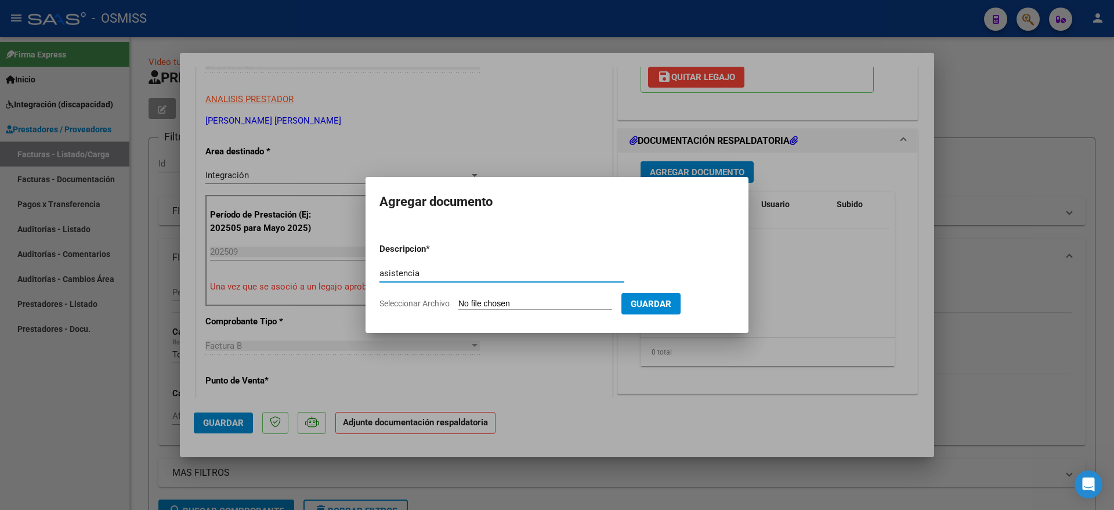
type input "asistencia"
click at [491, 304] on input "Seleccionar Archivo" at bounding box center [535, 304] width 154 height 11
type input "C:\fakepath\[PERSON_NAME] - Psicología - Planilla asistencia [DATE].pdf"
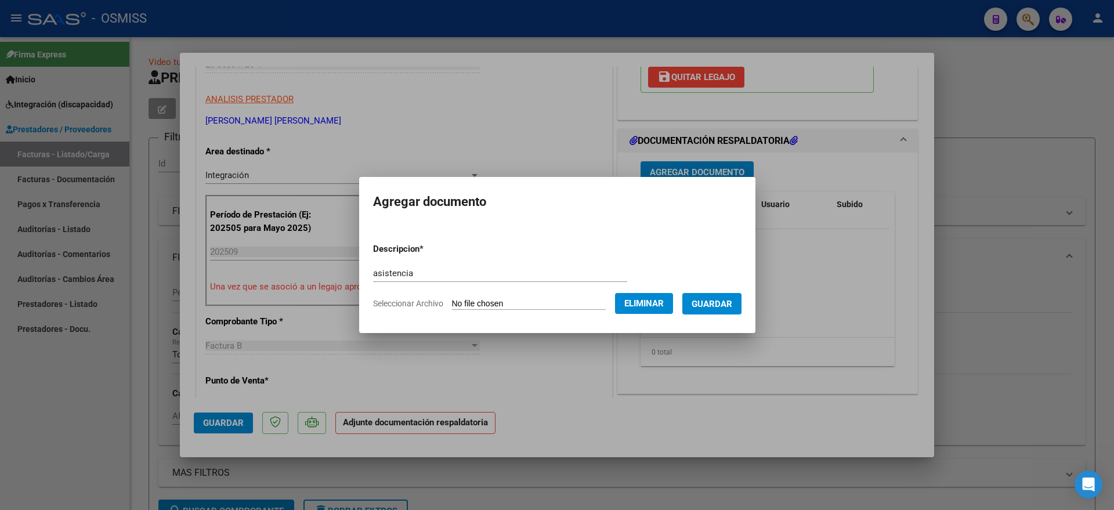
click at [728, 304] on span "Guardar" at bounding box center [711, 304] width 41 height 10
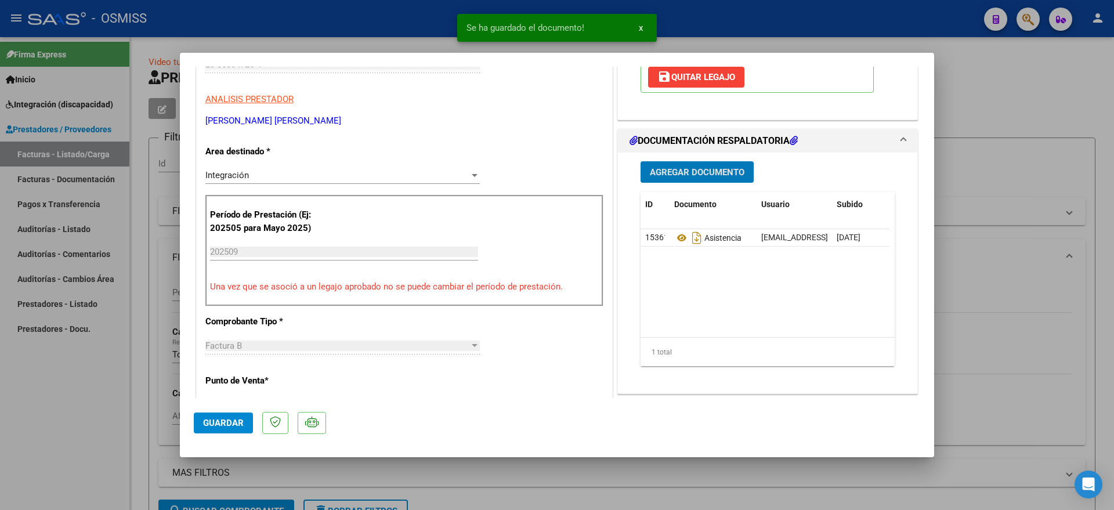
click at [223, 418] on span "Guardar" at bounding box center [223, 423] width 41 height 10
click at [77, 414] on div at bounding box center [557, 255] width 1114 height 510
type input "$ 0,00"
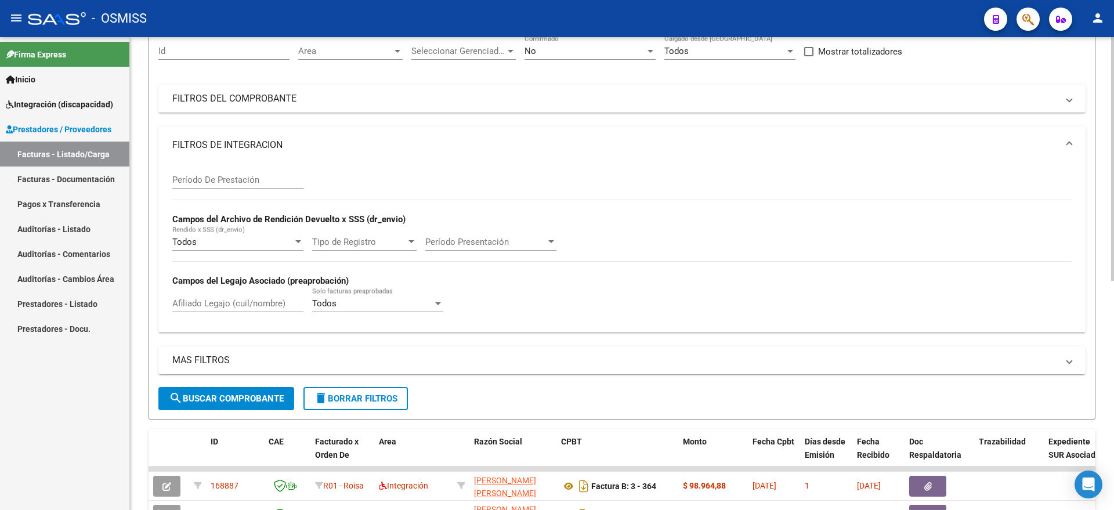
scroll to position [0, 0]
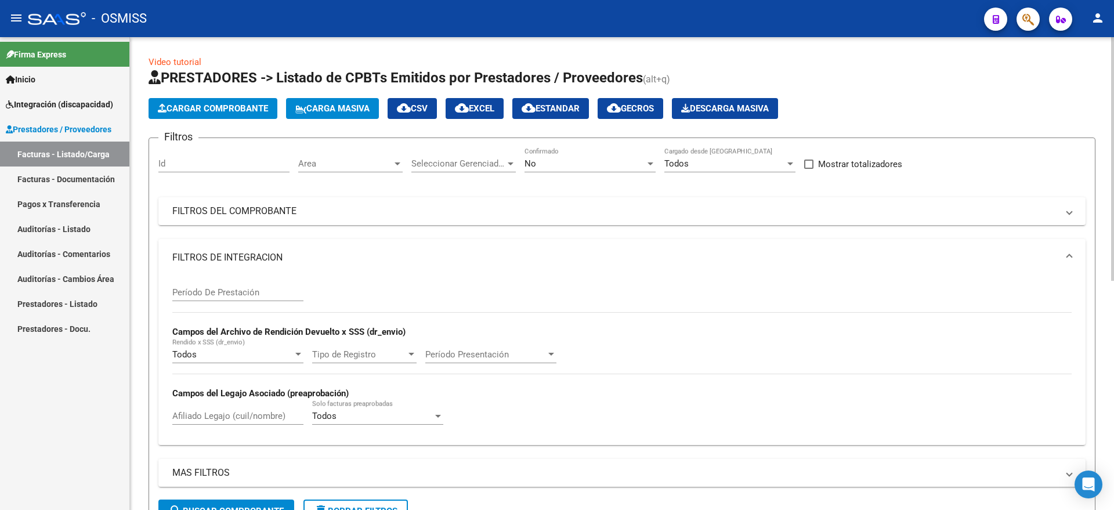
click at [212, 106] on span "Cargar Comprobante" at bounding box center [213, 108] width 110 height 10
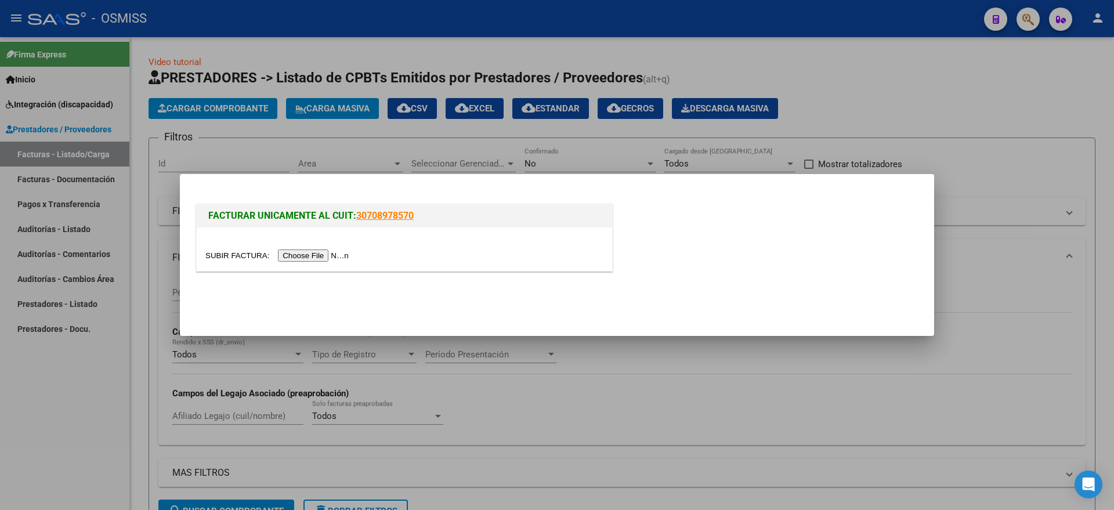
click at [294, 255] on input "file" at bounding box center [278, 255] width 147 height 12
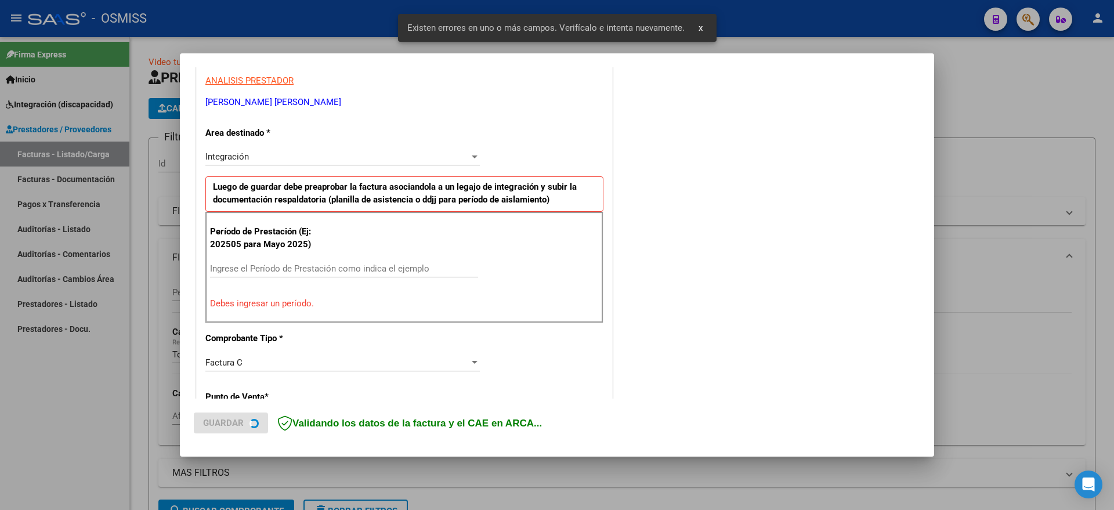
scroll to position [216, 0]
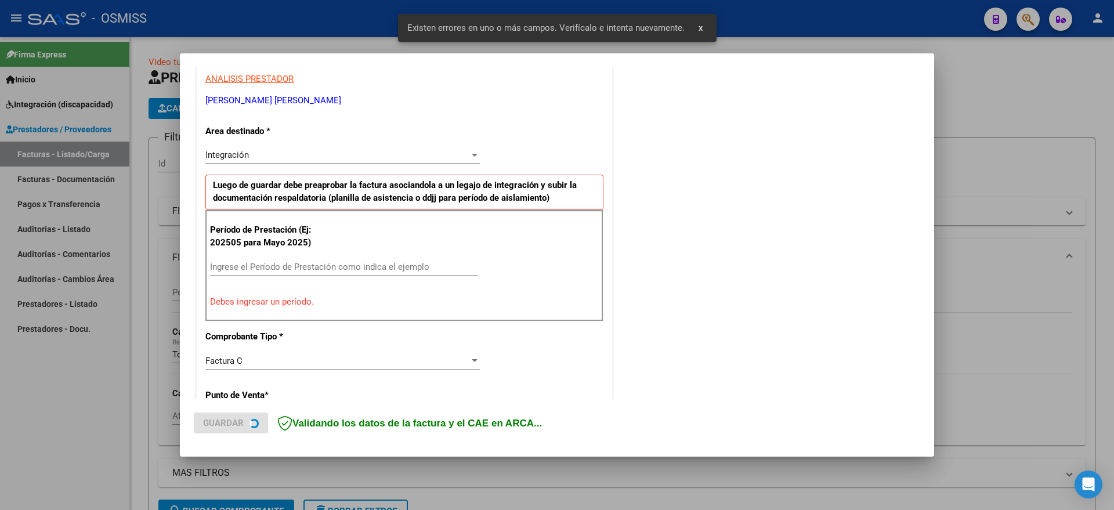
click at [289, 255] on div "Período de Prestación (Ej: 202505 para [DATE]) Ingrese el Período de Prestación…" at bounding box center [404, 265] width 398 height 111
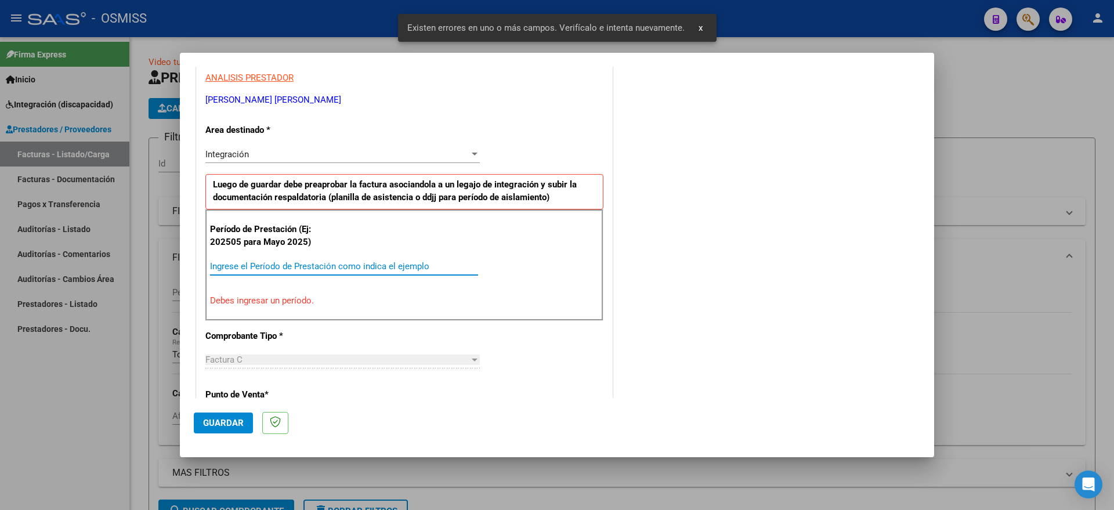
click at [297, 264] on input "Ingrese el Período de Prestación como indica el ejemplo" at bounding box center [344, 266] width 268 height 10
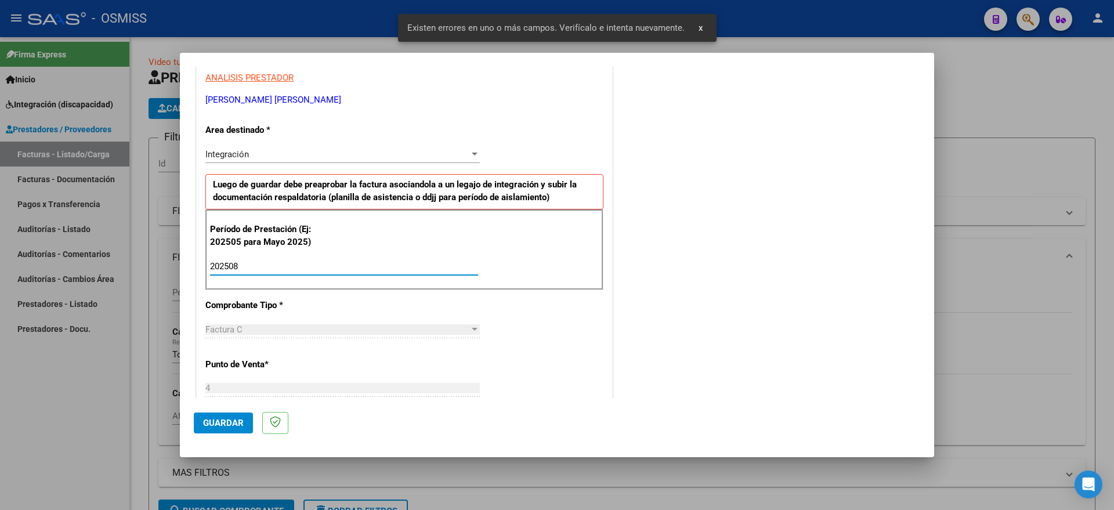
type input "202508"
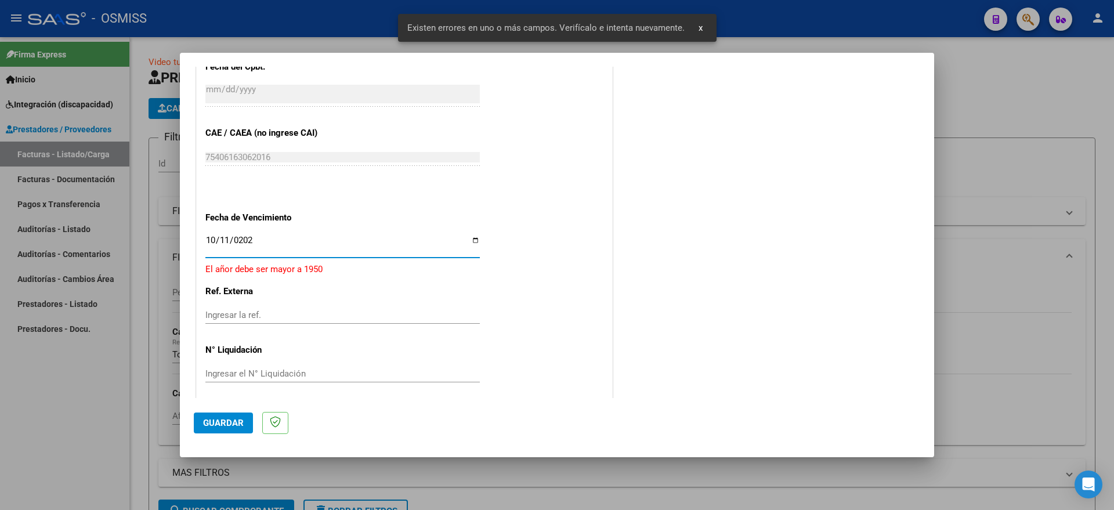
type input "[DATE]"
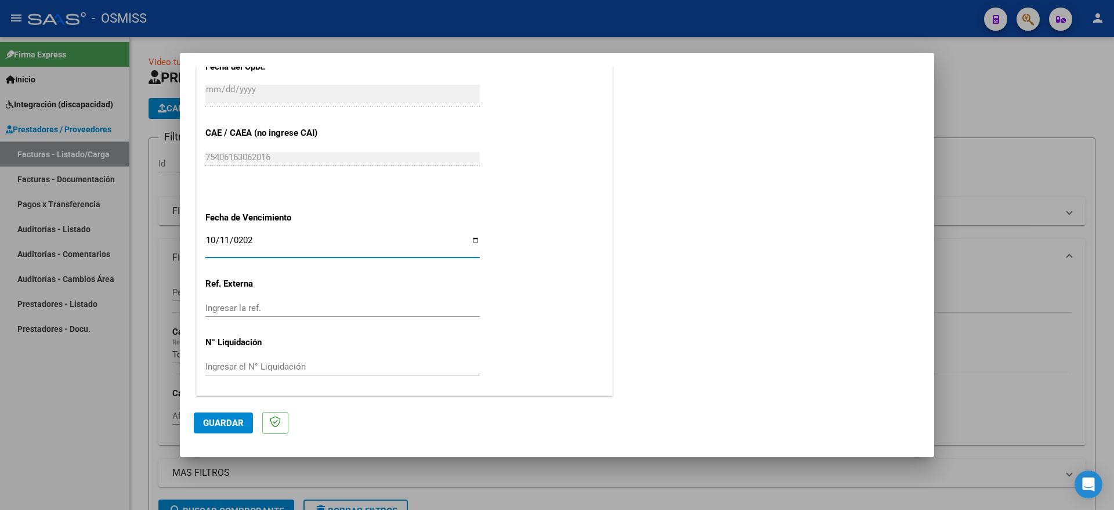
click at [230, 429] on button "Guardar" at bounding box center [223, 422] width 59 height 21
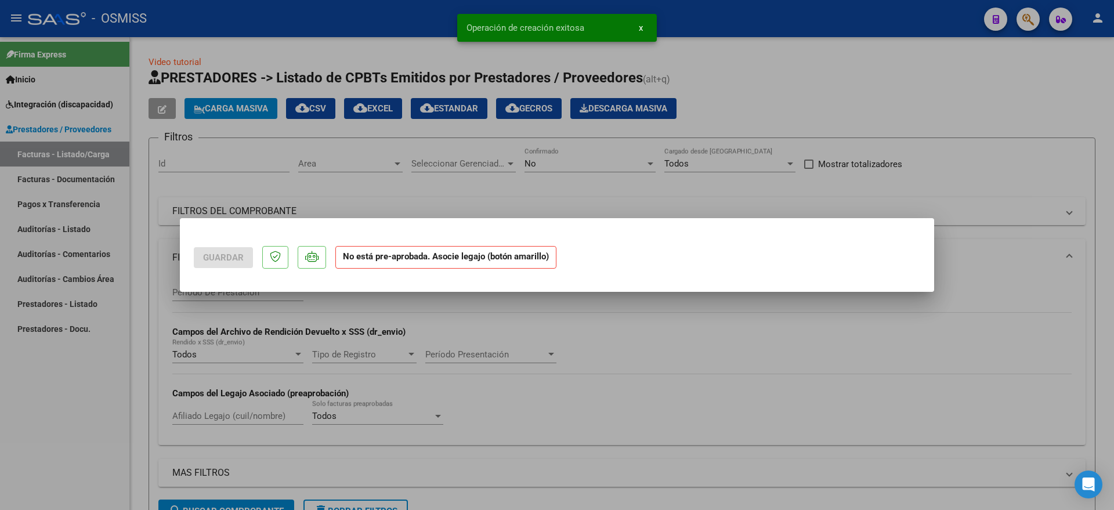
scroll to position [0, 0]
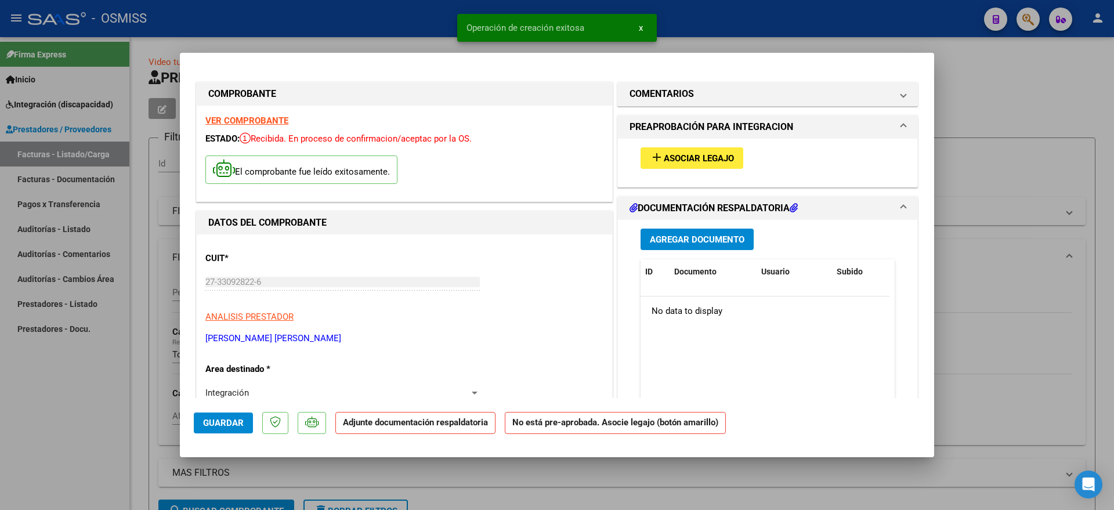
click at [679, 156] on span "Asociar Legajo" at bounding box center [699, 158] width 70 height 10
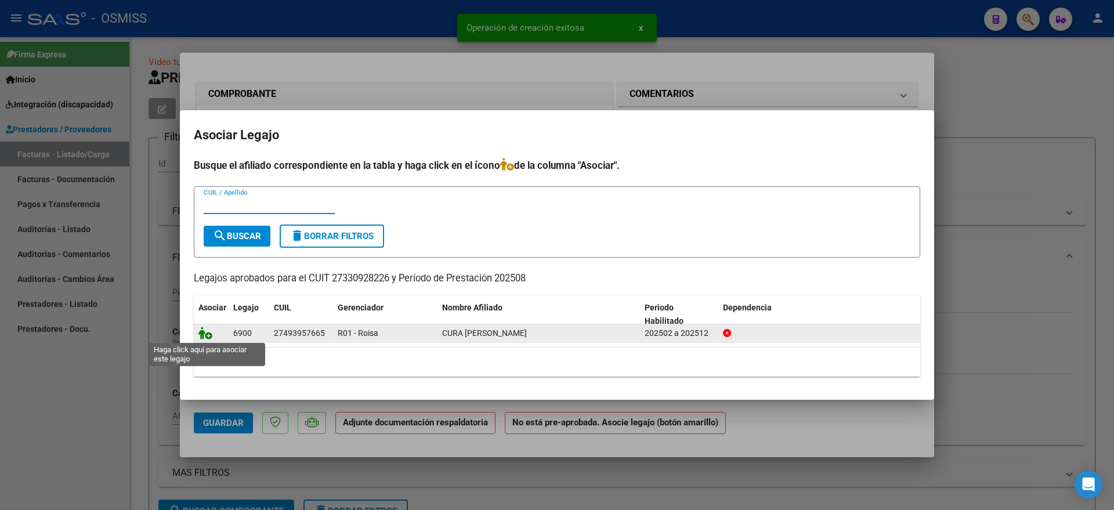
click at [206, 337] on icon at bounding box center [205, 333] width 14 height 13
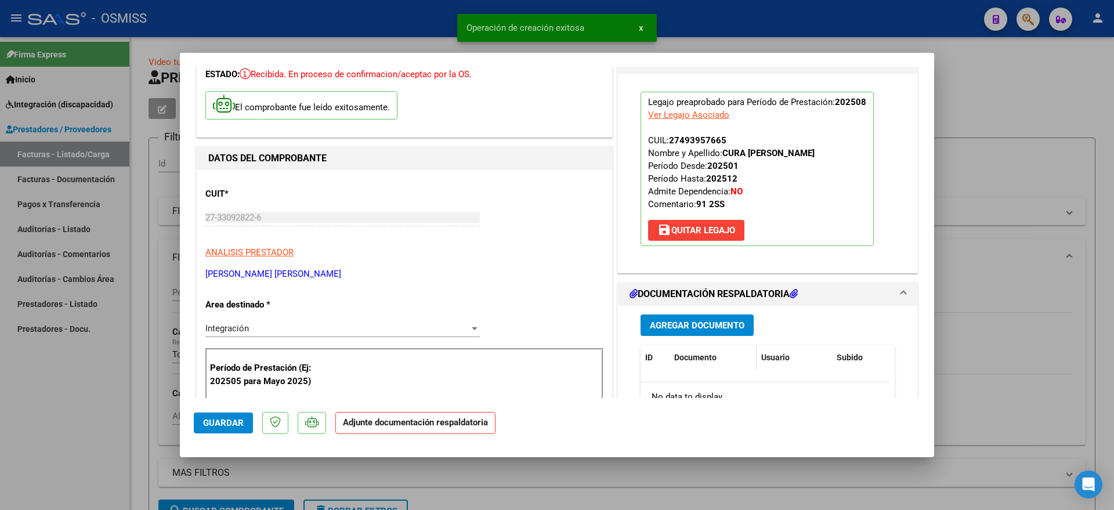
scroll to position [145, 0]
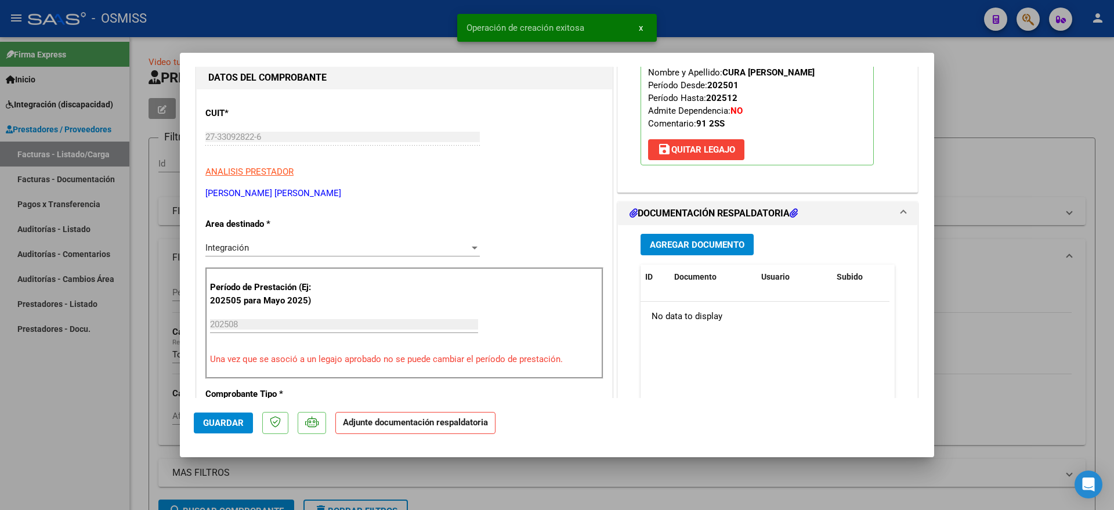
click at [687, 244] on span "Agregar Documento" at bounding box center [697, 245] width 95 height 10
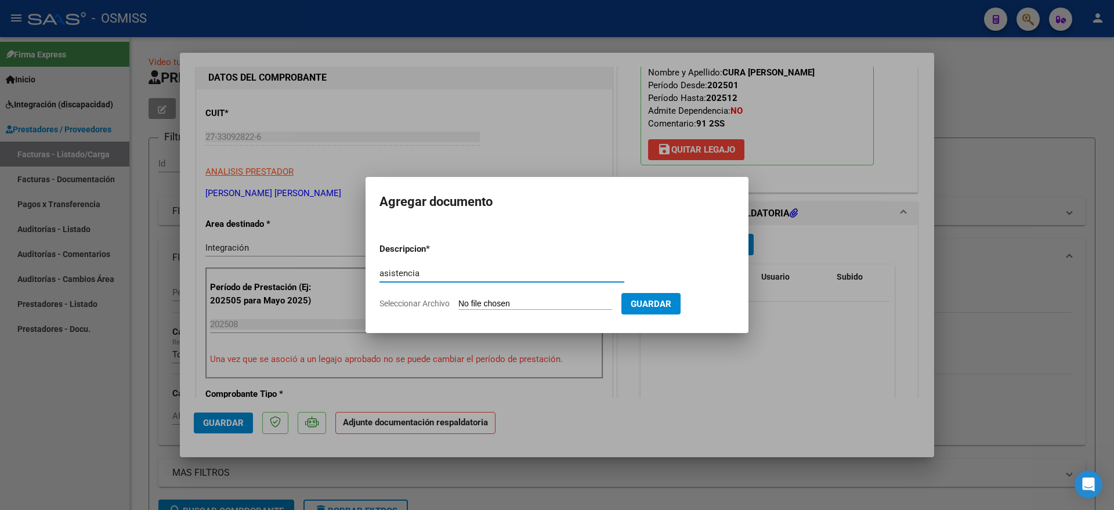
type input "asistencia"
click at [488, 307] on input "Seleccionar Archivo" at bounding box center [535, 304] width 154 height 11
type input "C:\fakepath\Asistencia [PERSON_NAME] Lic. [PERSON_NAME] psicopedagogía [DATE].p…"
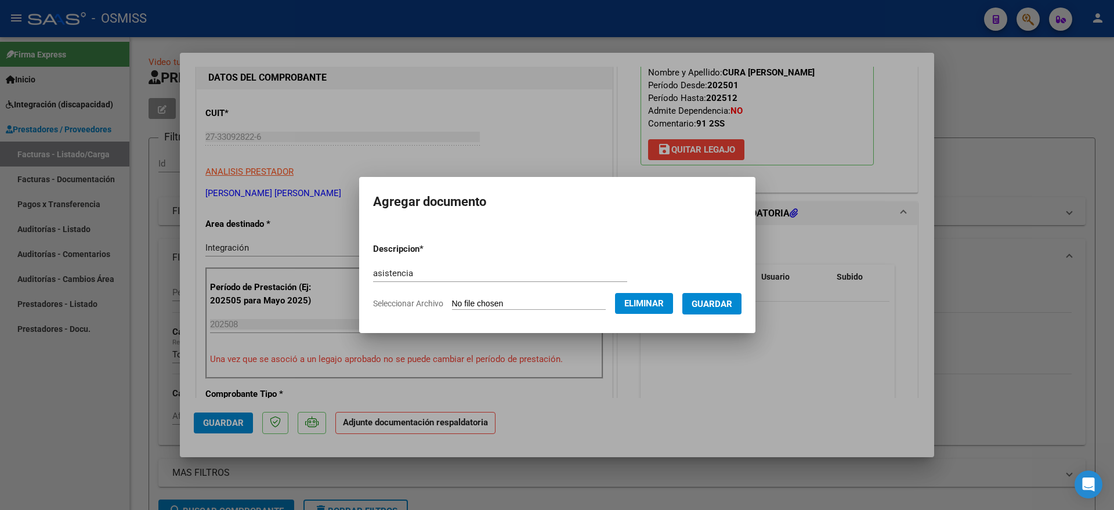
click at [720, 303] on span "Guardar" at bounding box center [711, 304] width 41 height 10
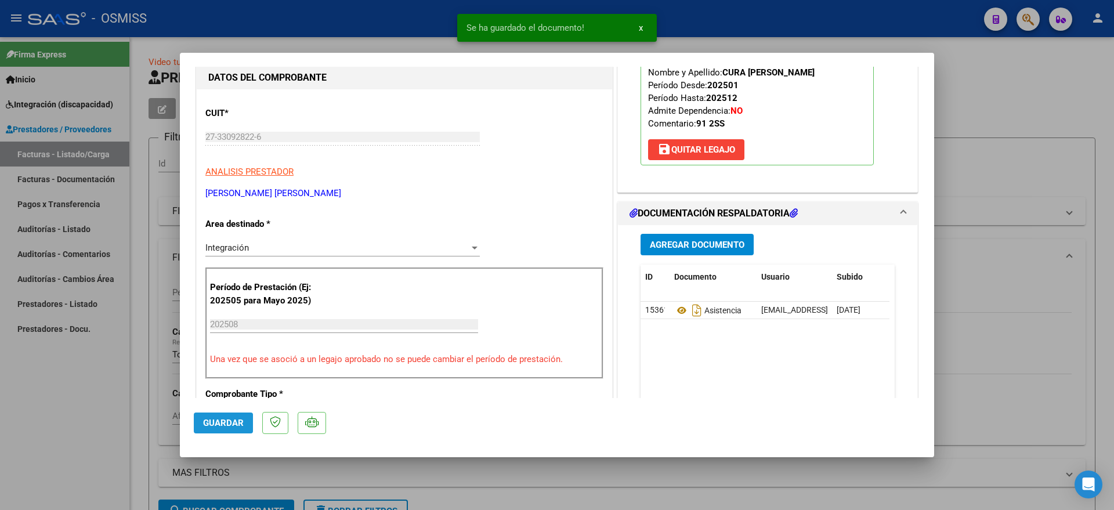
click at [214, 427] on span "Guardar" at bounding box center [223, 423] width 41 height 10
click at [90, 427] on div at bounding box center [557, 255] width 1114 height 510
type input "$ 0,00"
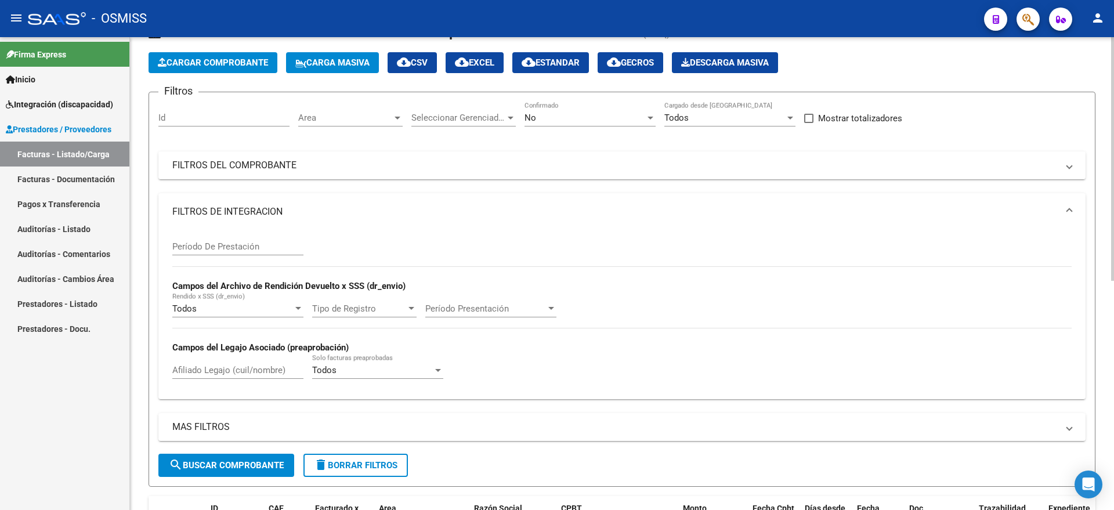
scroll to position [0, 0]
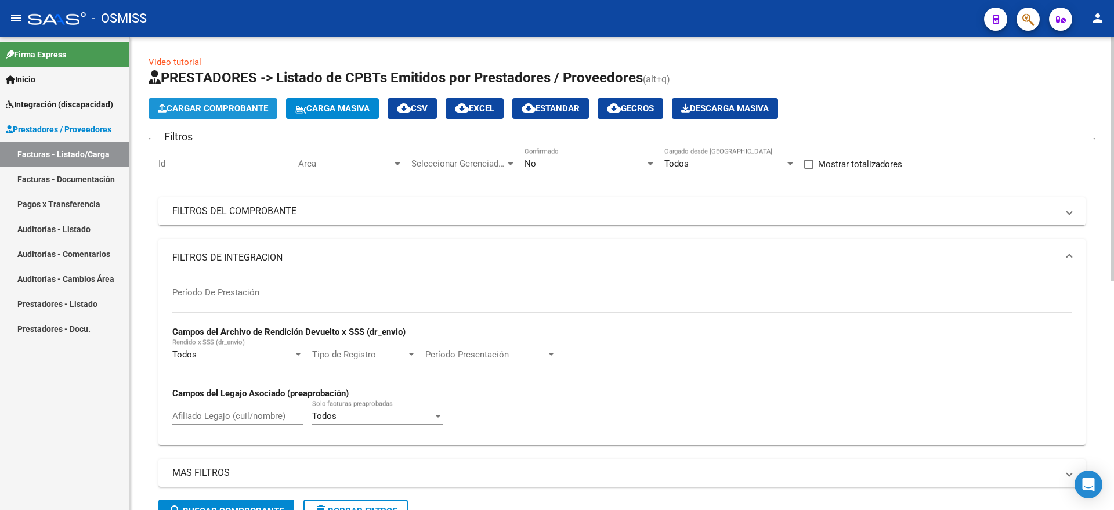
click at [246, 103] on span "Cargar Comprobante" at bounding box center [213, 108] width 110 height 10
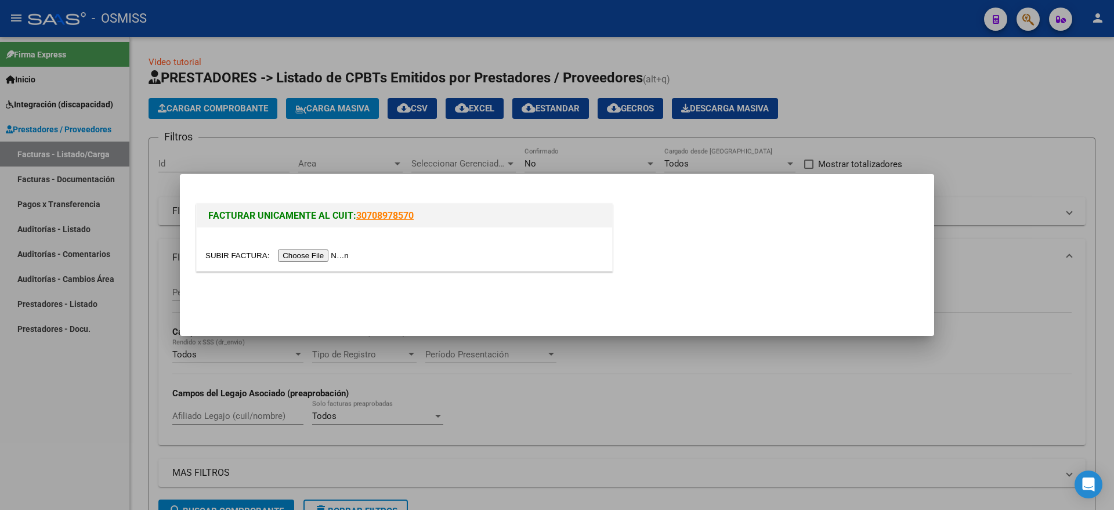
click at [326, 254] on input "file" at bounding box center [278, 255] width 147 height 12
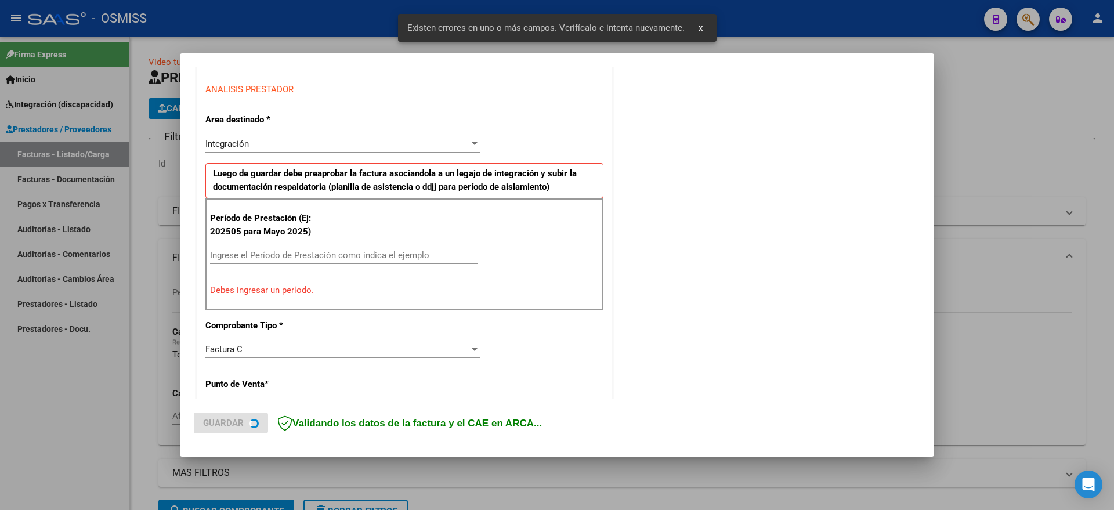
scroll to position [216, 0]
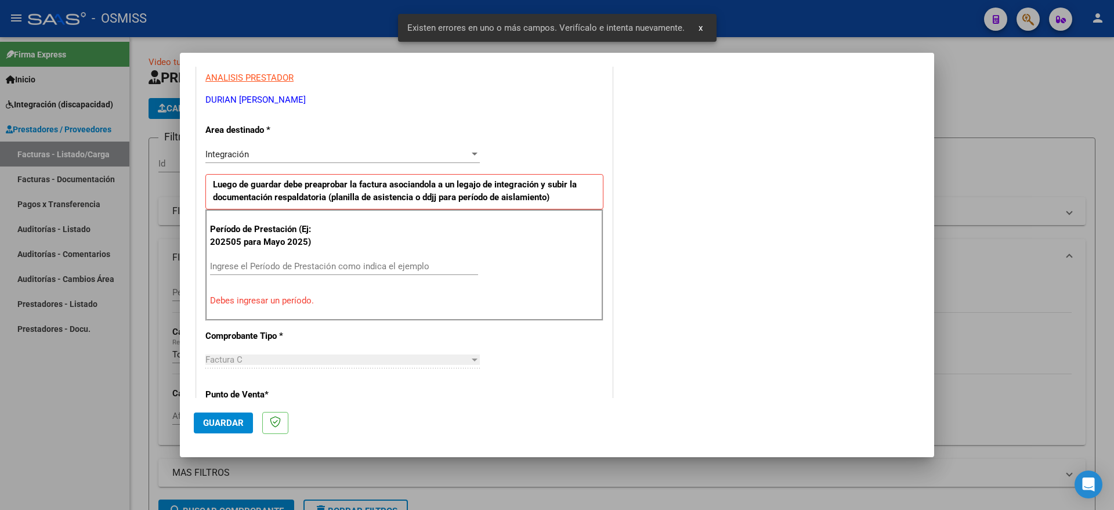
click at [372, 267] on input "Ingrese el Período de Prestación como indica el ejemplo" at bounding box center [344, 266] width 268 height 10
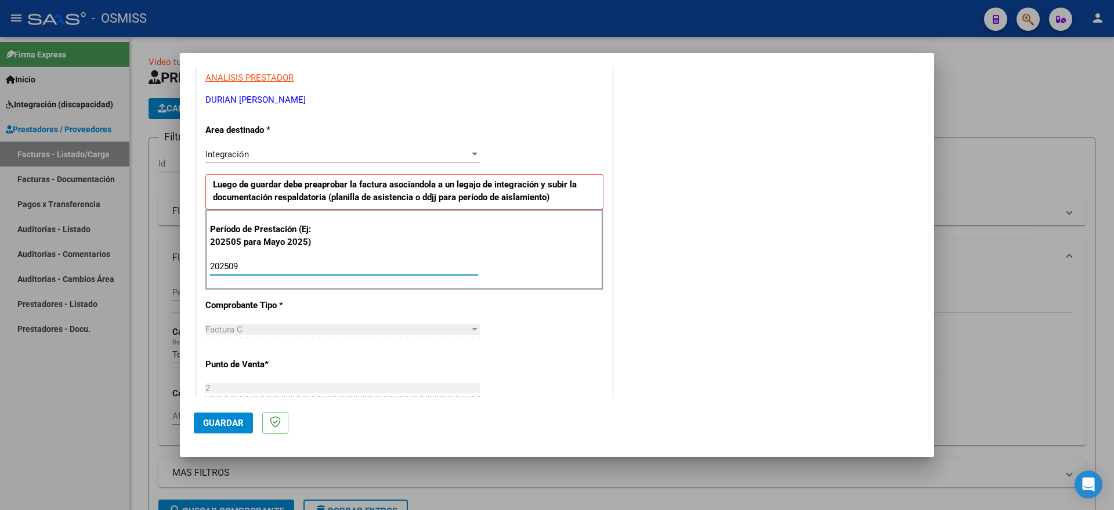
type input "202509"
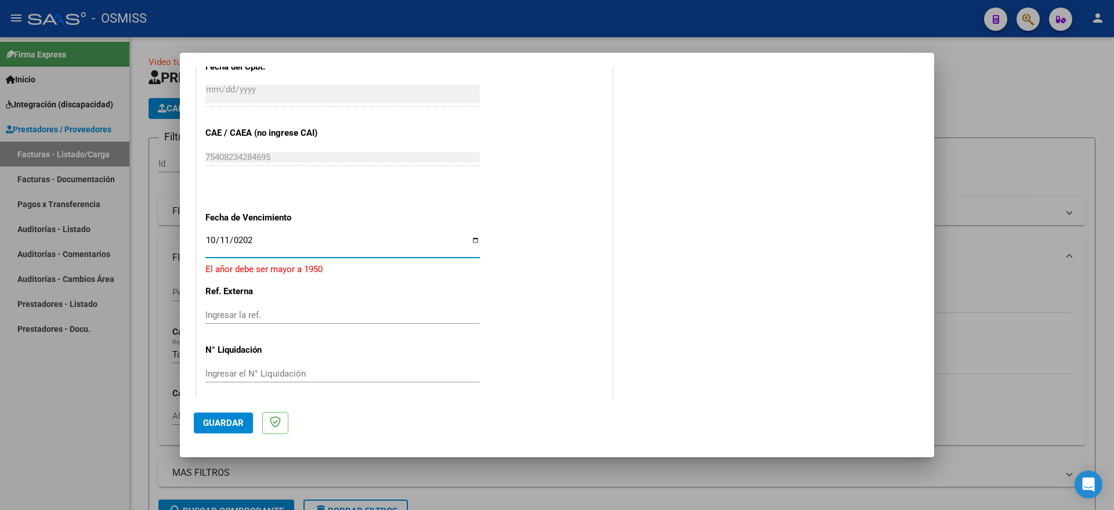
type input "[DATE]"
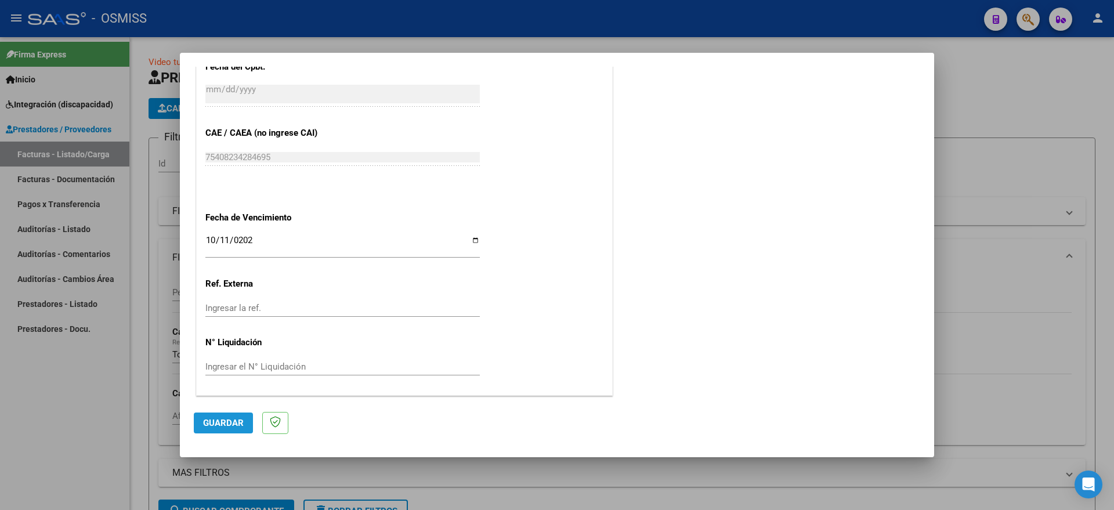
click at [242, 418] on span "Guardar" at bounding box center [223, 423] width 41 height 10
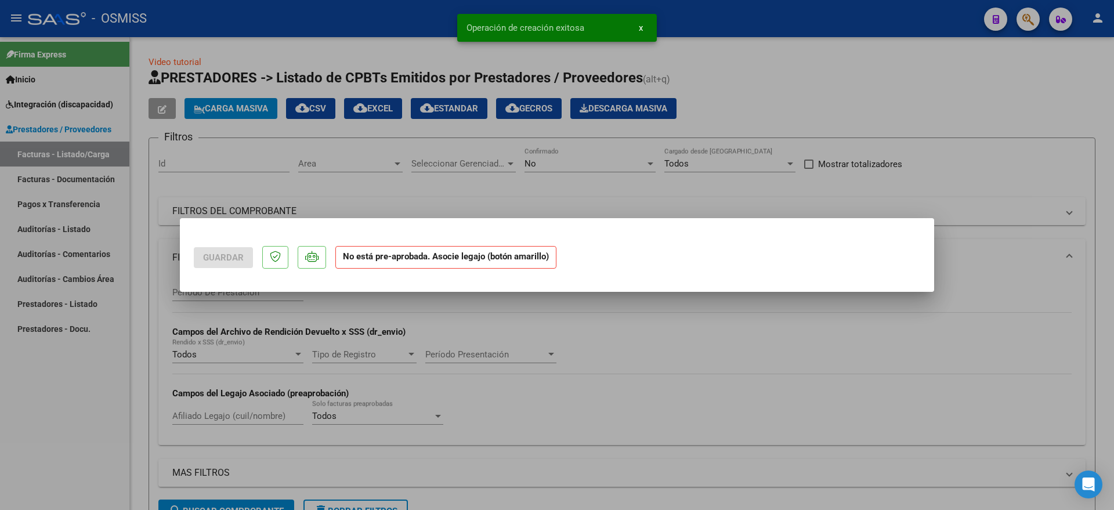
scroll to position [0, 0]
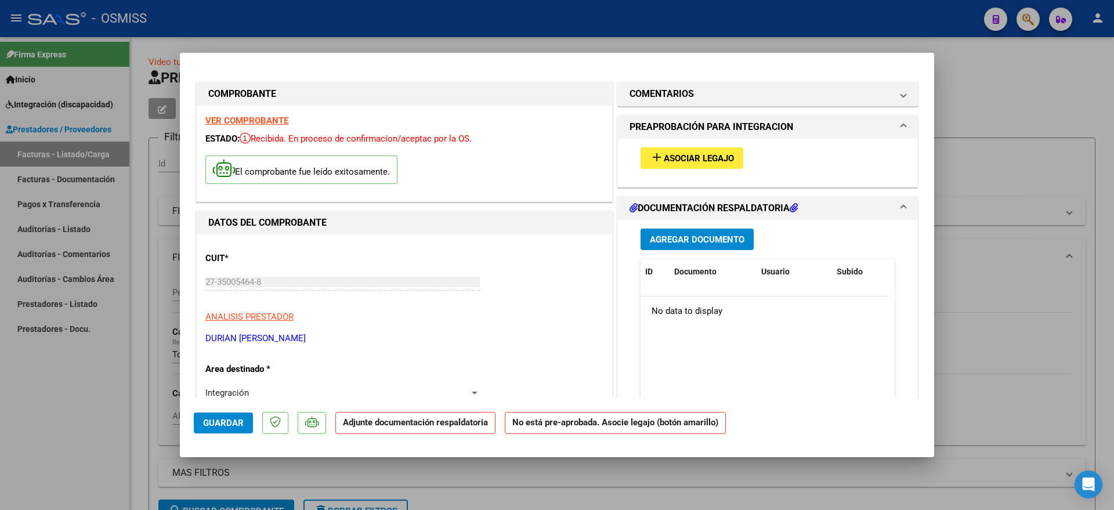
click at [664, 153] on span "Asociar Legajo" at bounding box center [699, 158] width 70 height 10
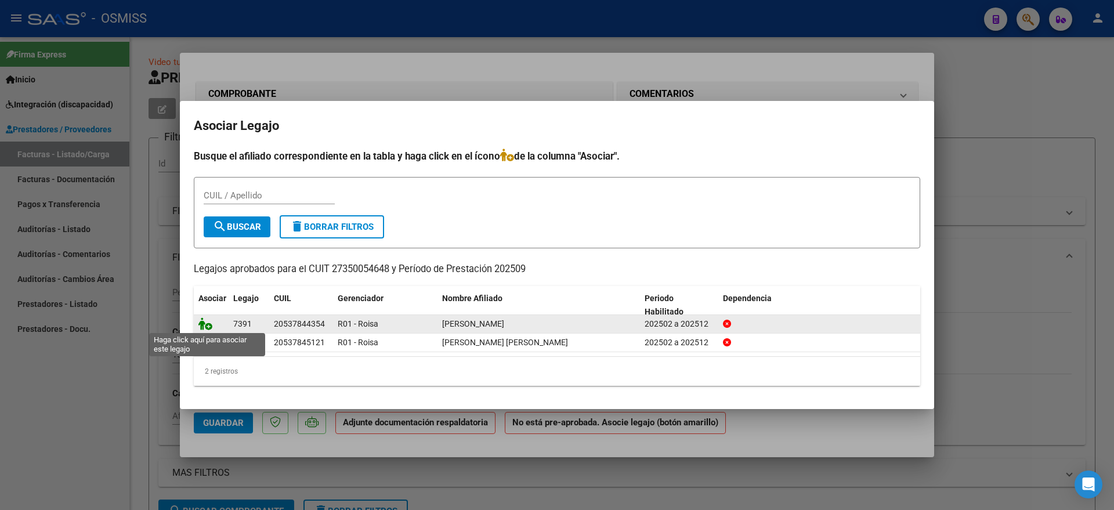
click at [199, 320] on icon at bounding box center [205, 323] width 14 height 13
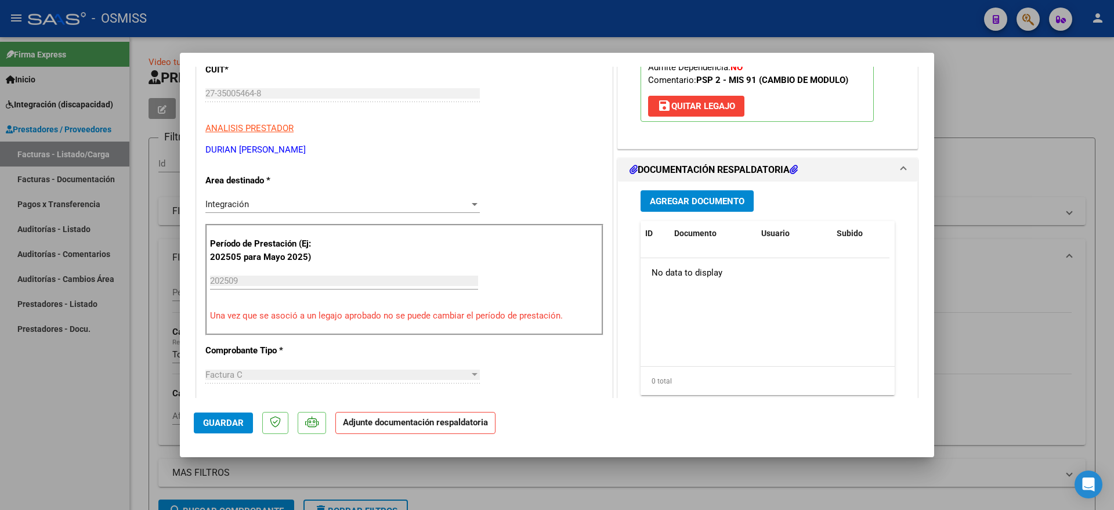
scroll to position [217, 0]
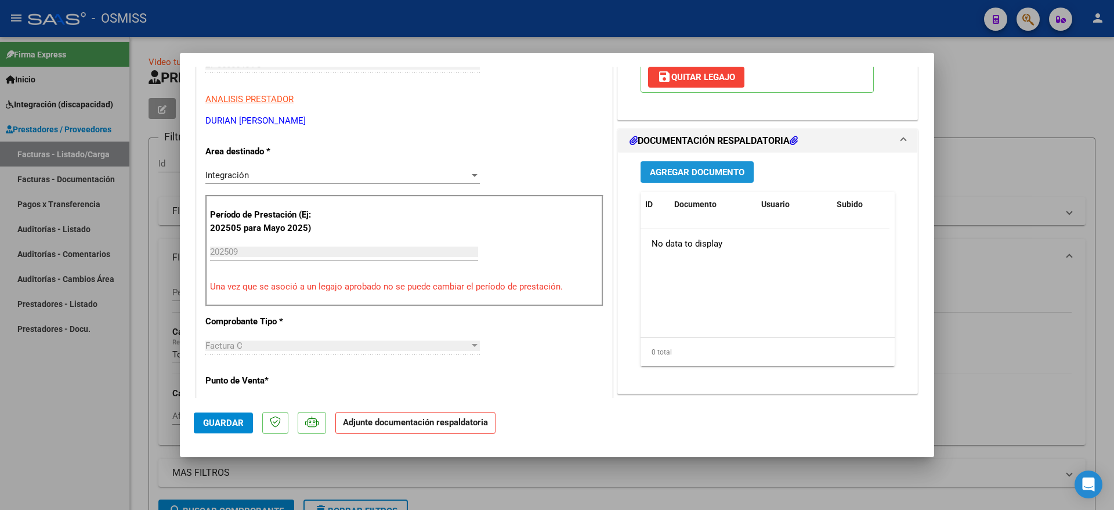
click at [661, 169] on span "Agregar Documento" at bounding box center [697, 172] width 95 height 10
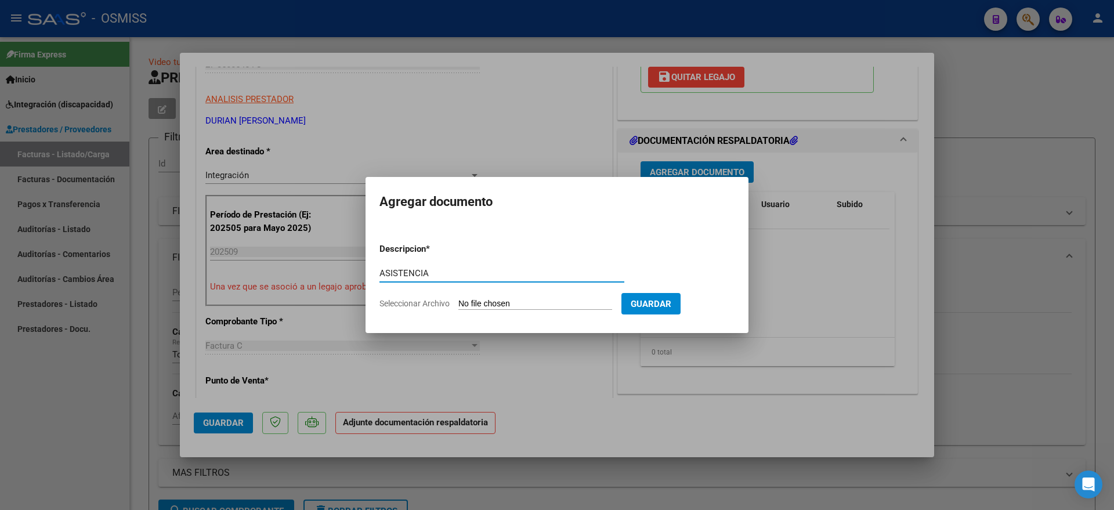
type input "ASISTENCIA"
click at [512, 301] on input "Seleccionar Archivo" at bounding box center [535, 304] width 154 height 11
type input "C:\fakepath\ASISTENCIA PSP [PERSON_NAME]- [DATE].pdf"
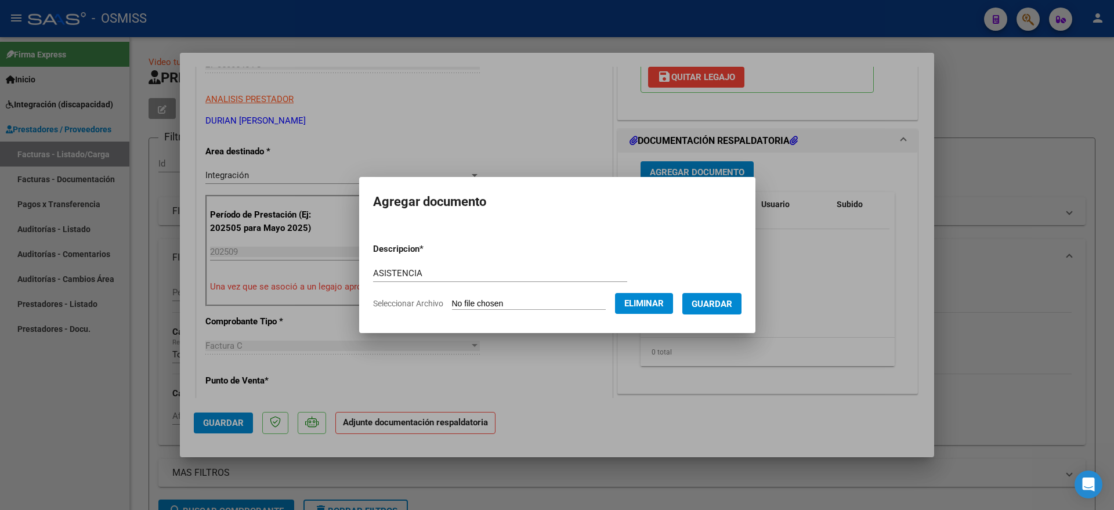
click at [731, 306] on span "Guardar" at bounding box center [711, 304] width 41 height 10
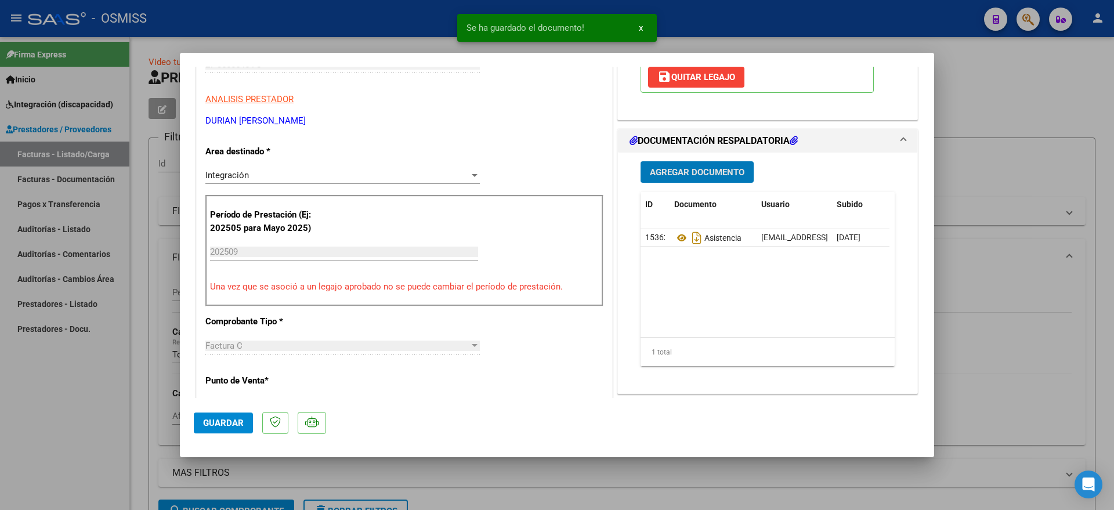
click at [224, 425] on span "Guardar" at bounding box center [223, 423] width 41 height 10
click at [92, 422] on div at bounding box center [557, 255] width 1114 height 510
type input "$ 0,00"
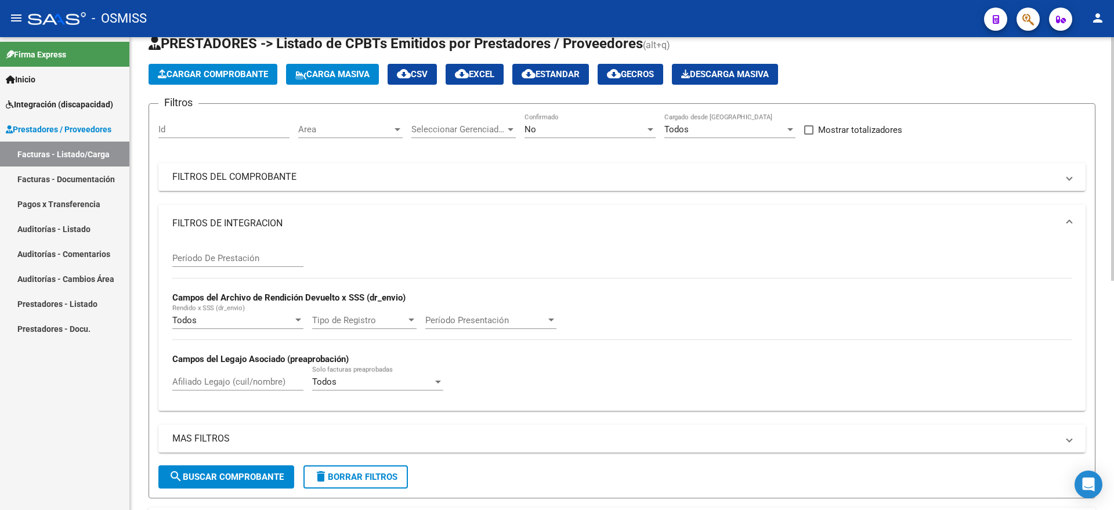
scroll to position [0, 0]
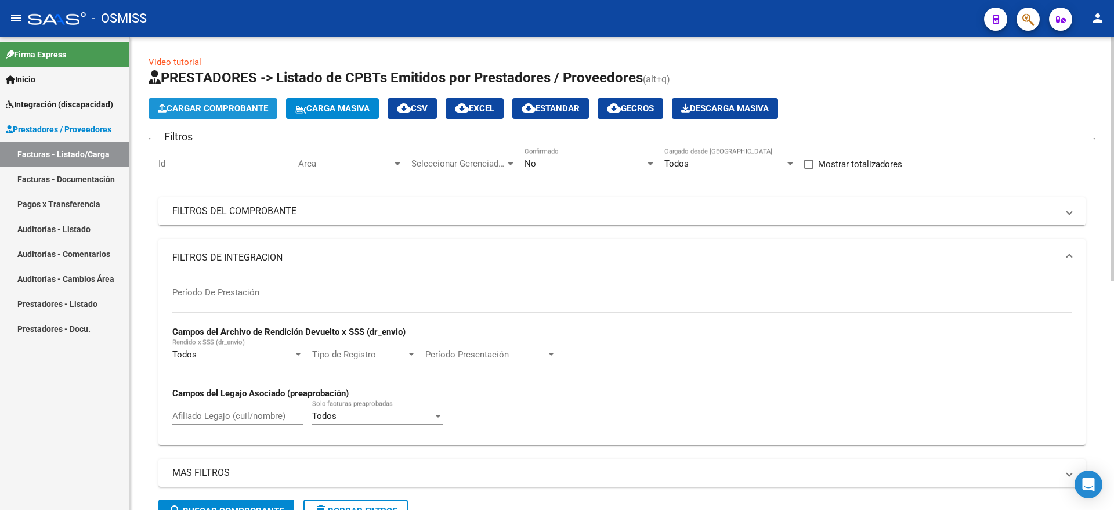
click at [223, 103] on span "Cargar Comprobante" at bounding box center [213, 108] width 110 height 10
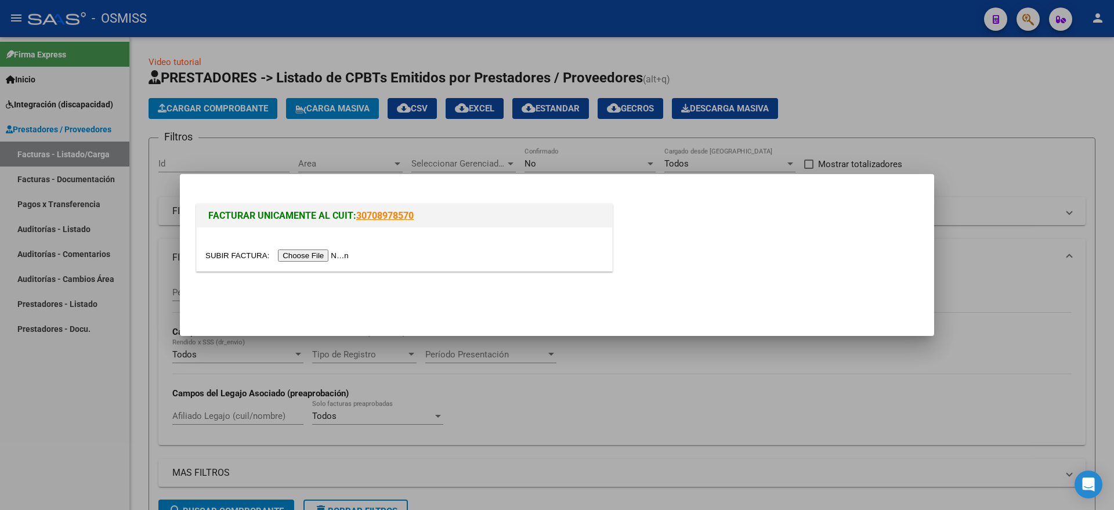
click at [320, 249] on input "file" at bounding box center [278, 255] width 147 height 12
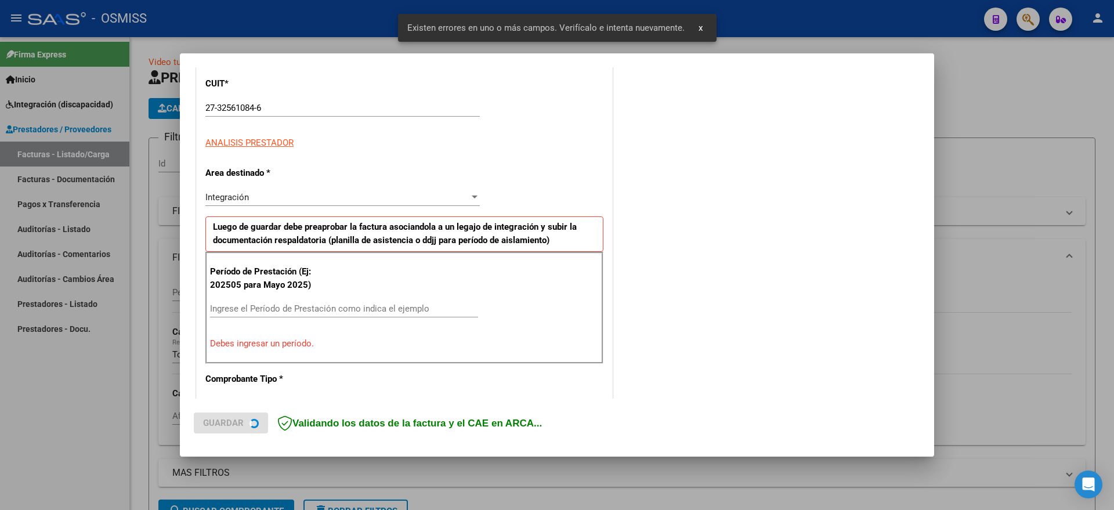
scroll to position [216, 0]
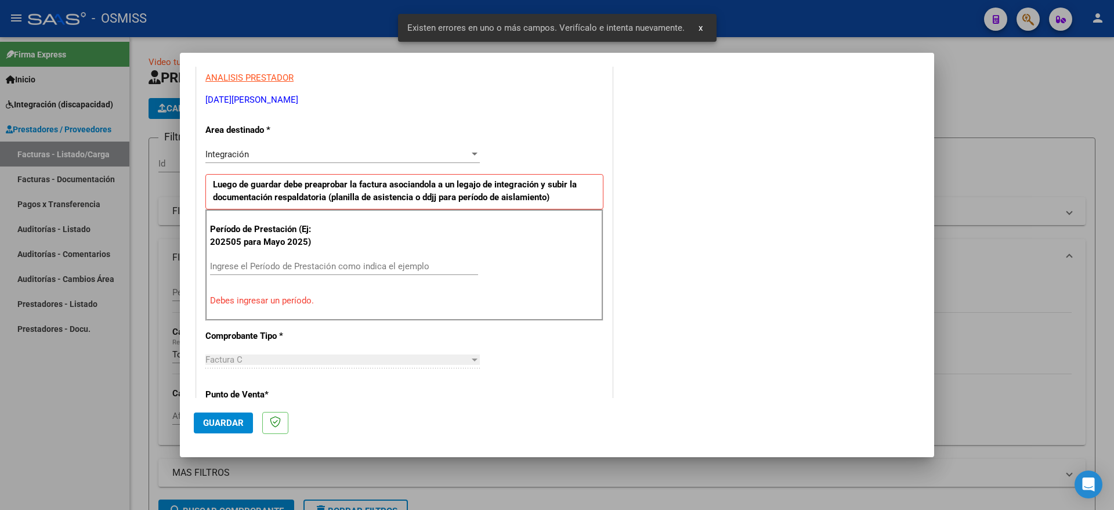
click at [281, 248] on div "Período de Prestación (Ej: 202505 para [DATE]) Ingrese el Período de Prestación…" at bounding box center [404, 264] width 398 height 111
click at [291, 261] on input "Ingrese el Período de Prestación como indica el ejemplo" at bounding box center [344, 266] width 268 height 10
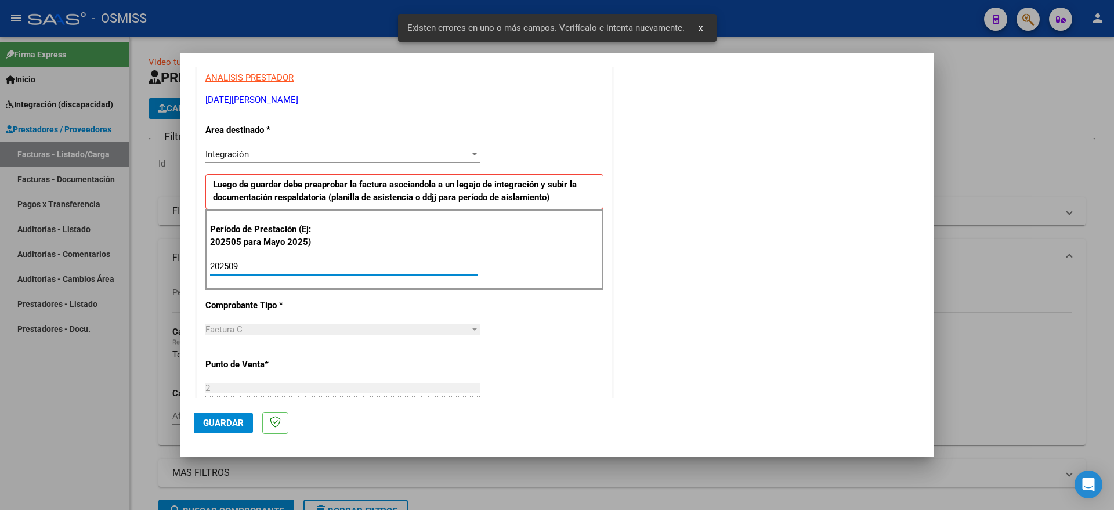
type input "202509"
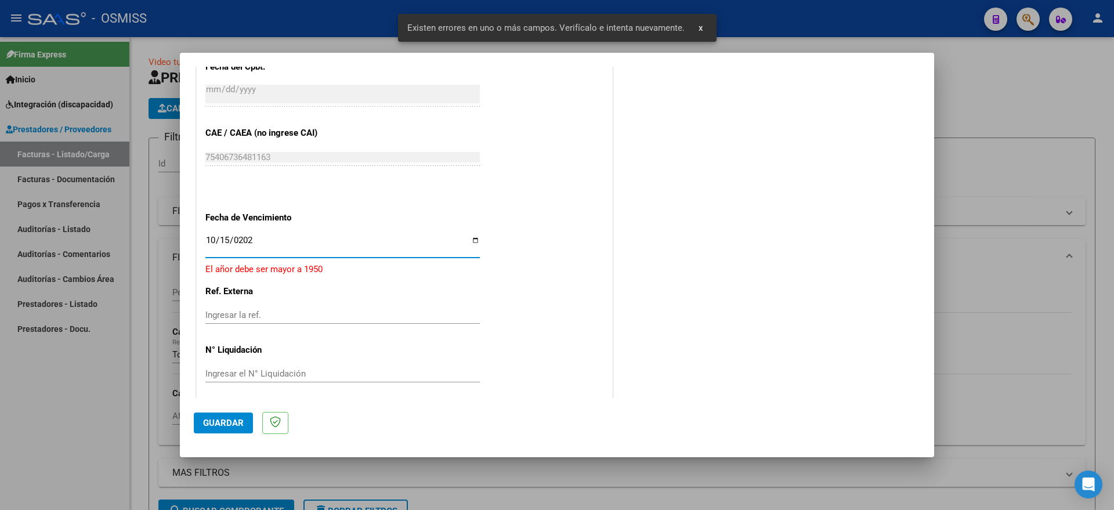
type input "[DATE]"
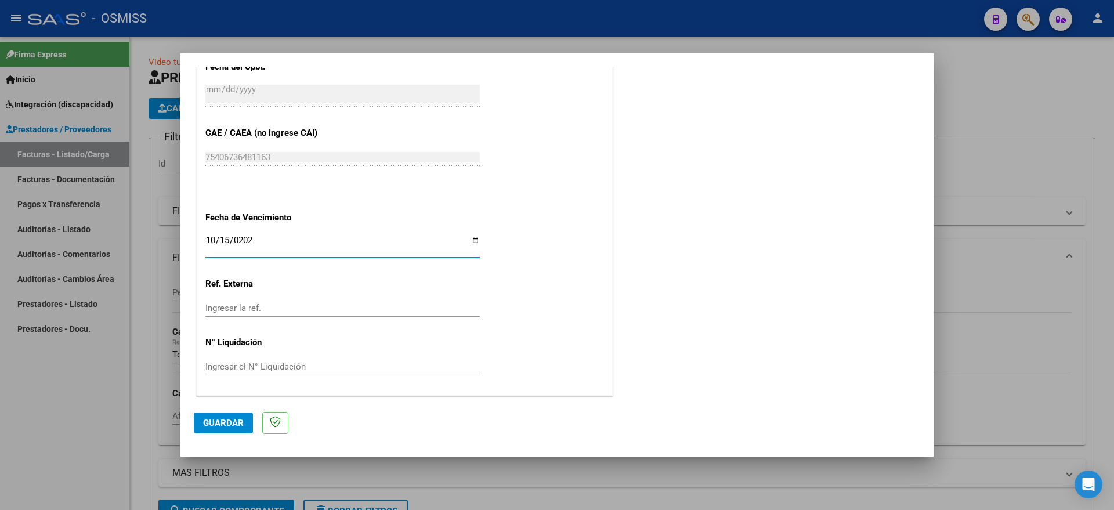
click at [229, 420] on span "Guardar" at bounding box center [223, 423] width 41 height 10
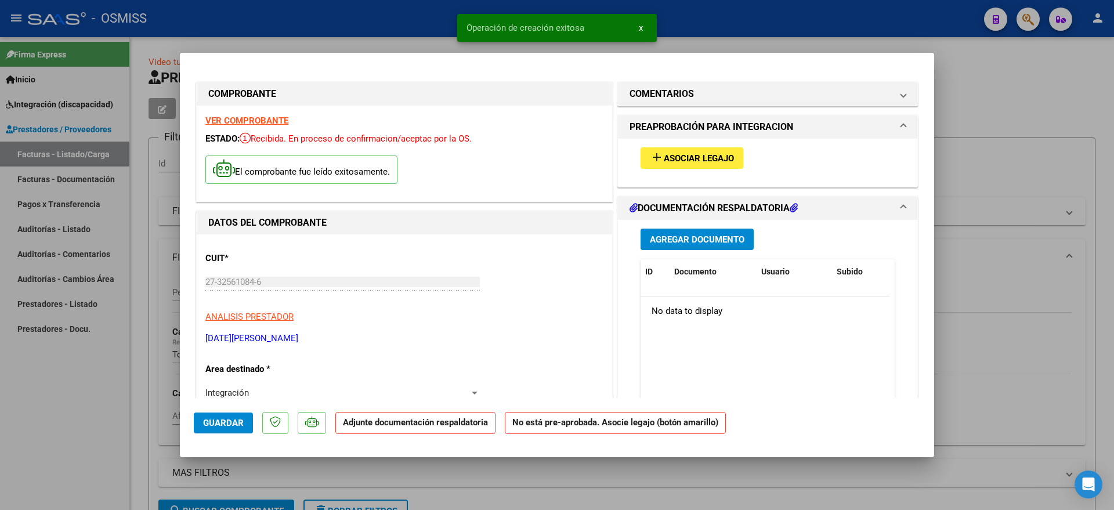
click at [684, 151] on button "add Asociar Legajo" at bounding box center [691, 157] width 103 height 21
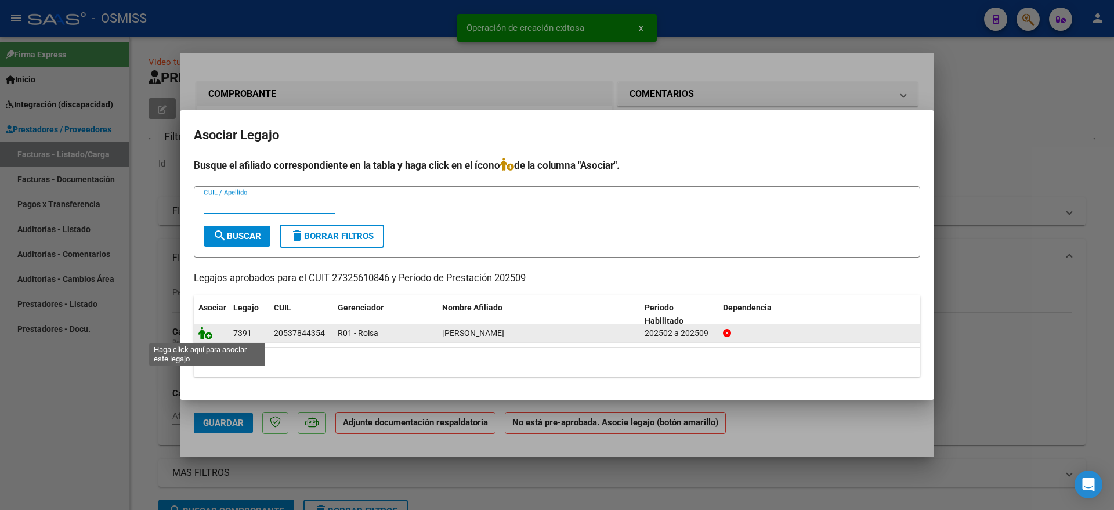
click at [205, 329] on icon at bounding box center [205, 333] width 14 height 13
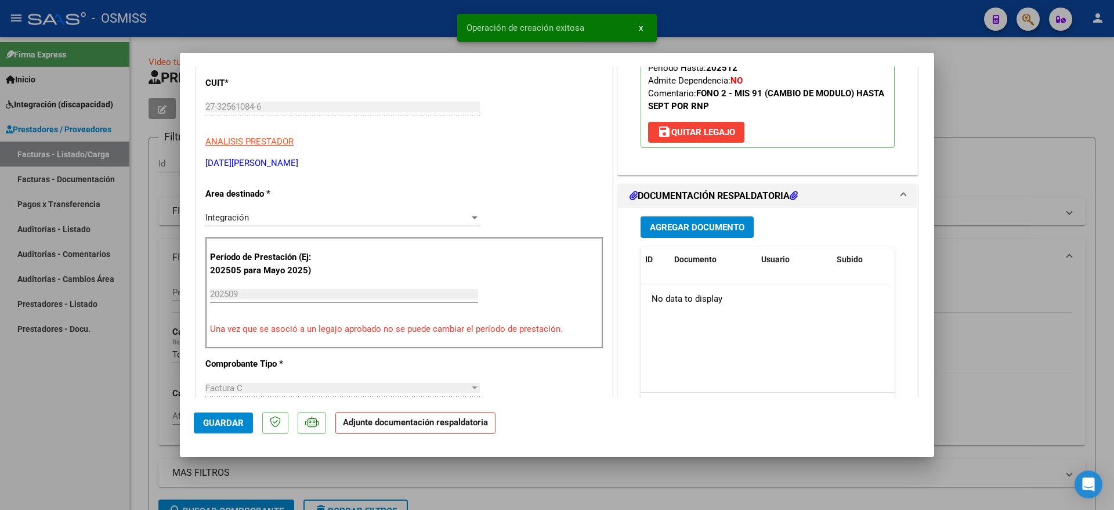
scroll to position [217, 0]
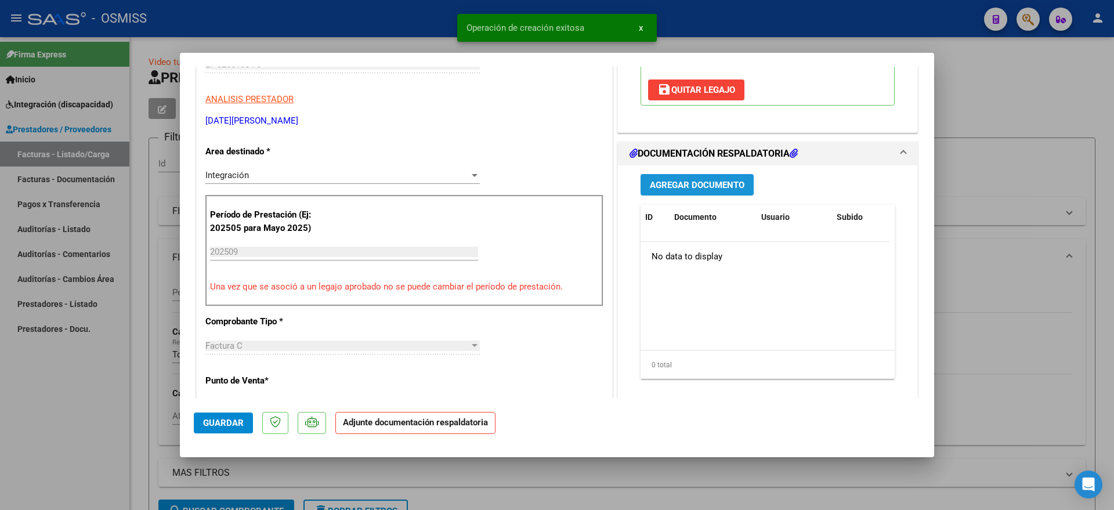
click at [682, 194] on button "Agregar Documento" at bounding box center [696, 184] width 113 height 21
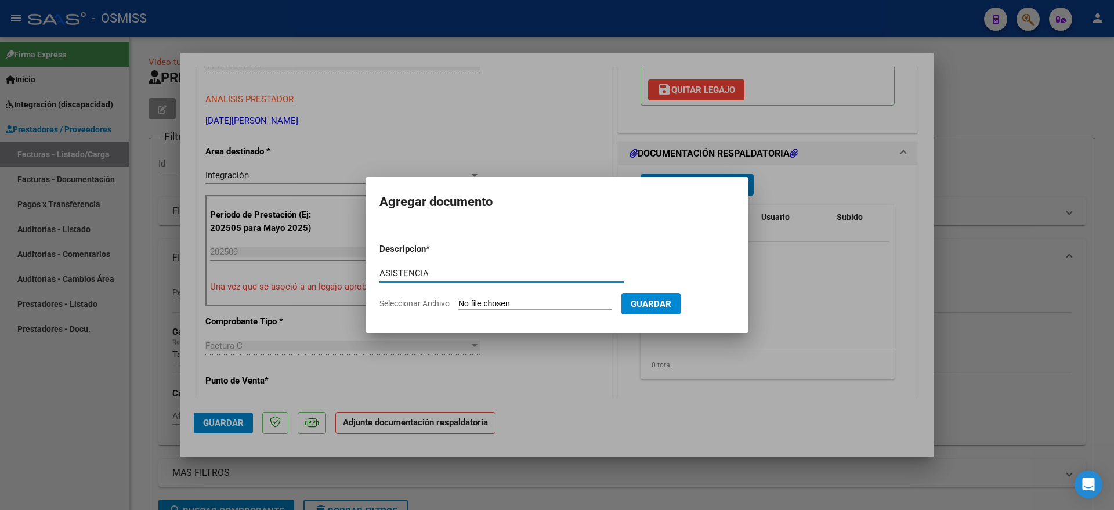
type input "ASISTENCIA"
click at [496, 301] on input "Seleccionar Archivo" at bounding box center [535, 304] width 154 height 11
type input "C:\fakepath\[PERSON_NAME]-fonoaudiología-asistencia septiembre.pdf"
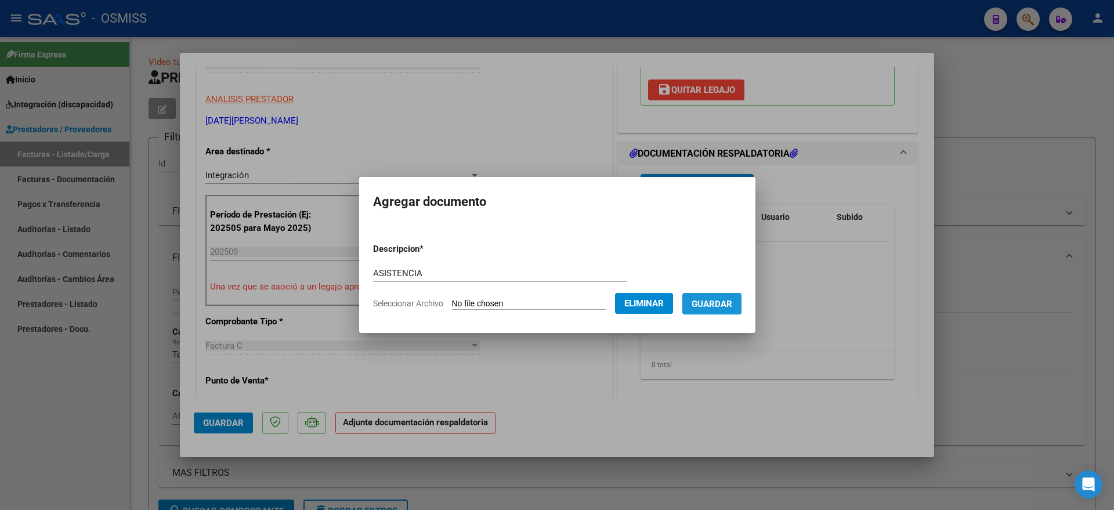
click at [729, 300] on span "Guardar" at bounding box center [711, 304] width 41 height 10
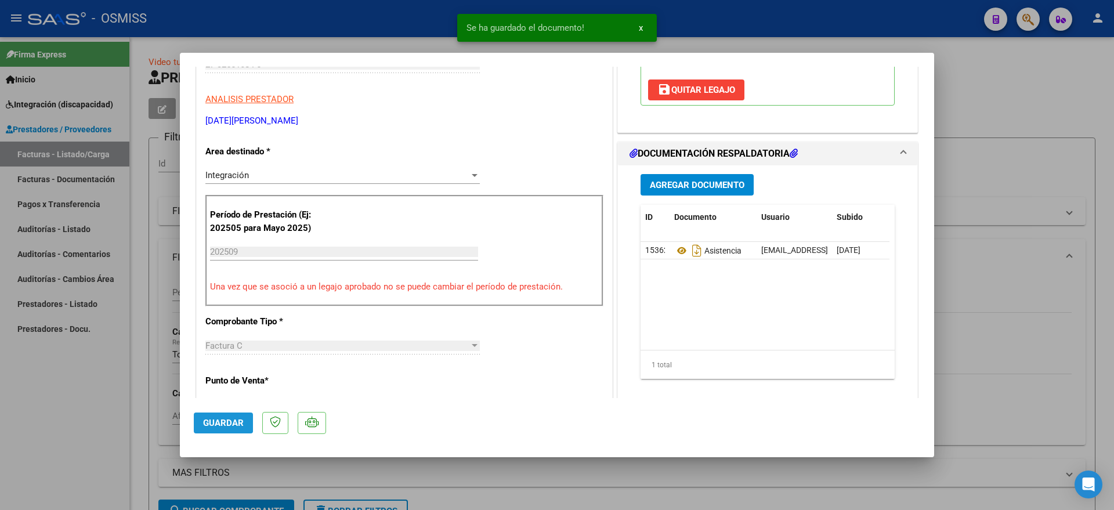
click at [222, 420] on span "Guardar" at bounding box center [223, 423] width 41 height 10
click at [113, 420] on div at bounding box center [557, 255] width 1114 height 510
type input "$ 0,00"
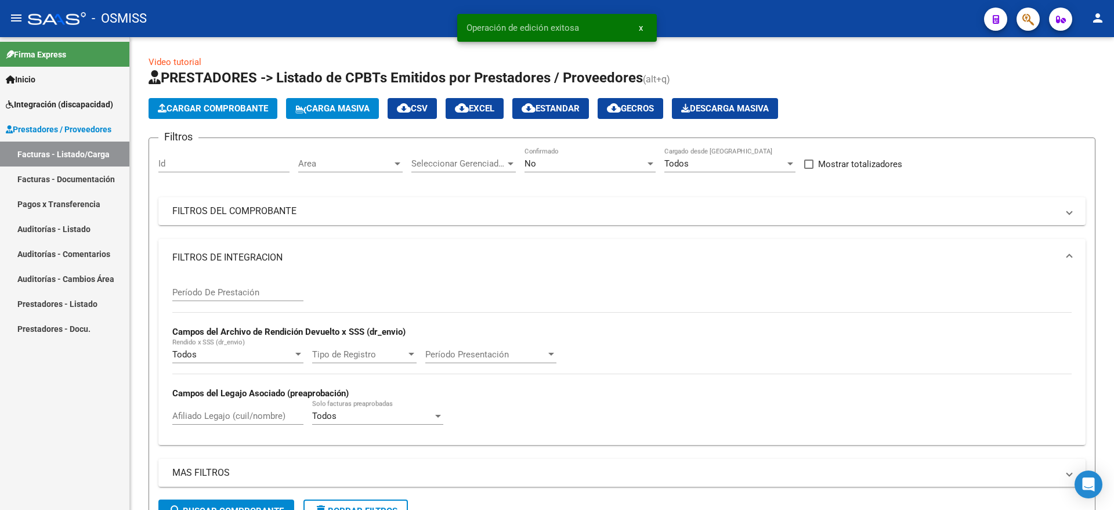
click at [66, 125] on span "Prestadores / Proveedores" at bounding box center [59, 129] width 106 height 13
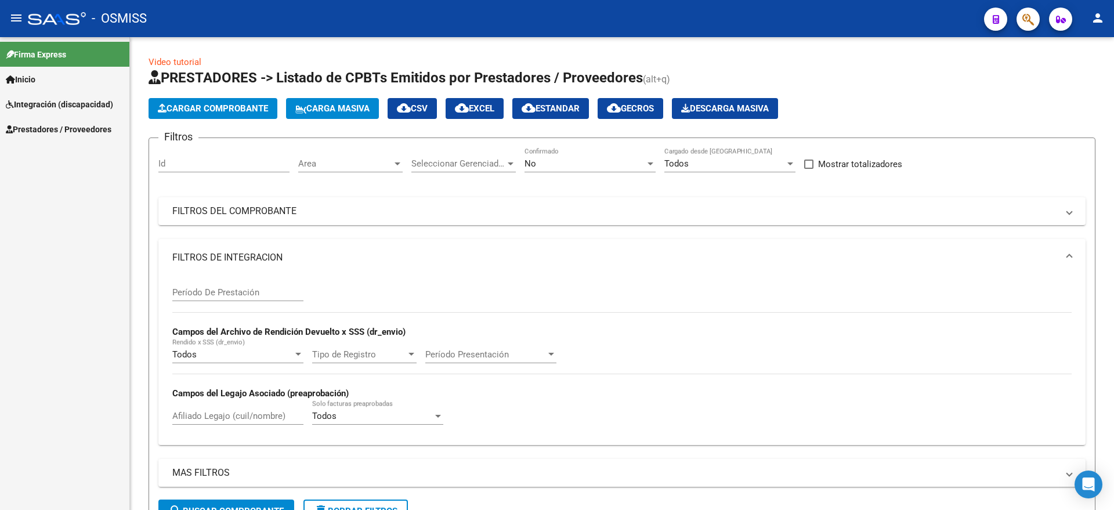
click at [87, 105] on span "Integración (discapacidad)" at bounding box center [59, 104] width 107 height 13
click at [62, 129] on link "Legajos" at bounding box center [64, 129] width 129 height 25
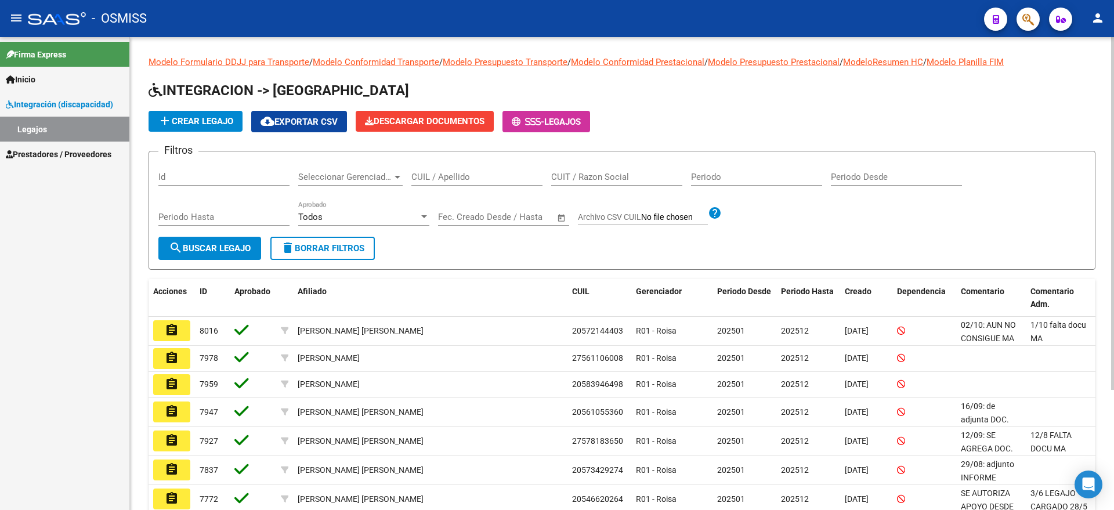
click at [208, 208] on div "Periodo Hasta" at bounding box center [223, 213] width 131 height 25
click at [471, 176] on input "CUIL / Apellido" at bounding box center [476, 177] width 131 height 10
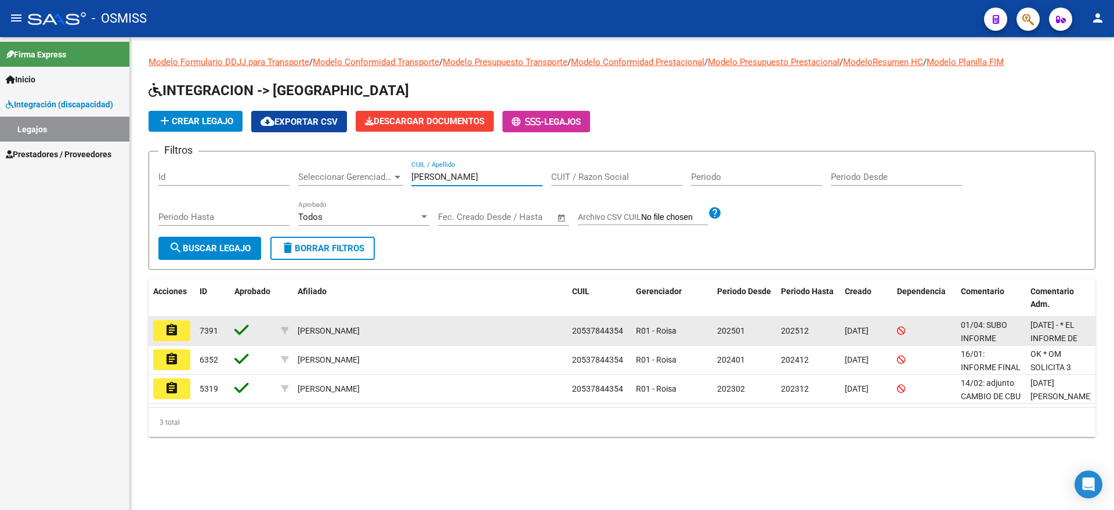
type input "[PERSON_NAME]"
click at [183, 329] on button "assignment" at bounding box center [171, 330] width 37 height 21
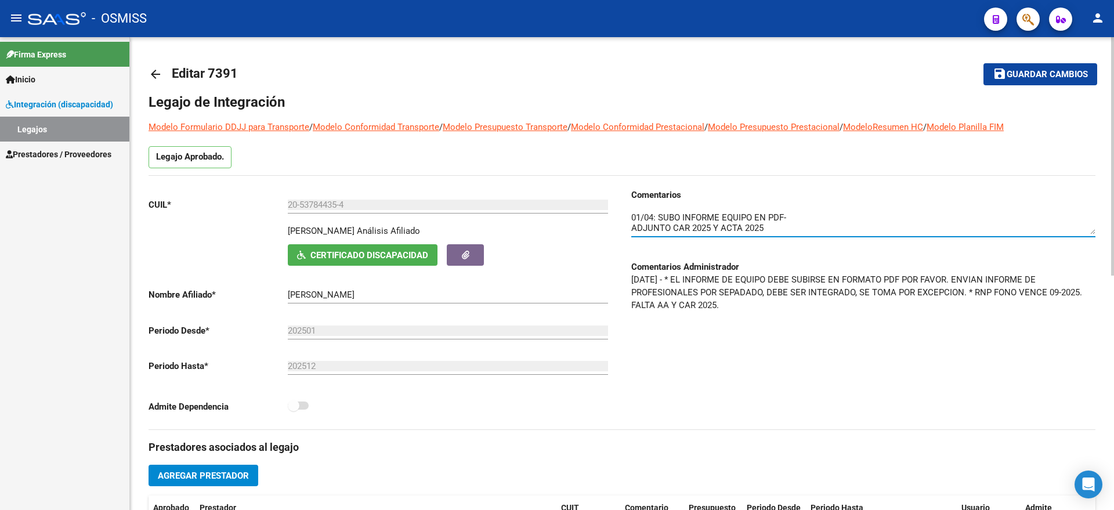
click at [632, 219] on textarea at bounding box center [863, 222] width 464 height 23
click at [655, 204] on div at bounding box center [863, 218] width 464 height 35
click at [652, 218] on textarea at bounding box center [863, 222] width 464 height 23
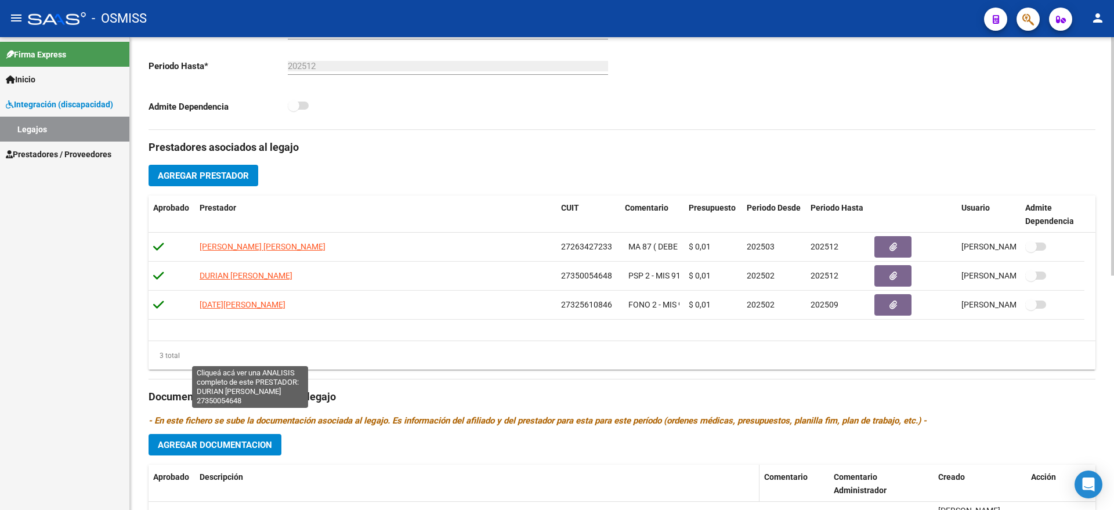
scroll to position [435, 0]
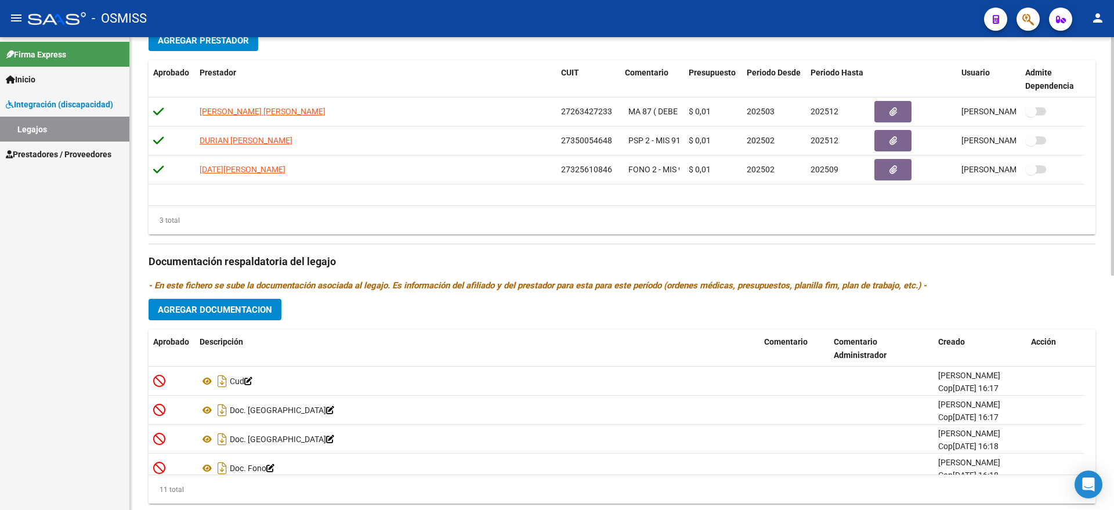
type textarea "06/10: ADJUNTO RNP FONO ACTUALIZADO 01/04: SUBO INFORME EQUIPO EN PDF- ADJUNTO …"
click at [235, 305] on span "Agregar Documentacion" at bounding box center [215, 309] width 114 height 10
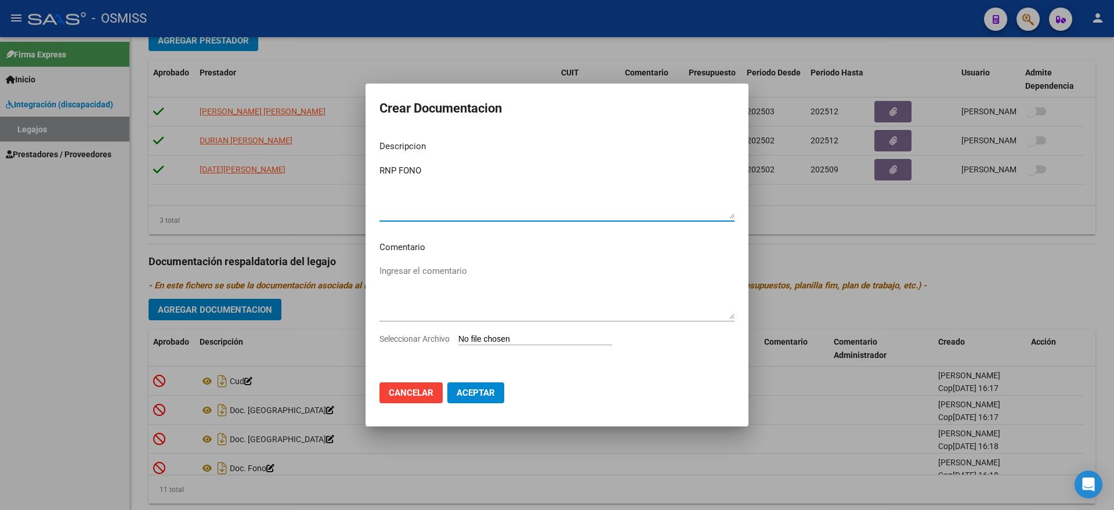
type textarea "RNP FONO"
drag, startPoint x: 534, startPoint y: 347, endPoint x: 530, endPoint y: 342, distance: 7.1
click at [531, 348] on div "Seleccionar Archivo" at bounding box center [556, 343] width 355 height 22
click at [530, 339] on input "Seleccionar Archivo" at bounding box center [535, 339] width 154 height 11
type input "C:\fakepath\ANSAL [DATE][PERSON_NAME].pdf"
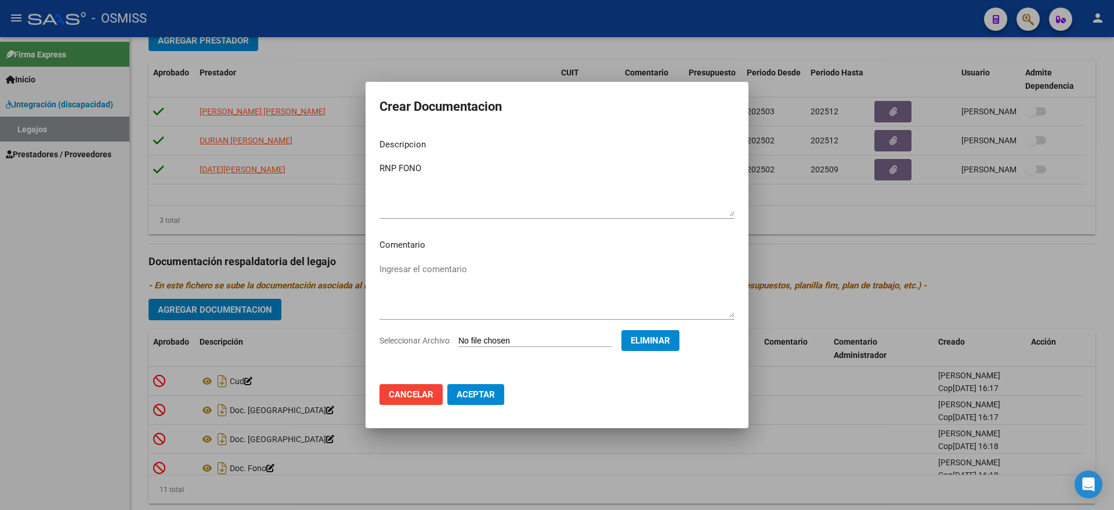
click at [490, 400] on button "Aceptar" at bounding box center [475, 394] width 57 height 21
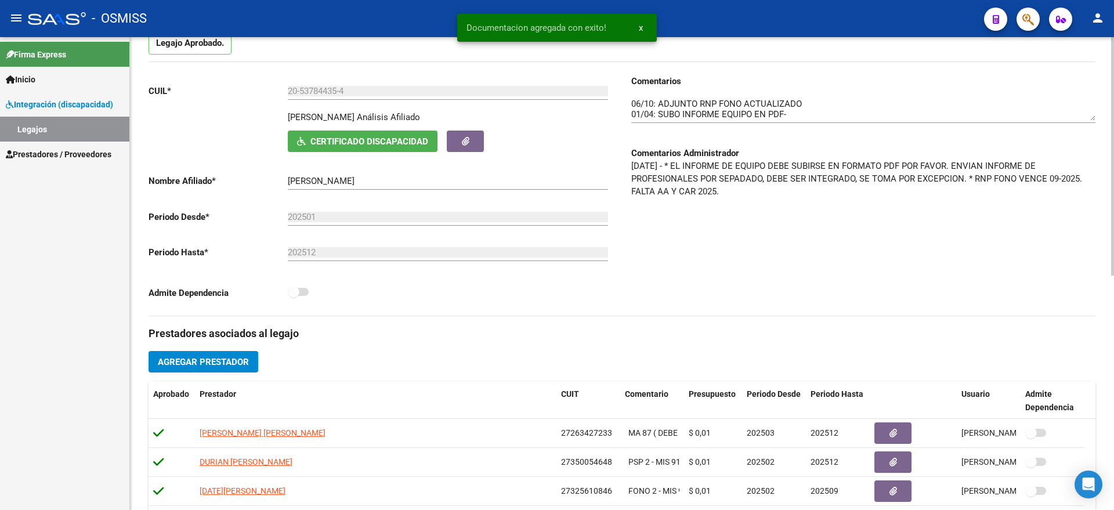
scroll to position [0, 0]
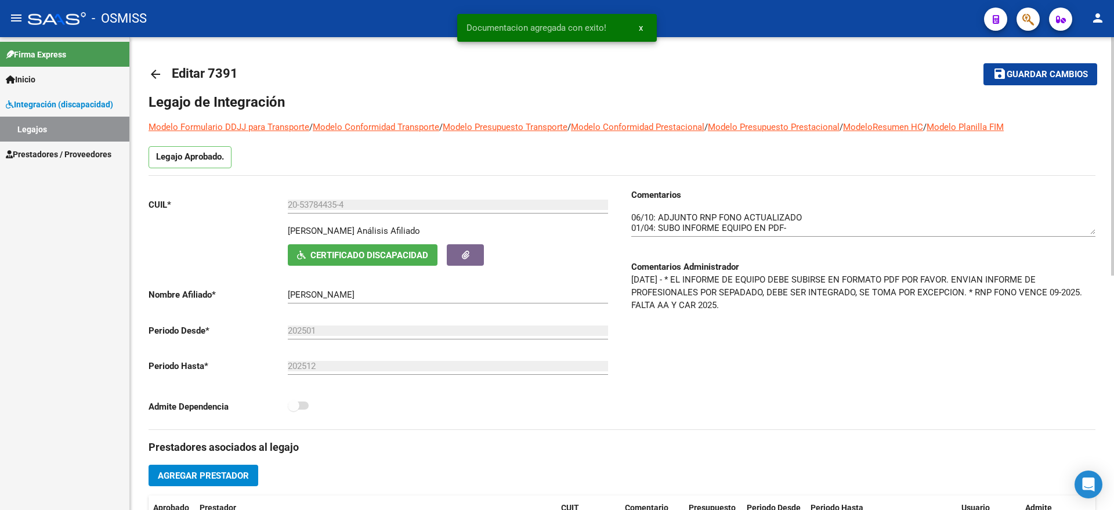
click at [1024, 75] on span "Guardar cambios" at bounding box center [1046, 75] width 81 height 10
click at [68, 129] on link "Legajos" at bounding box center [64, 129] width 129 height 25
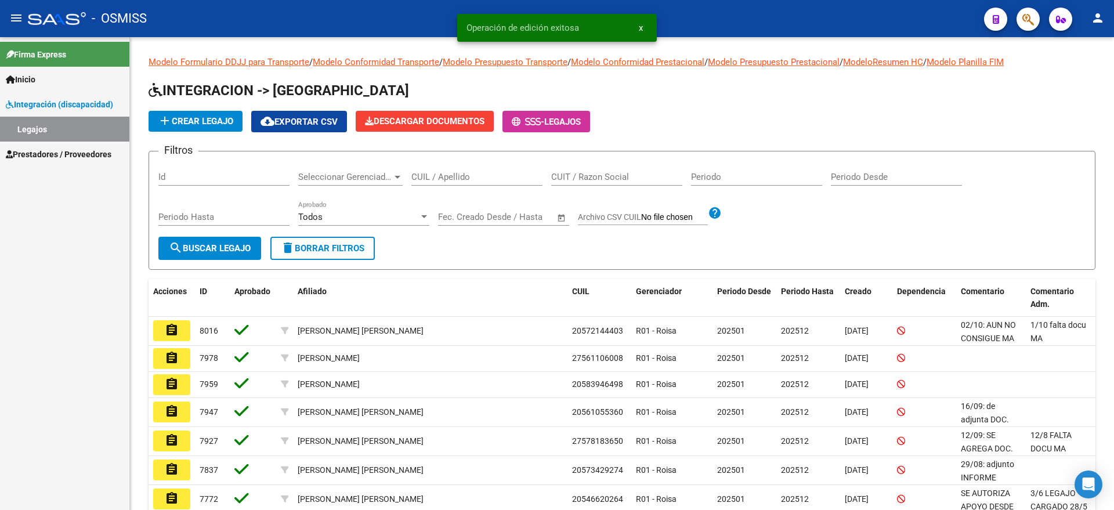
click at [50, 146] on link "Prestadores / Proveedores" at bounding box center [64, 154] width 129 height 25
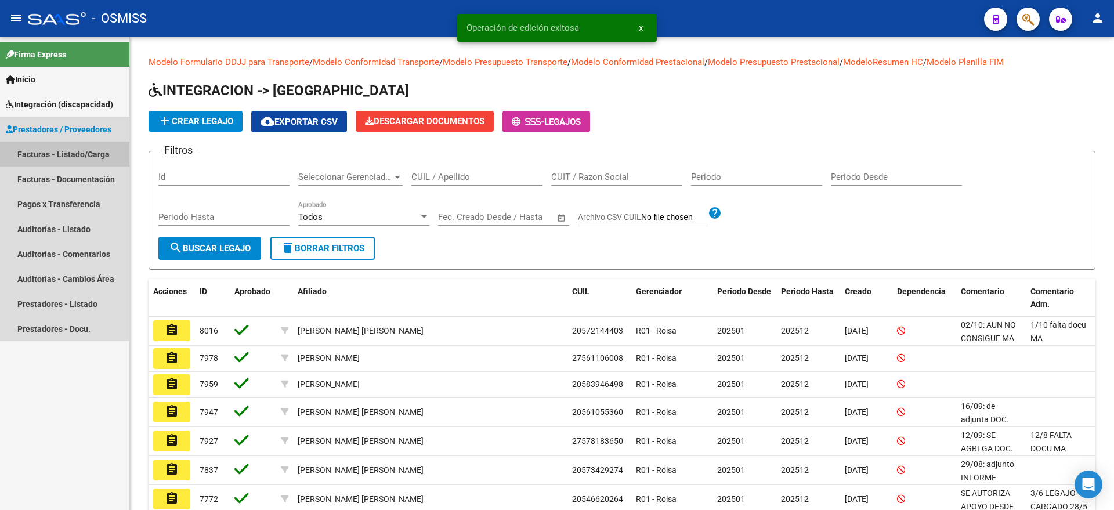
click at [57, 142] on link "Facturas - Listado/Carga" at bounding box center [64, 154] width 129 height 25
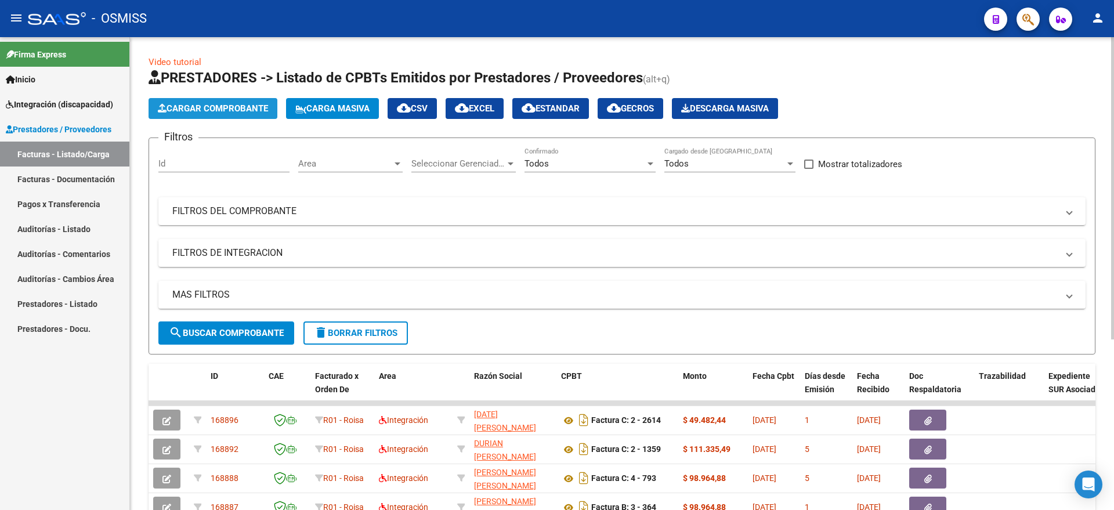
click at [180, 103] on span "Cargar Comprobante" at bounding box center [213, 108] width 110 height 10
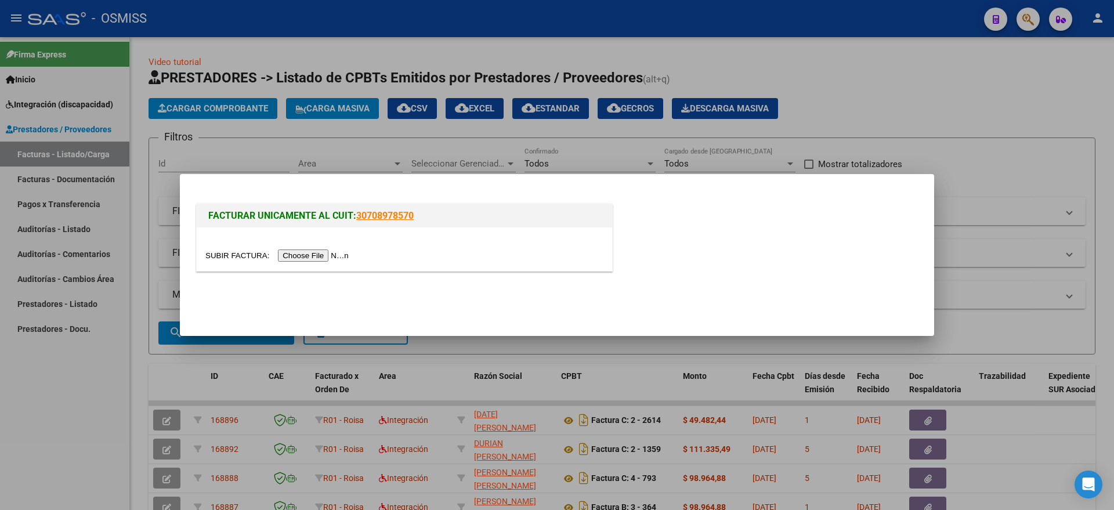
click at [324, 262] on div at bounding box center [404, 248] width 415 height 43
click at [338, 256] on input "file" at bounding box center [278, 255] width 147 height 12
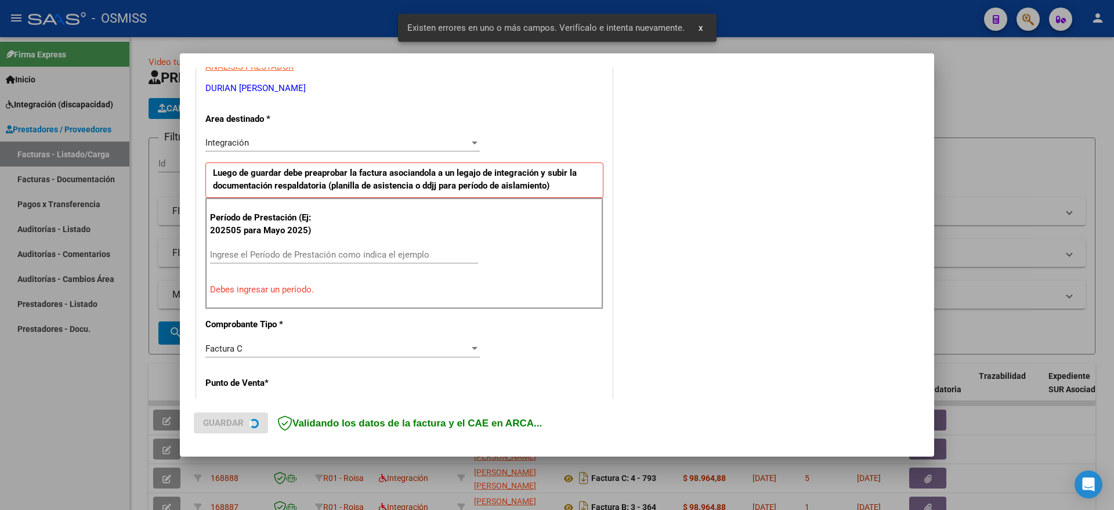
scroll to position [349, 0]
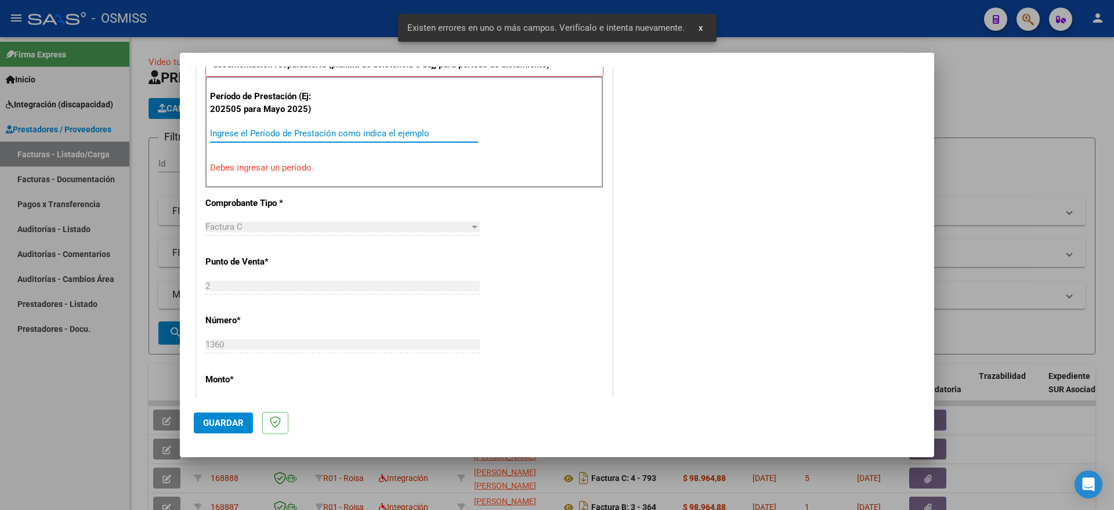
click at [287, 133] on input "Ingrese el Período de Prestación como indica el ejemplo" at bounding box center [344, 133] width 268 height 10
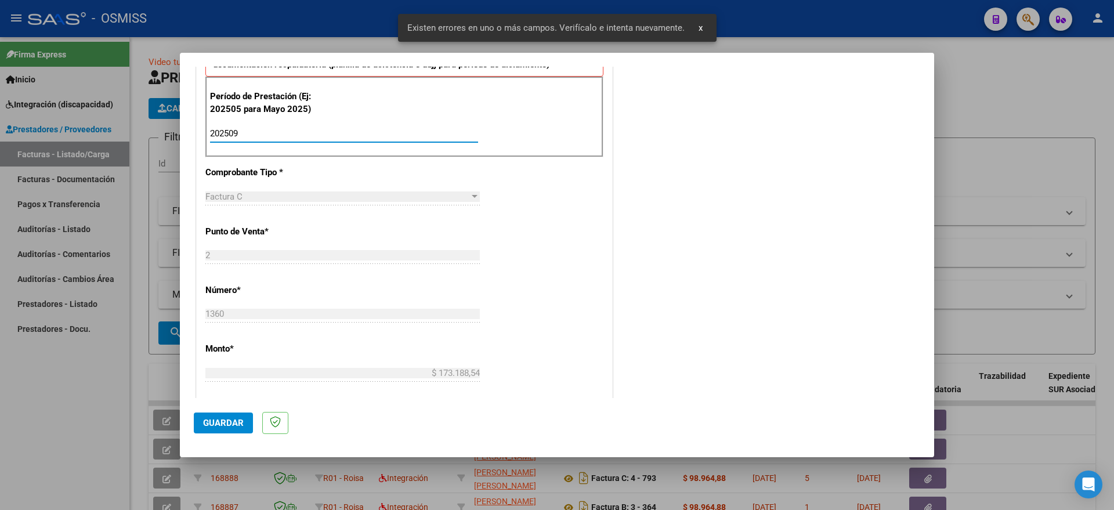
type input "202509"
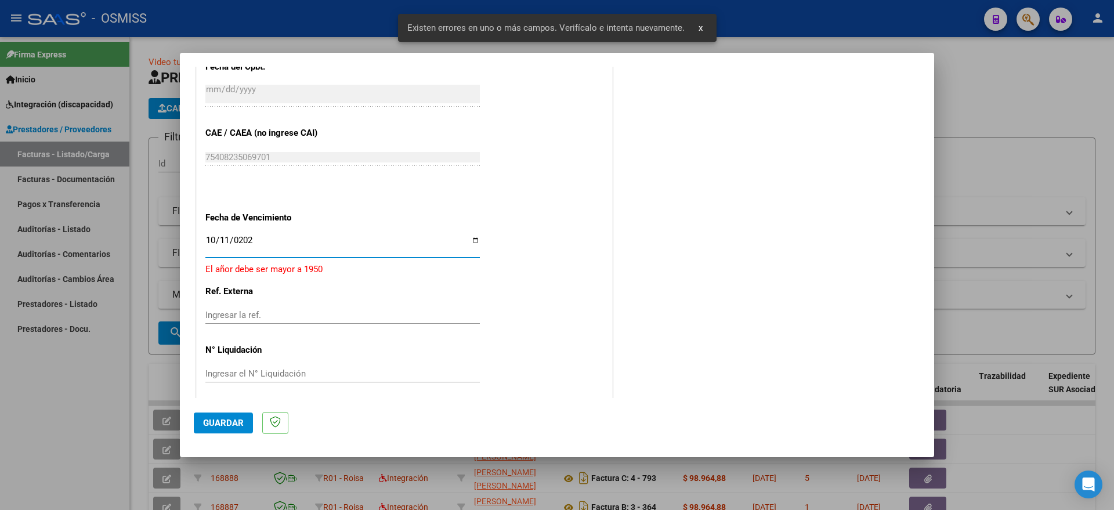
type input "[DATE]"
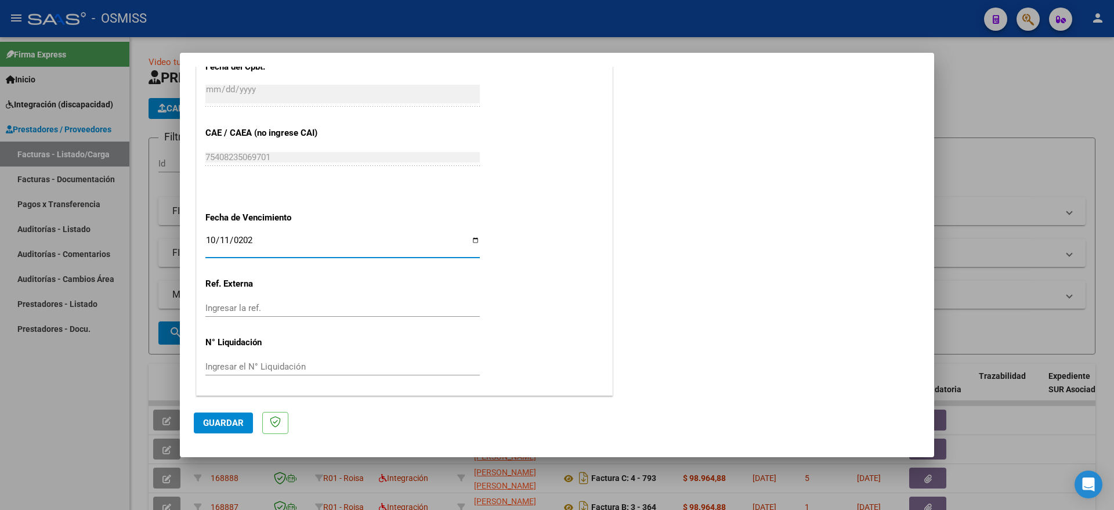
click at [222, 425] on span "Guardar" at bounding box center [223, 423] width 41 height 10
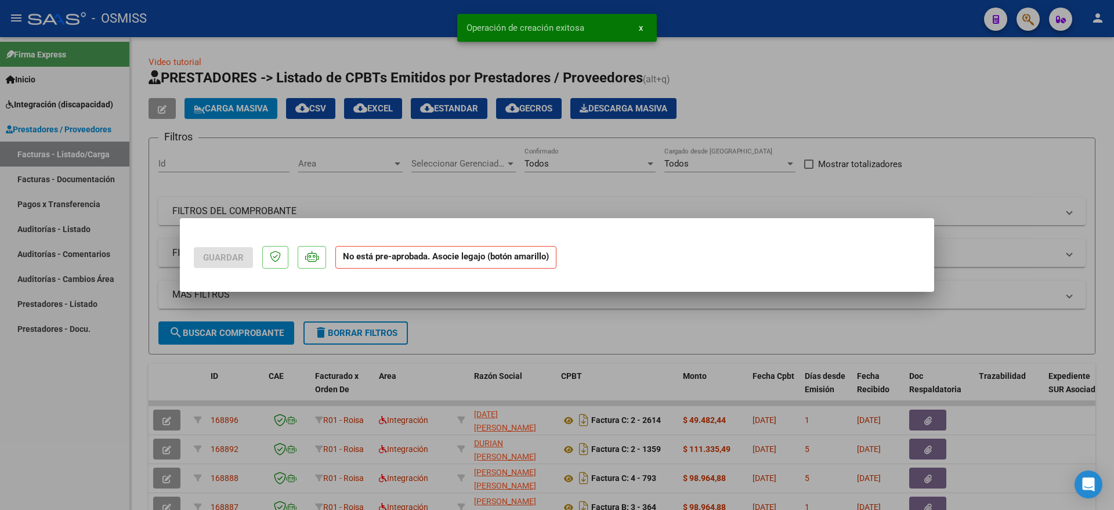
scroll to position [0, 0]
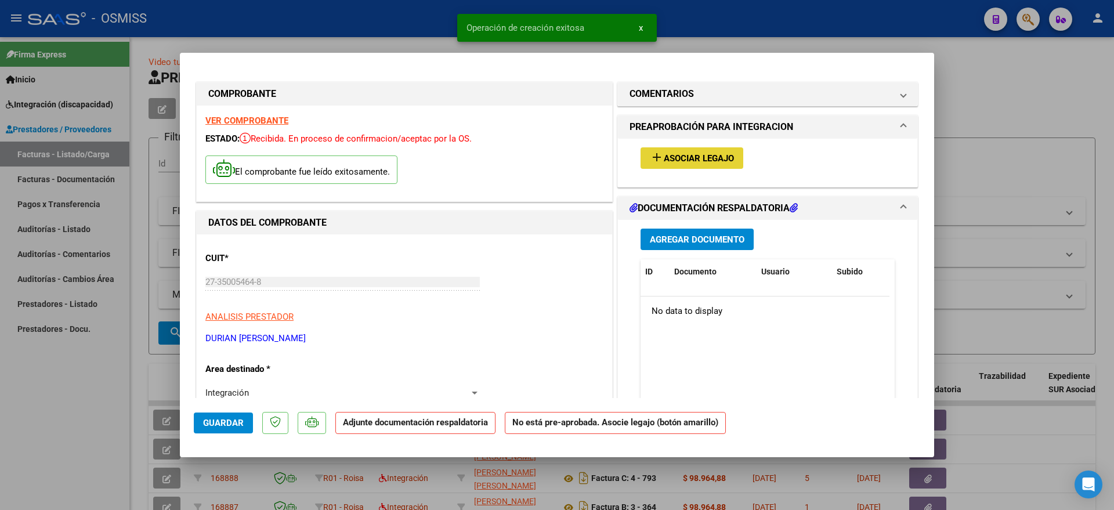
click at [703, 155] on span "Asociar Legajo" at bounding box center [699, 158] width 70 height 10
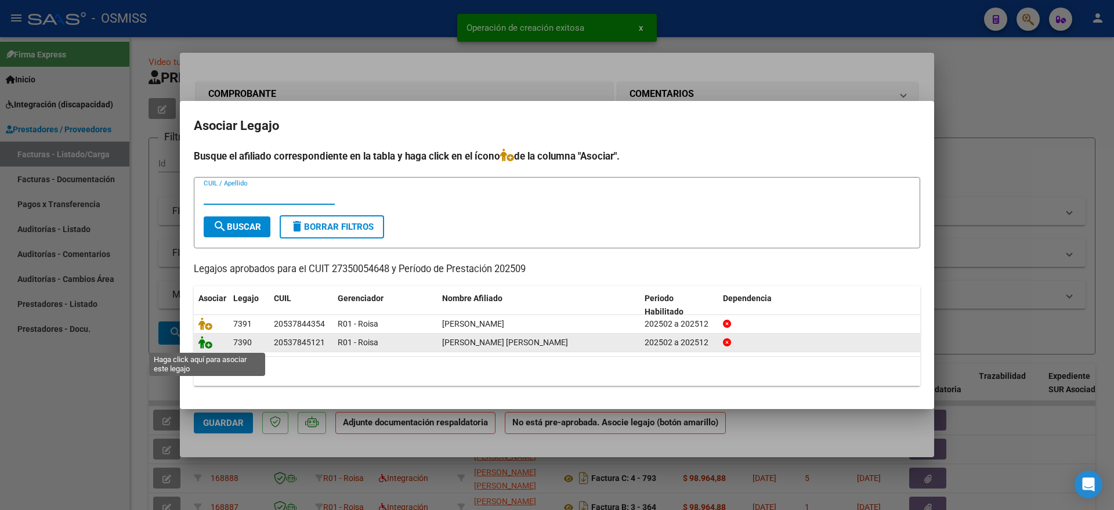
click at [205, 342] on icon at bounding box center [205, 342] width 14 height 13
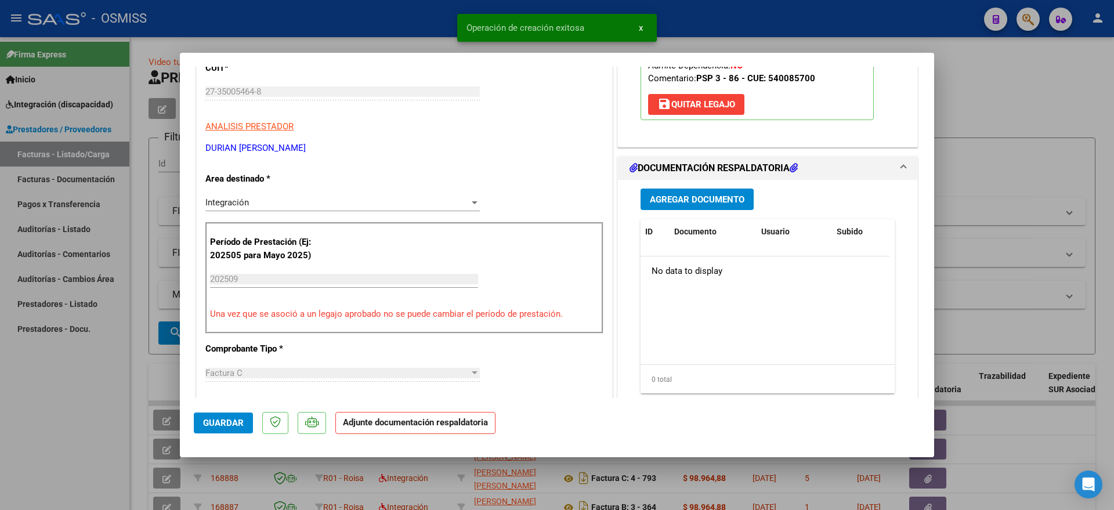
scroll to position [217, 0]
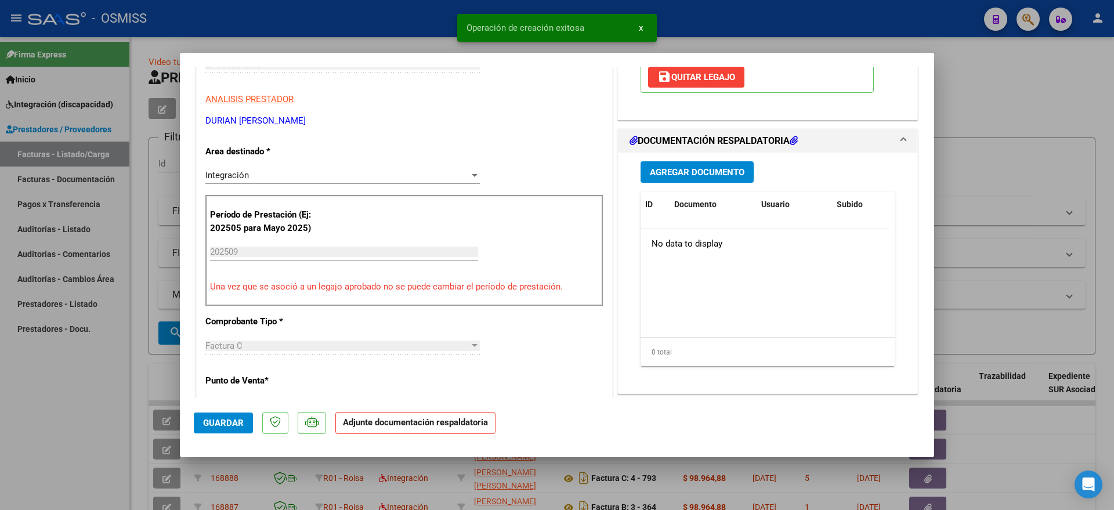
click at [677, 168] on span "Agregar Documento" at bounding box center [697, 172] width 95 height 10
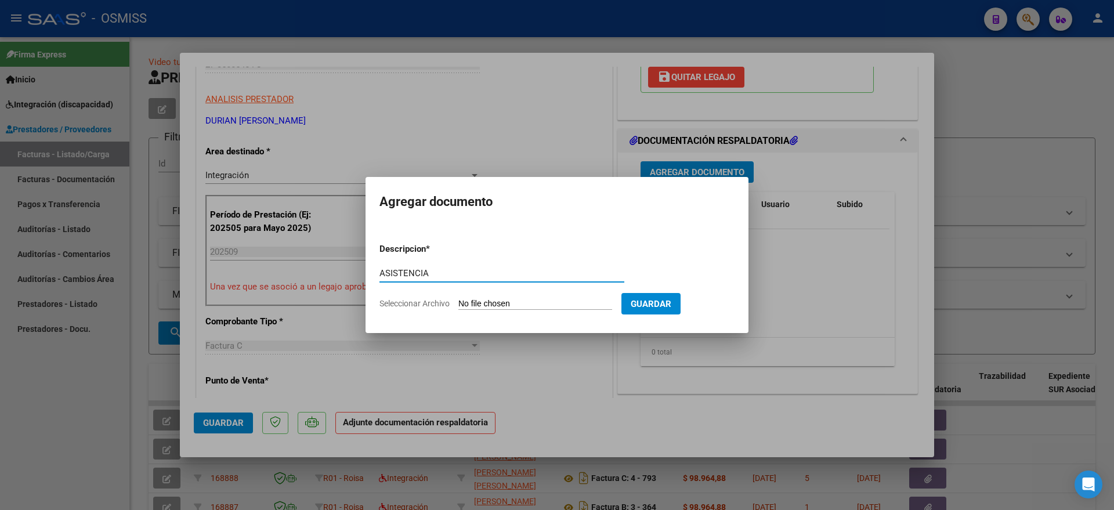
type input "ASISTENCIA"
click at [496, 301] on input "Seleccionar Archivo" at bounding box center [535, 304] width 154 height 11
type input "C:\fakepath\ASISTENCIA PSP [PERSON_NAME]- [DATE].pdf"
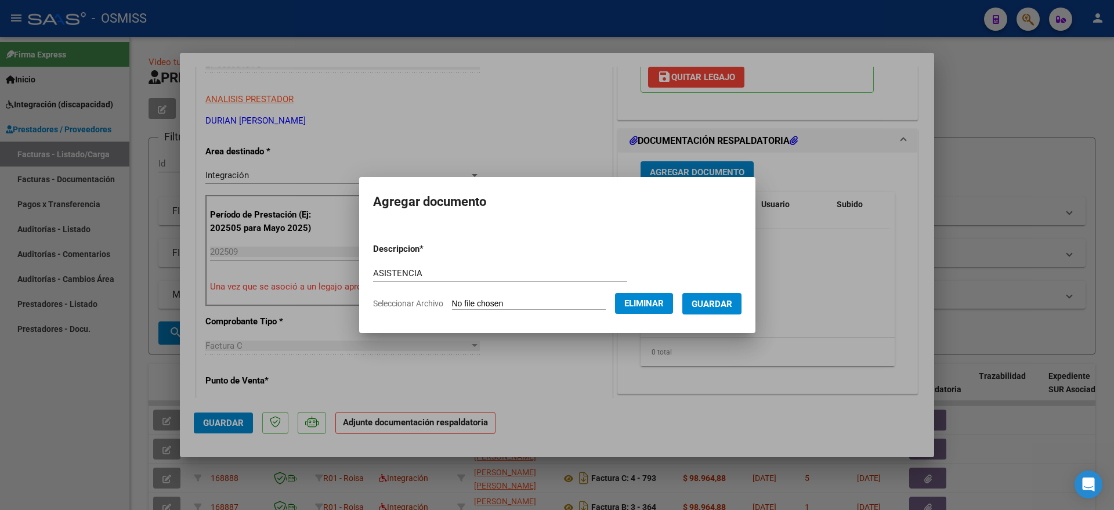
click at [724, 300] on span "Guardar" at bounding box center [711, 304] width 41 height 10
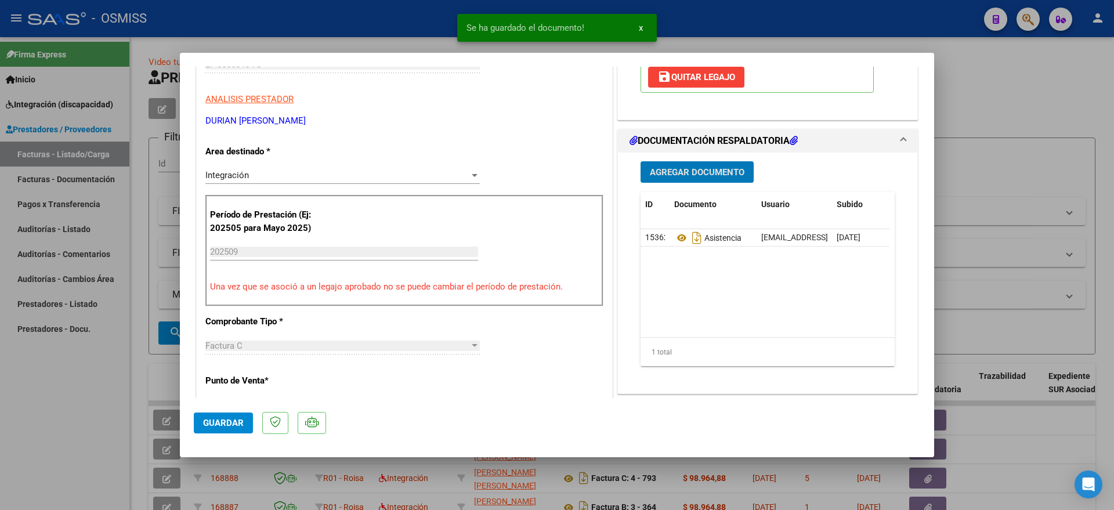
click at [233, 414] on button "Guardar" at bounding box center [223, 422] width 59 height 21
click at [47, 431] on div at bounding box center [557, 255] width 1114 height 510
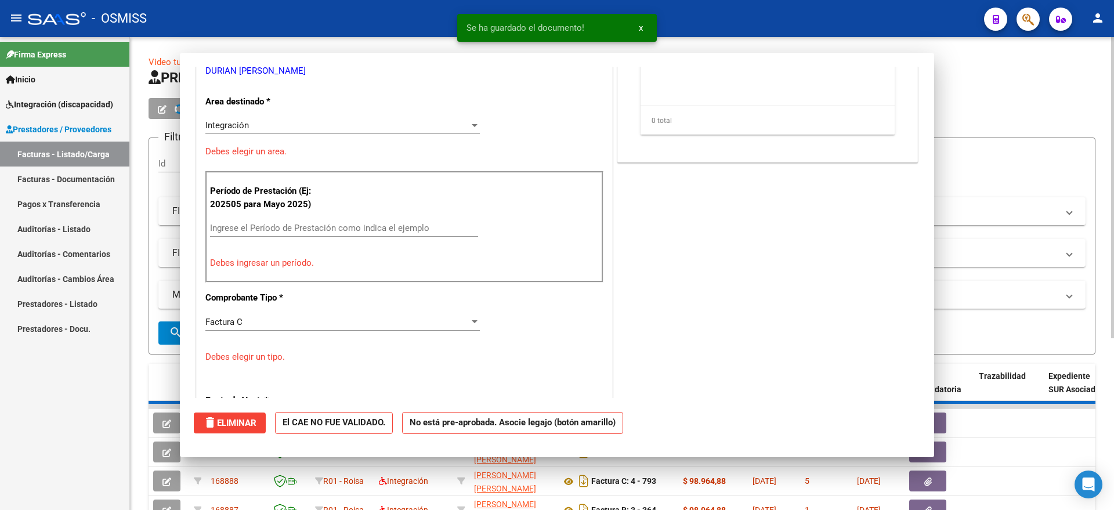
scroll to position [0, 0]
